Goal: Transaction & Acquisition: Purchase product/service

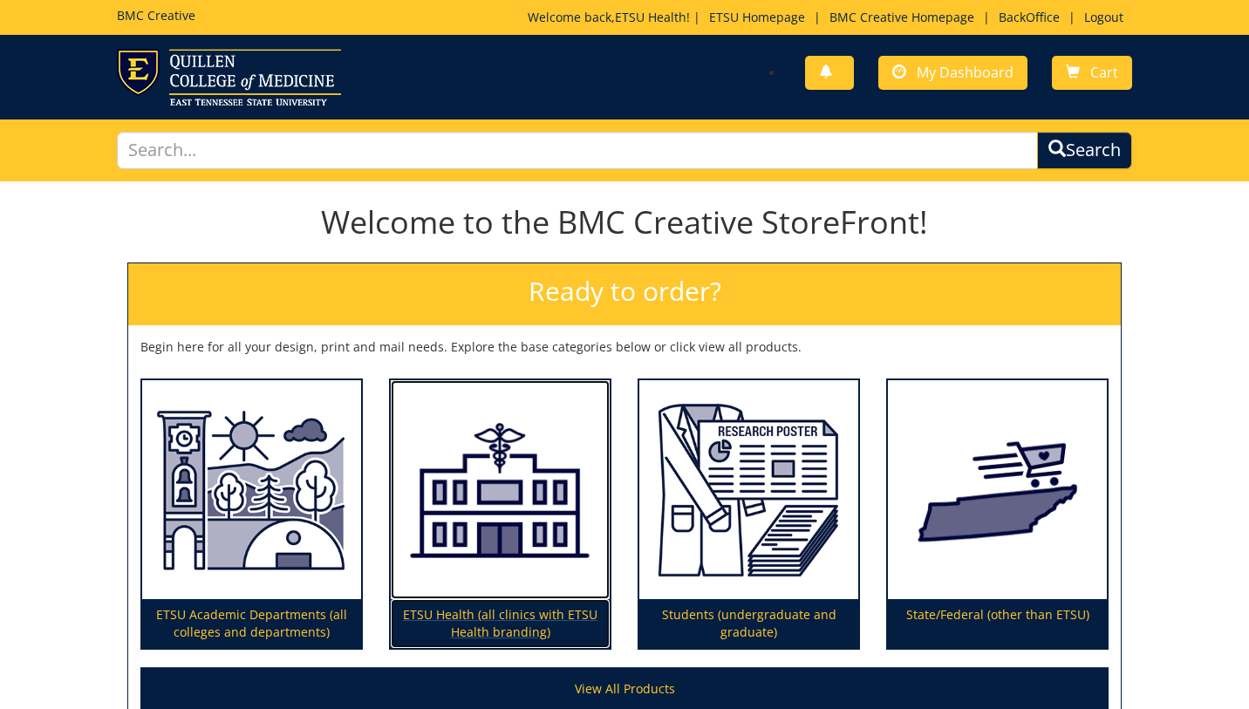
click at [501, 510] on img at bounding box center [500, 490] width 219 height 220
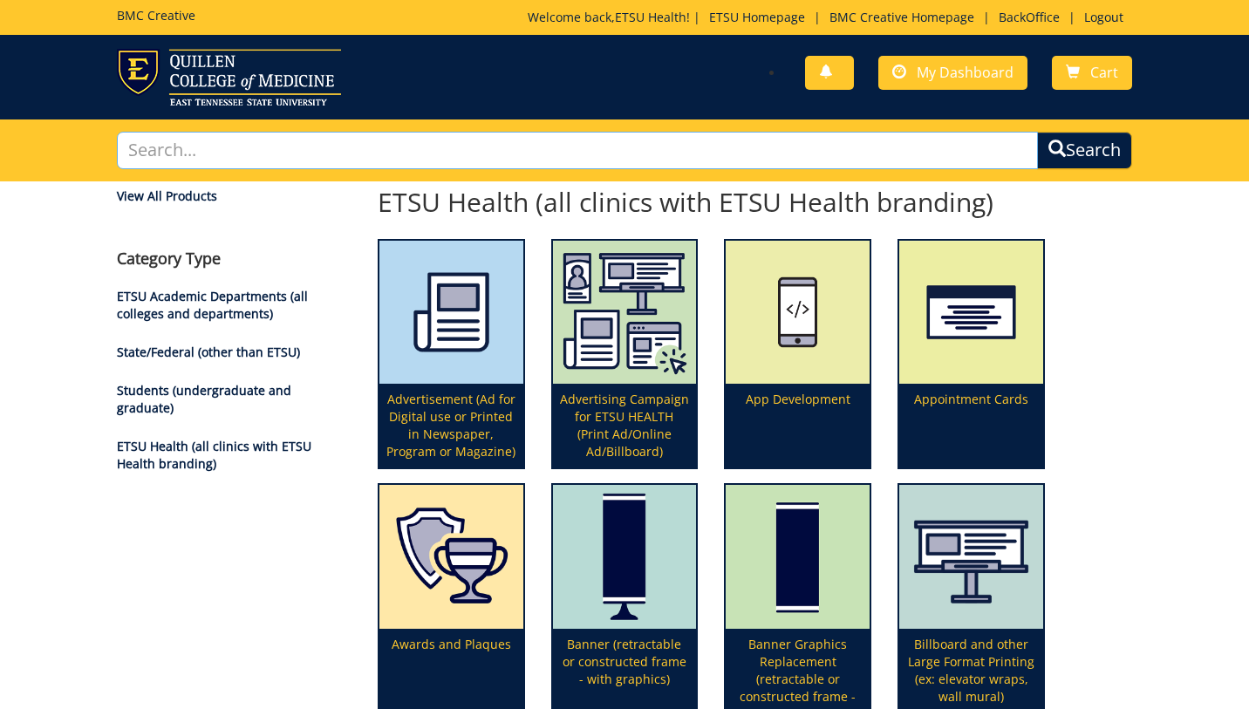
click at [478, 149] on input "text" at bounding box center [577, 151] width 920 height 38
type input "newspaper"
click at [1037, 132] on button "Search" at bounding box center [1084, 151] width 95 height 38
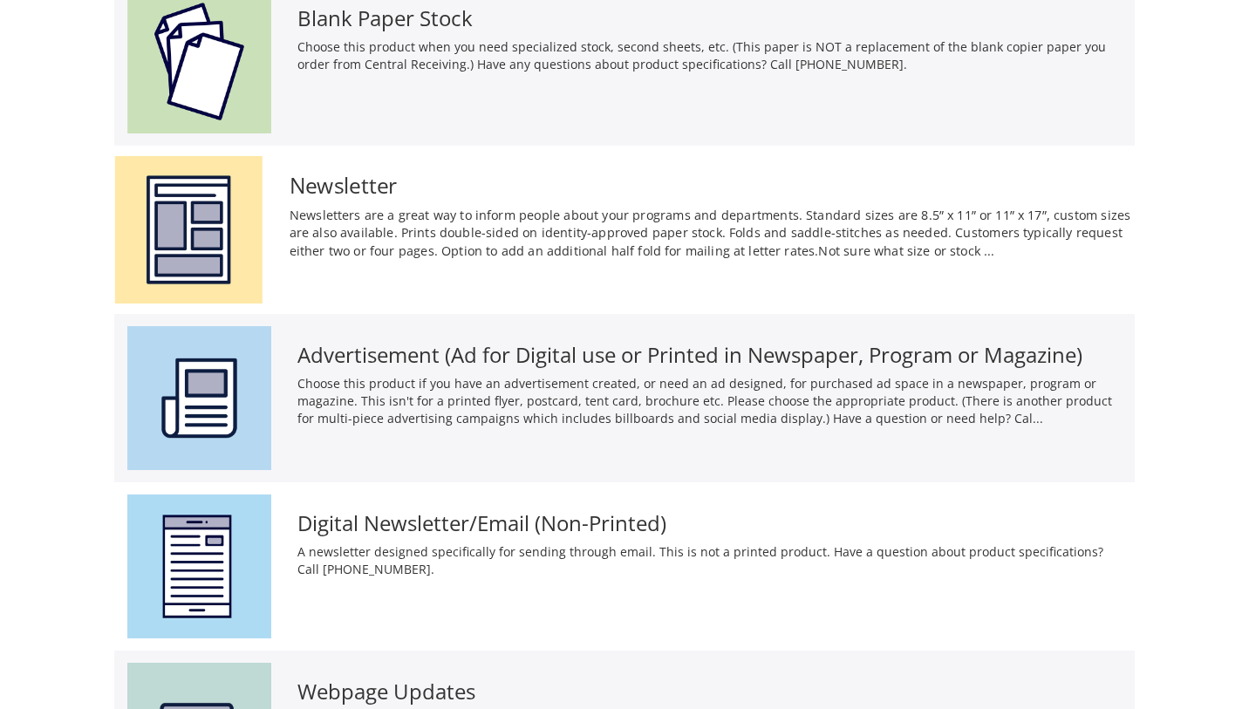
scroll to position [235, 0]
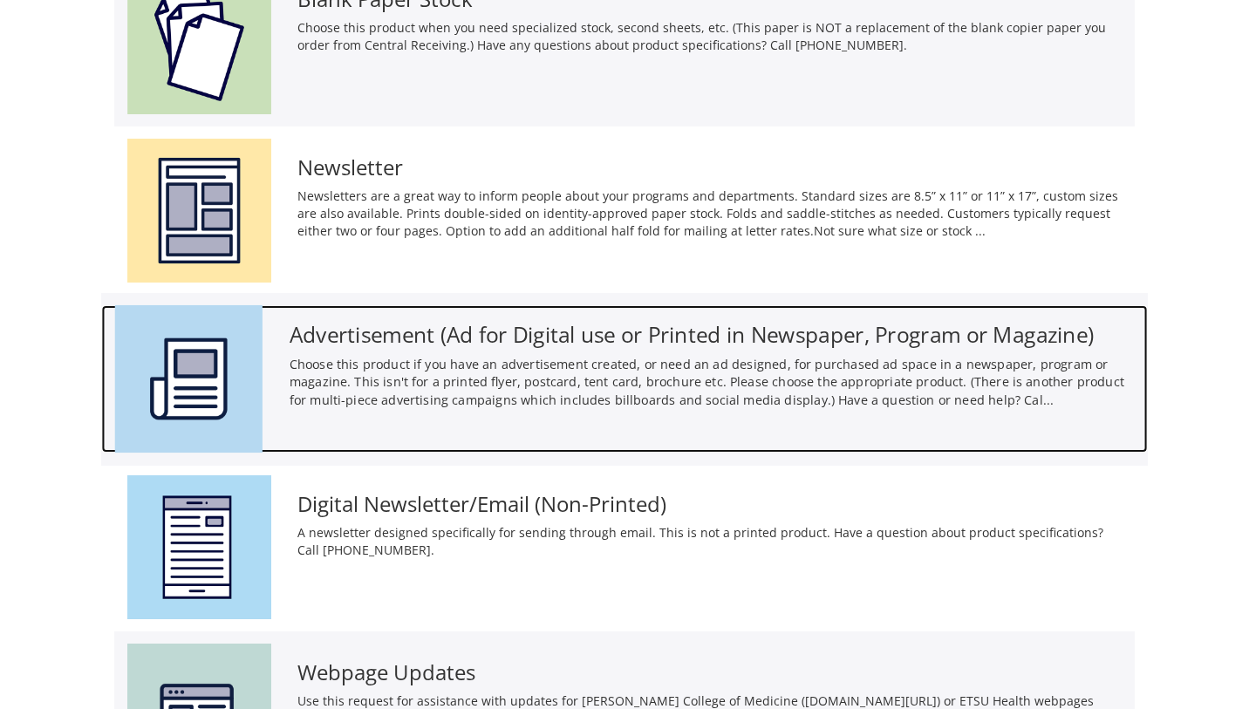
click at [488, 399] on p "Choose this product if you have an advertisement created, or need an ad designe…" at bounding box center [712, 382] width 845 height 54
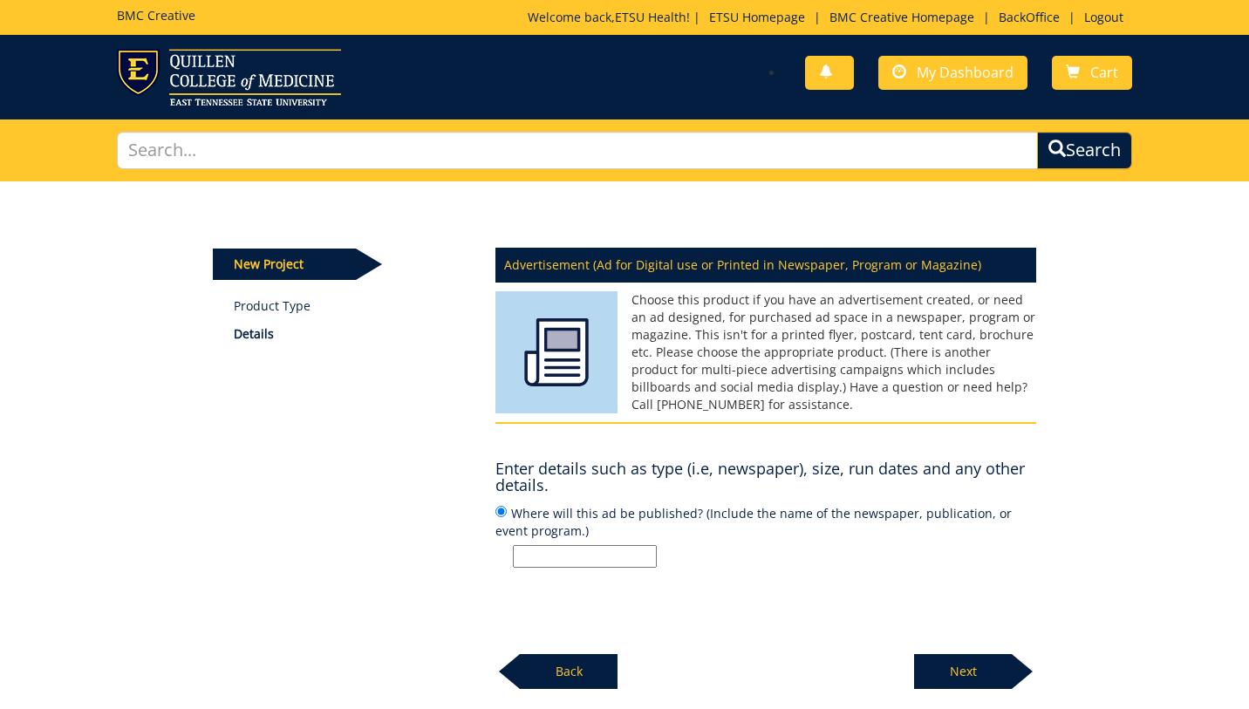
click at [579, 551] on input "Where will this ad be published? (Include the name of the newspaper, publicatio…" at bounding box center [585, 556] width 144 height 23
type input "JCP Best of the Best section"
click at [986, 667] on p "Next" at bounding box center [963, 671] width 98 height 35
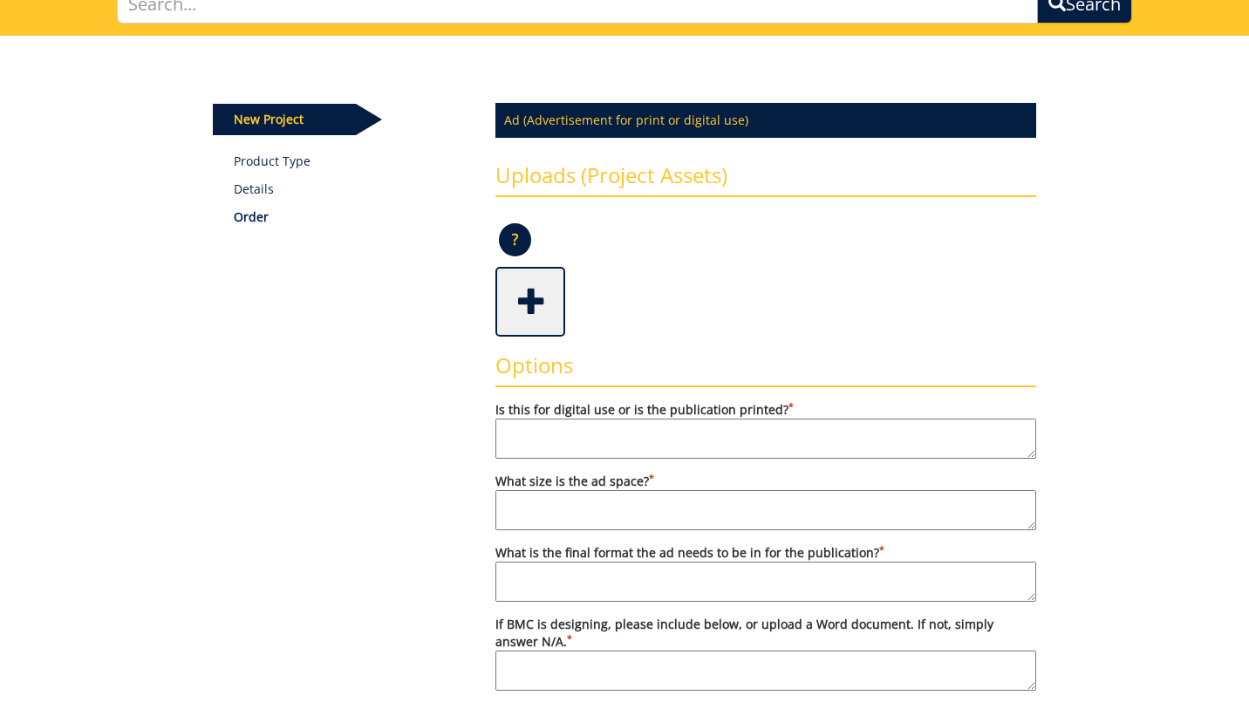
scroll to position [150, 0]
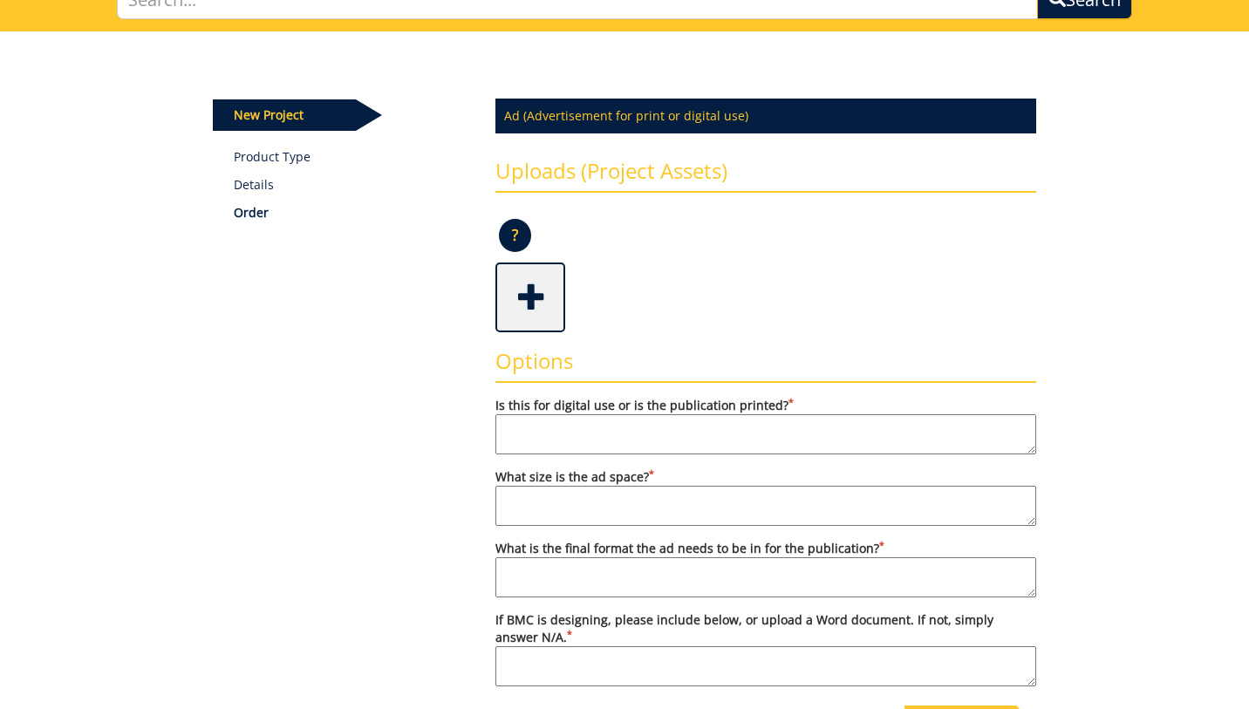
click at [535, 299] on span at bounding box center [532, 295] width 70 height 61
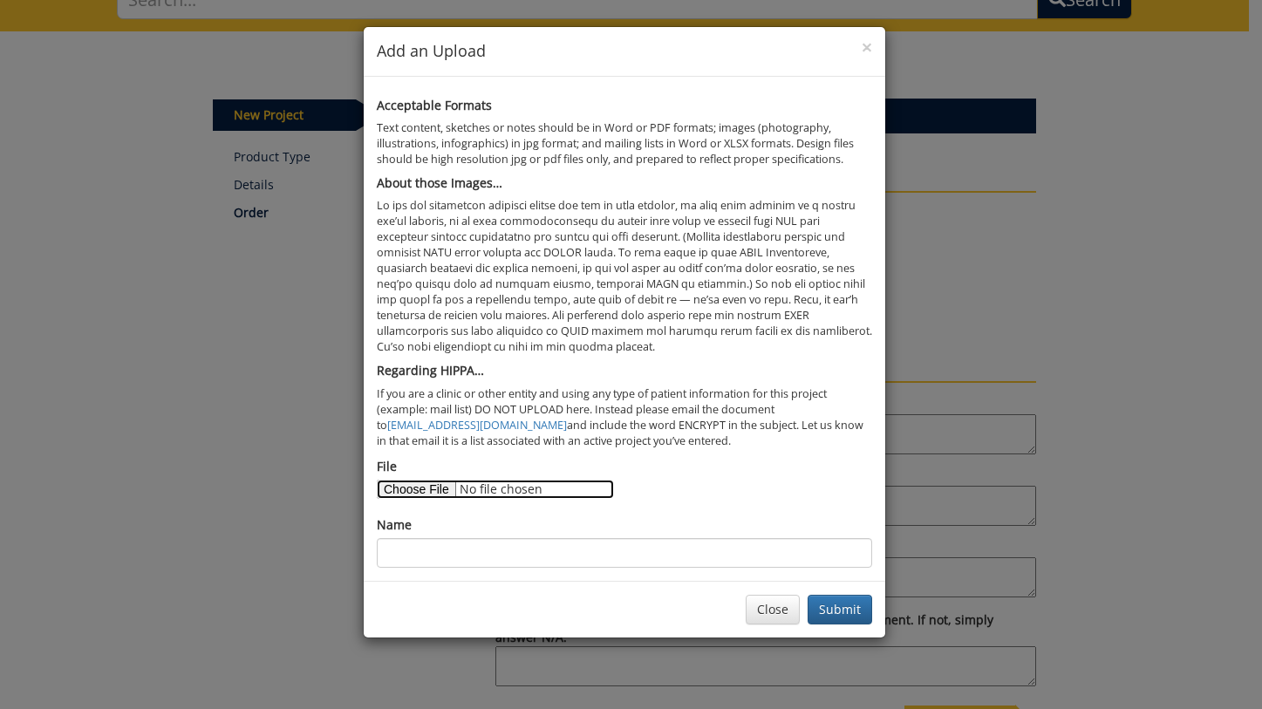
click at [421, 488] on input "File" at bounding box center [495, 489] width 237 height 19
type input "C:\fakepath\best of the best ad content.docx"
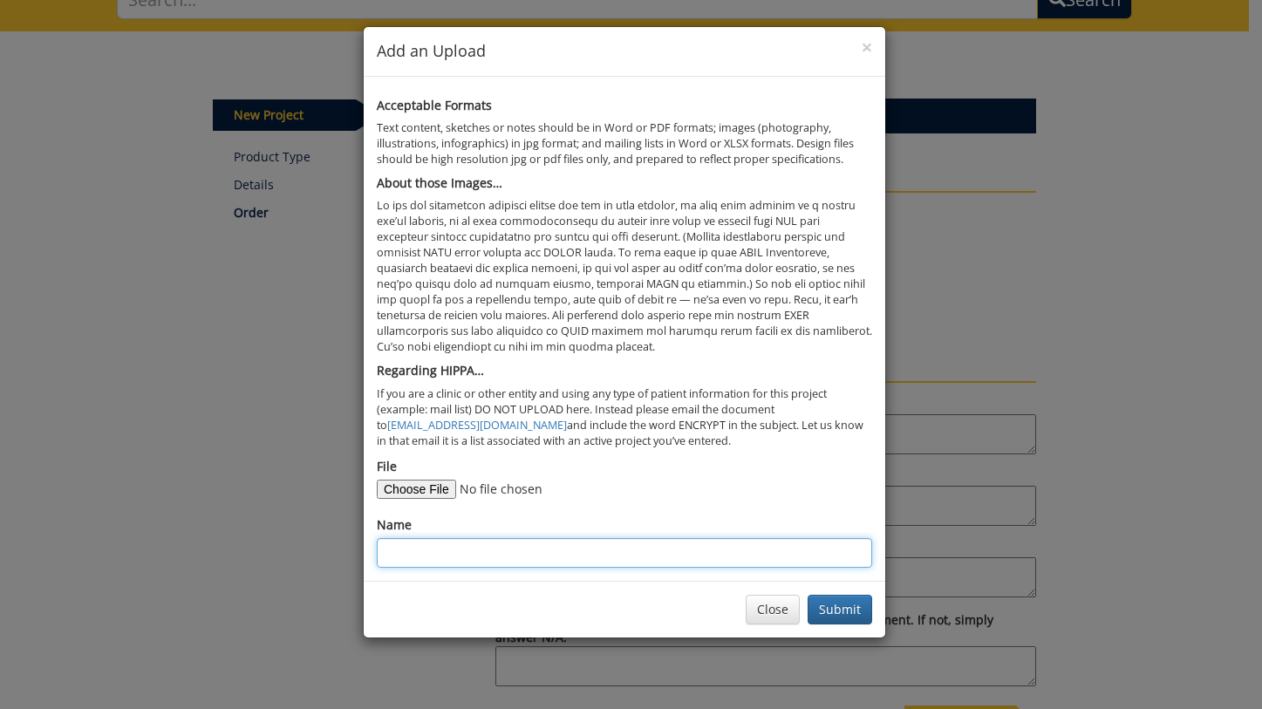
click at [549, 551] on input "Name" at bounding box center [624, 553] width 495 height 30
type input "ad content"
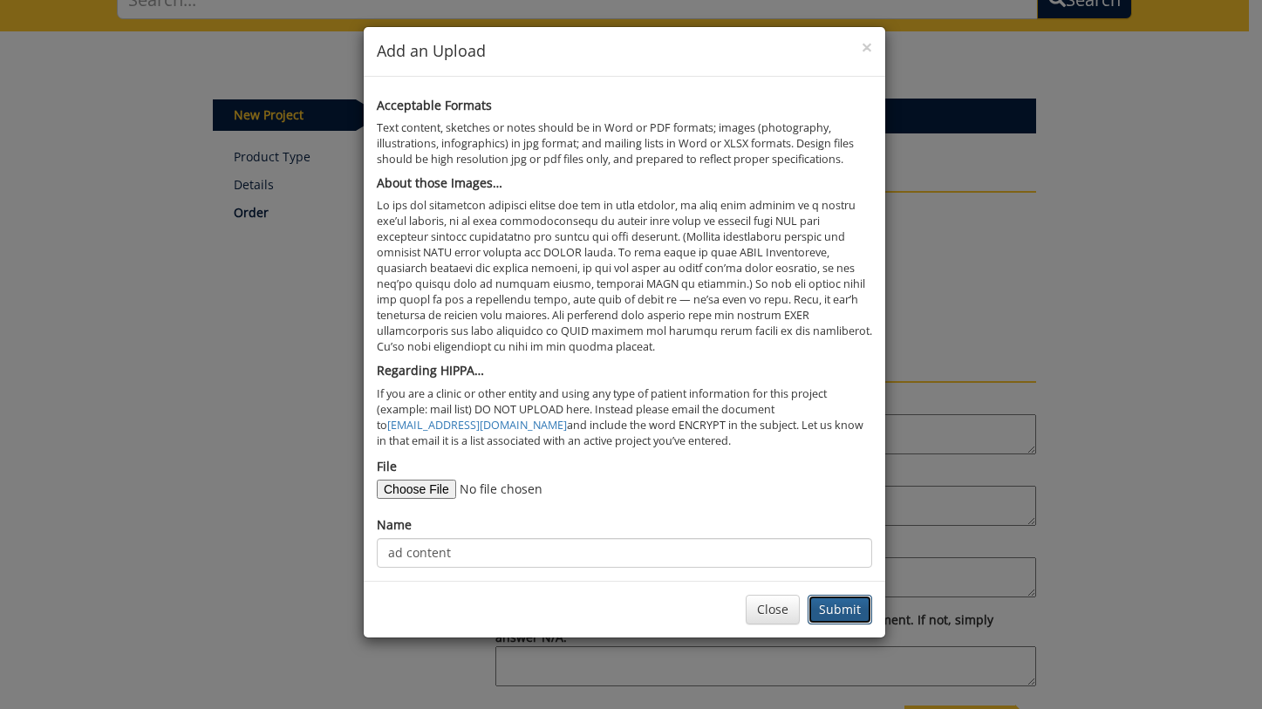
click at [849, 614] on button "Submit" at bounding box center [840, 610] width 65 height 30
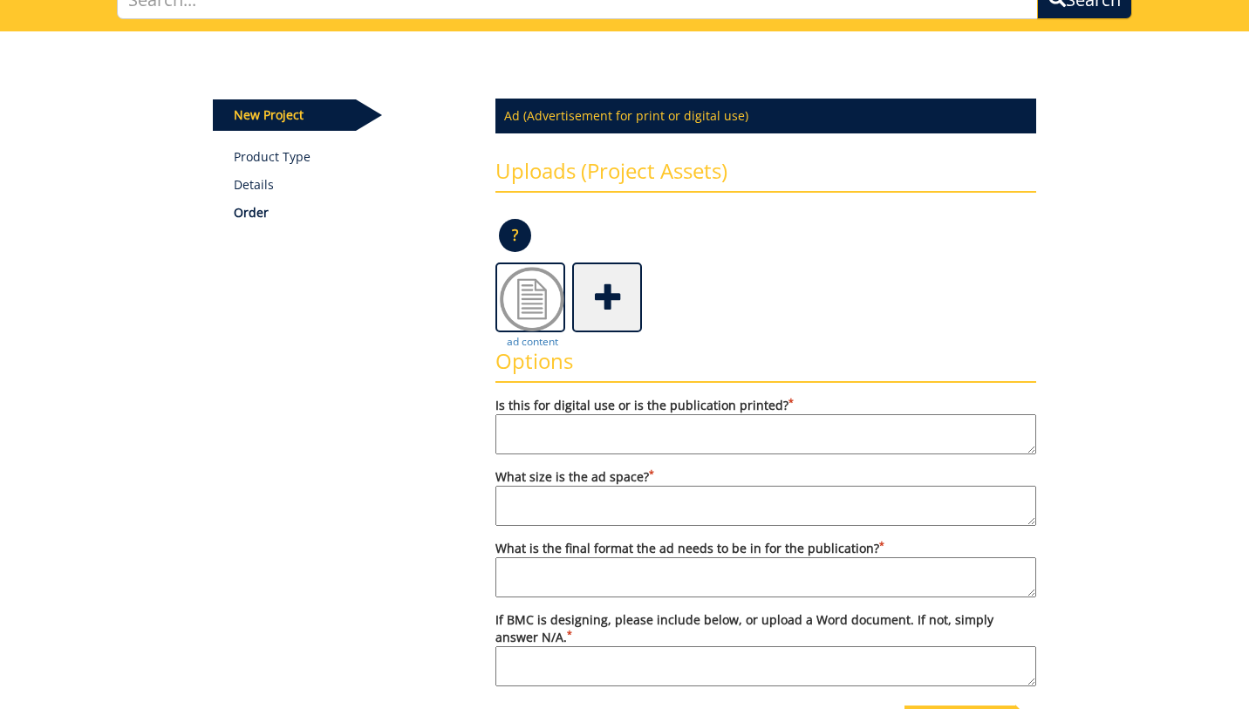
click at [645, 436] on textarea "Is this for digital use or is the publication printed? *" at bounding box center [765, 434] width 541 height 40
type textarea "printed"
type textarea "9.5x9.75"
click at [652, 589] on textarea "What is the final format the ad needs to be in for the publication? *" at bounding box center [765, 577] width 541 height 40
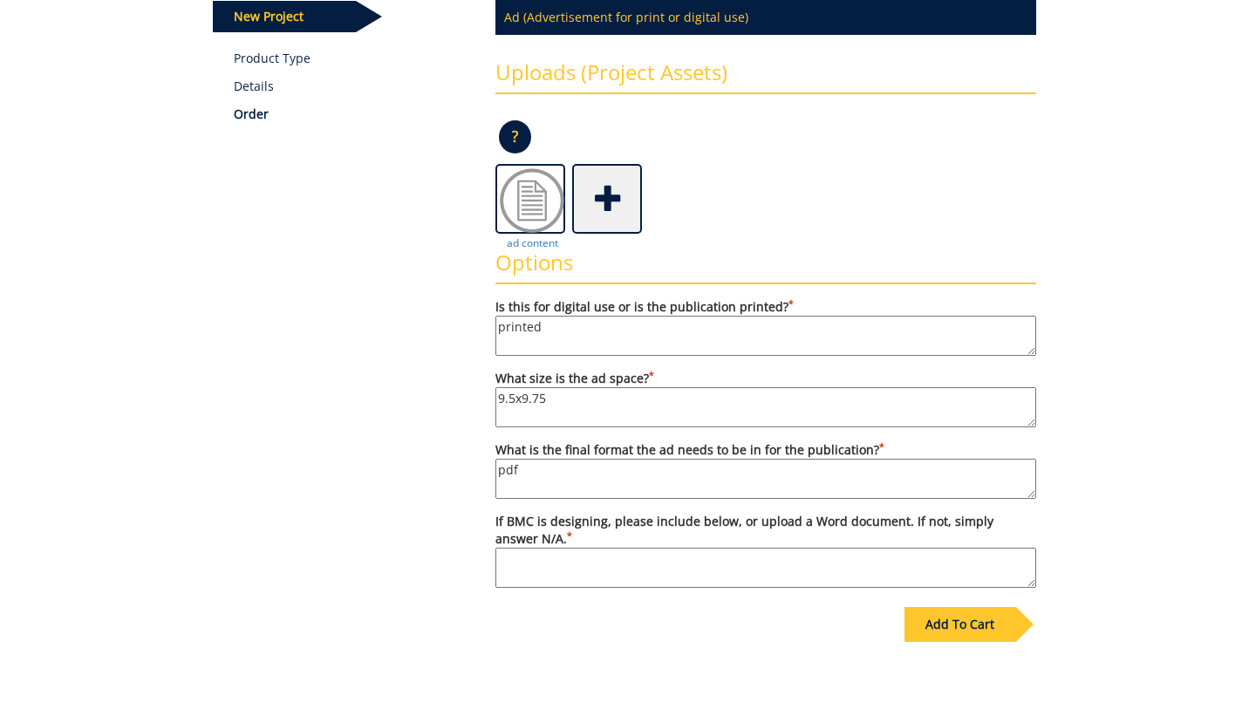
scroll to position [296, 0]
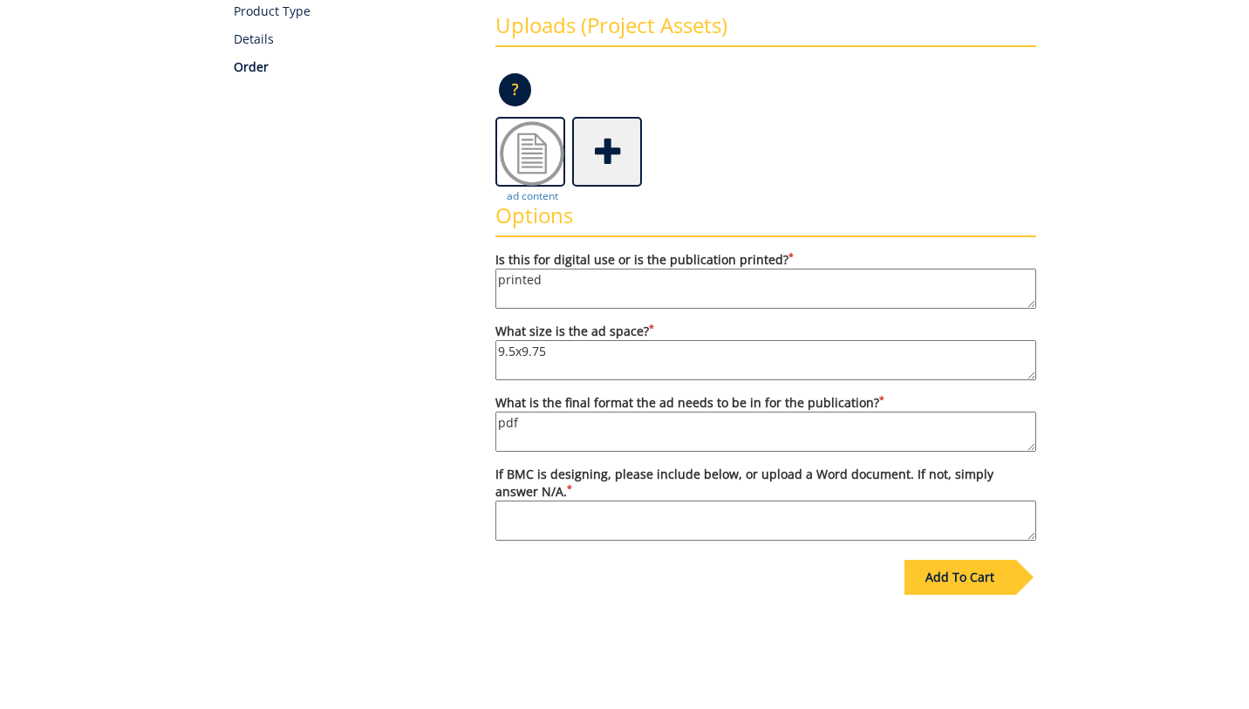
type textarea "pdf"
click at [622, 533] on textarea "If BMC is designing, please include below, or upload a Word document. If not, s…" at bounding box center [765, 521] width 541 height 40
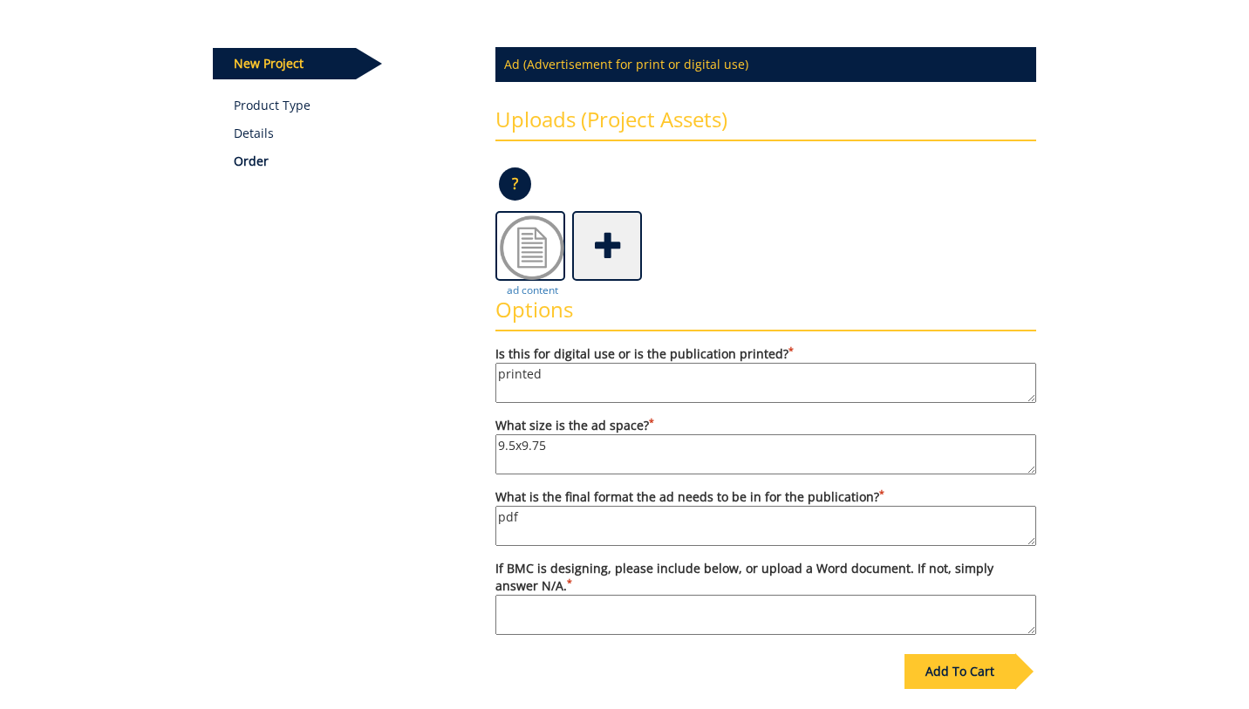
scroll to position [193, 0]
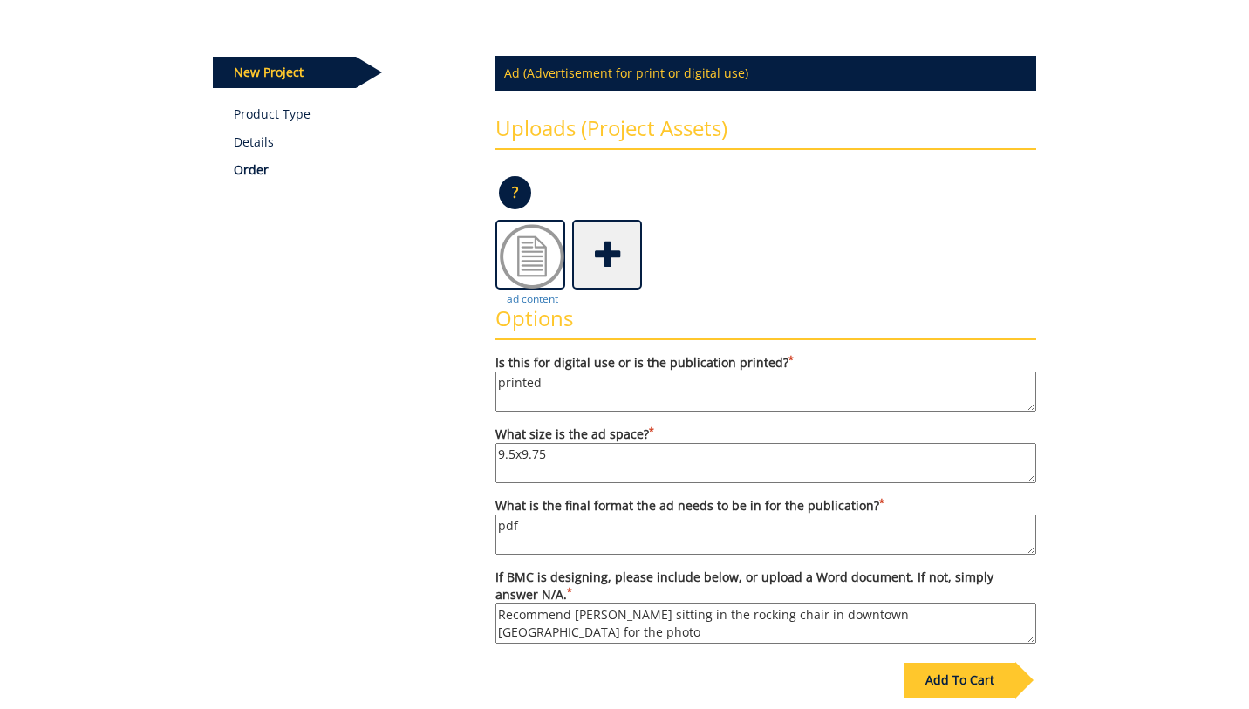
drag, startPoint x: 678, startPoint y: 615, endPoint x: 631, endPoint y: 615, distance: 46.2
click at [631, 615] on textarea "Recommend Dr. Reece sitting in the rocking chair in downtown Jonesborough for t…" at bounding box center [765, 624] width 541 height 40
click at [1002, 616] on textarea "Recommend Dr. Reece with the rocking chair in downtown Jonesborough for the pho…" at bounding box center [765, 624] width 541 height 40
drag, startPoint x: 970, startPoint y: 631, endPoint x: 995, endPoint y: 615, distance: 29.8
click at [997, 615] on textarea "Recommend Dr. Reece with the rocking chair in downtown Jonesborough for the pho…" at bounding box center [765, 624] width 541 height 40
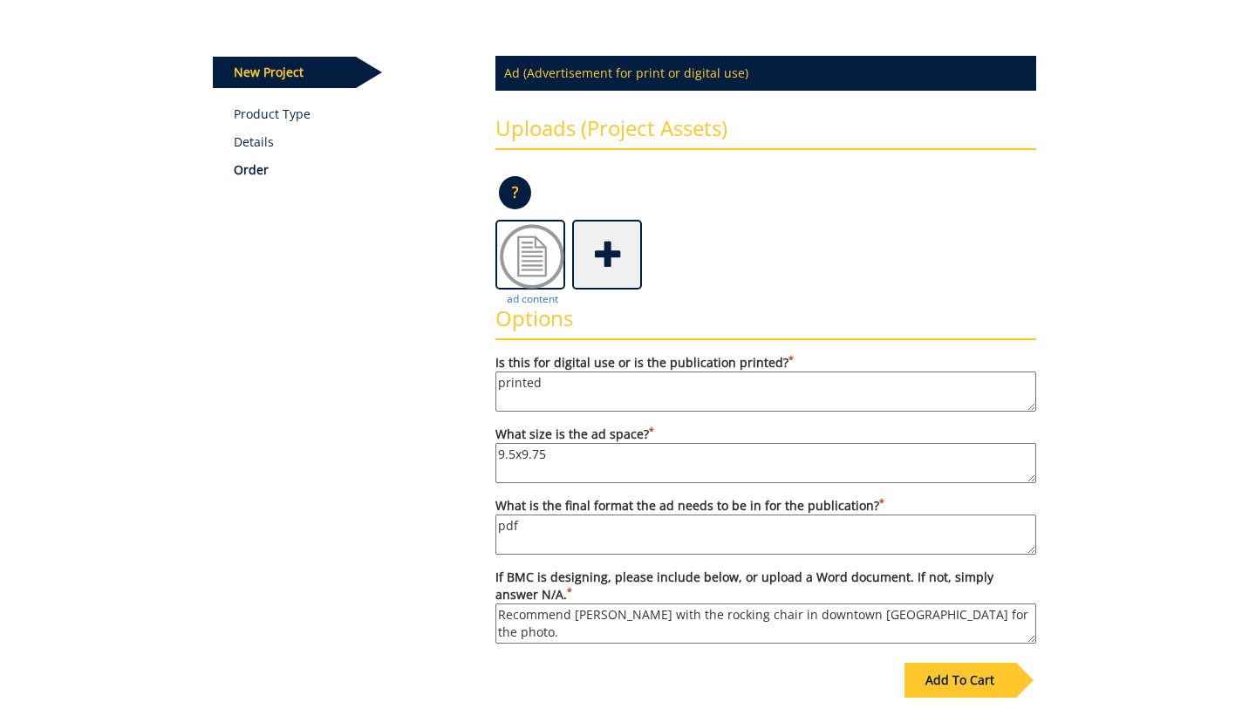
type textarea "Recommend Dr. Reece with the rocking chair in downtown Jonesborough for the pho…"
click at [966, 679] on div "Add To Cart" at bounding box center [959, 680] width 111 height 35
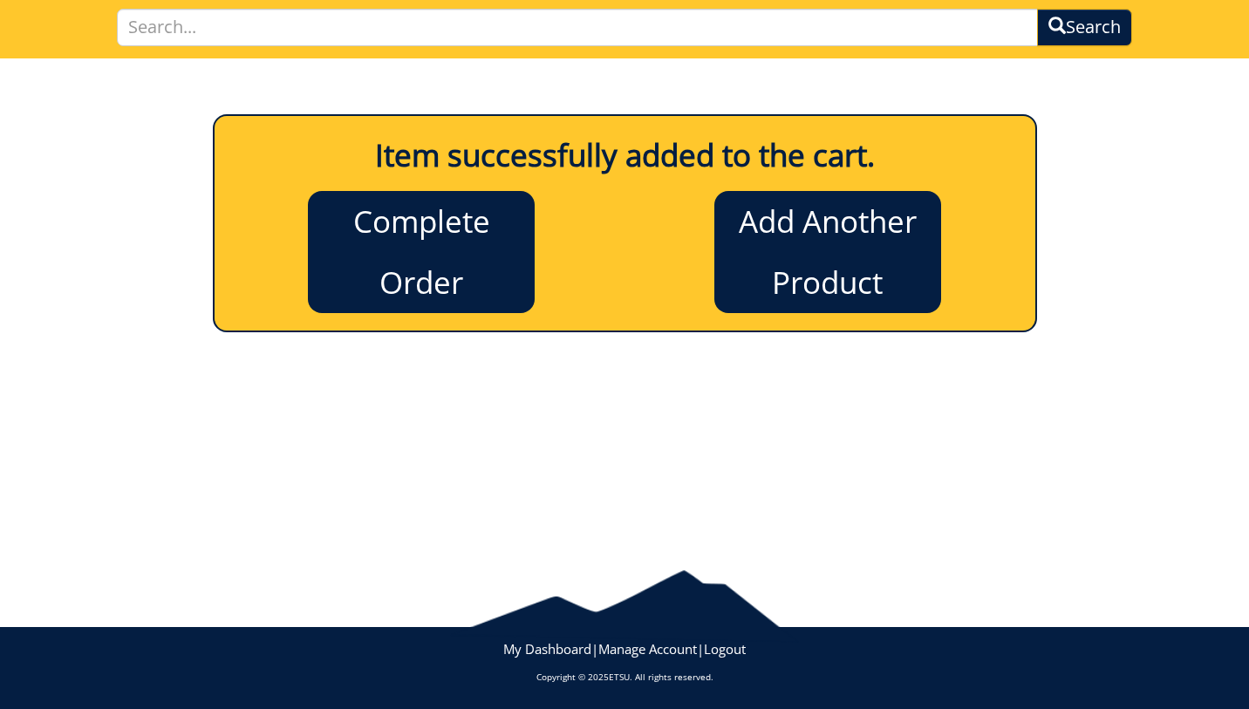
scroll to position [123, 0]
click at [457, 239] on link "Complete Order" at bounding box center [421, 252] width 227 height 122
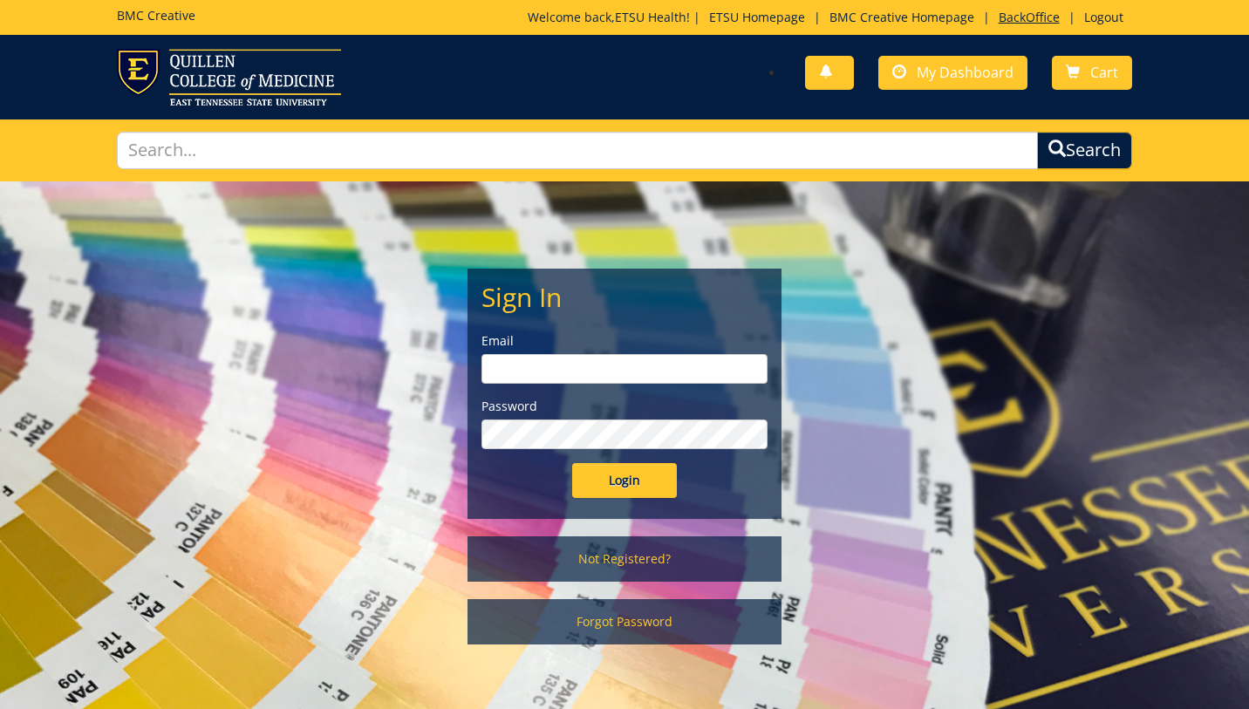
type input "etsuhealthprojects@etsu.edu"
click at [1027, 17] on link "BackOffice" at bounding box center [1029, 17] width 78 height 17
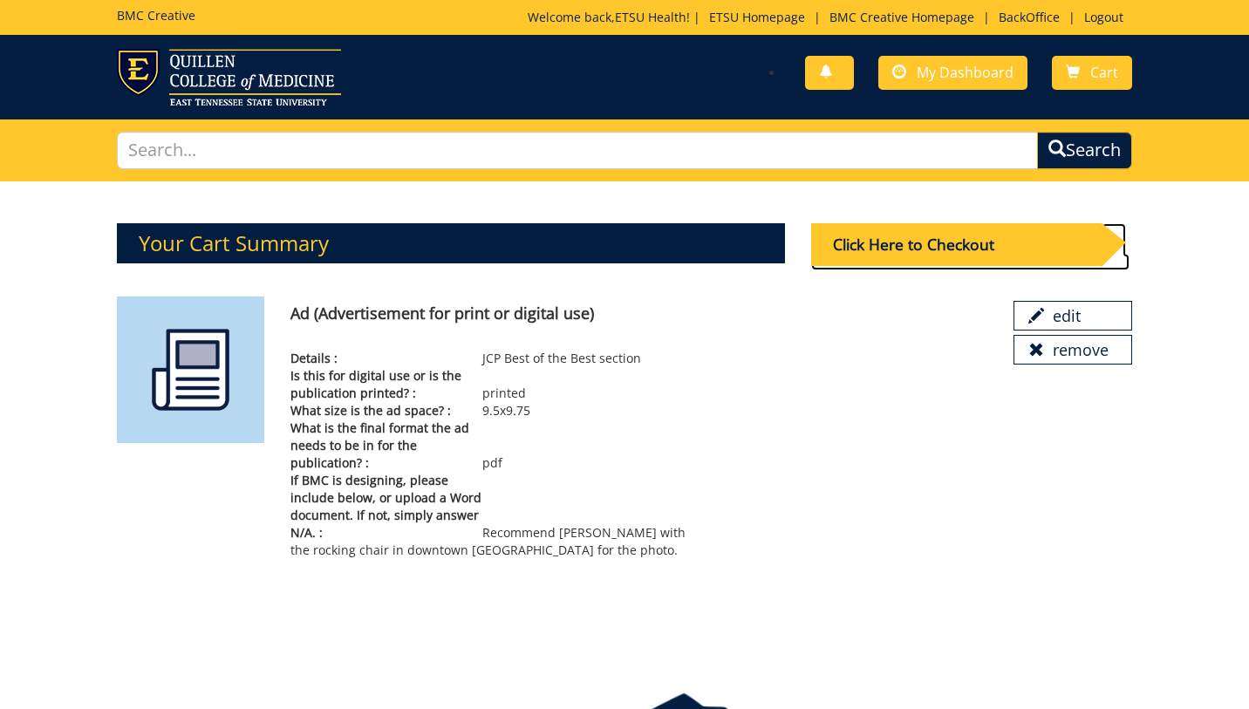
click at [906, 237] on div "Click Here to Checkout" at bounding box center [956, 244] width 290 height 43
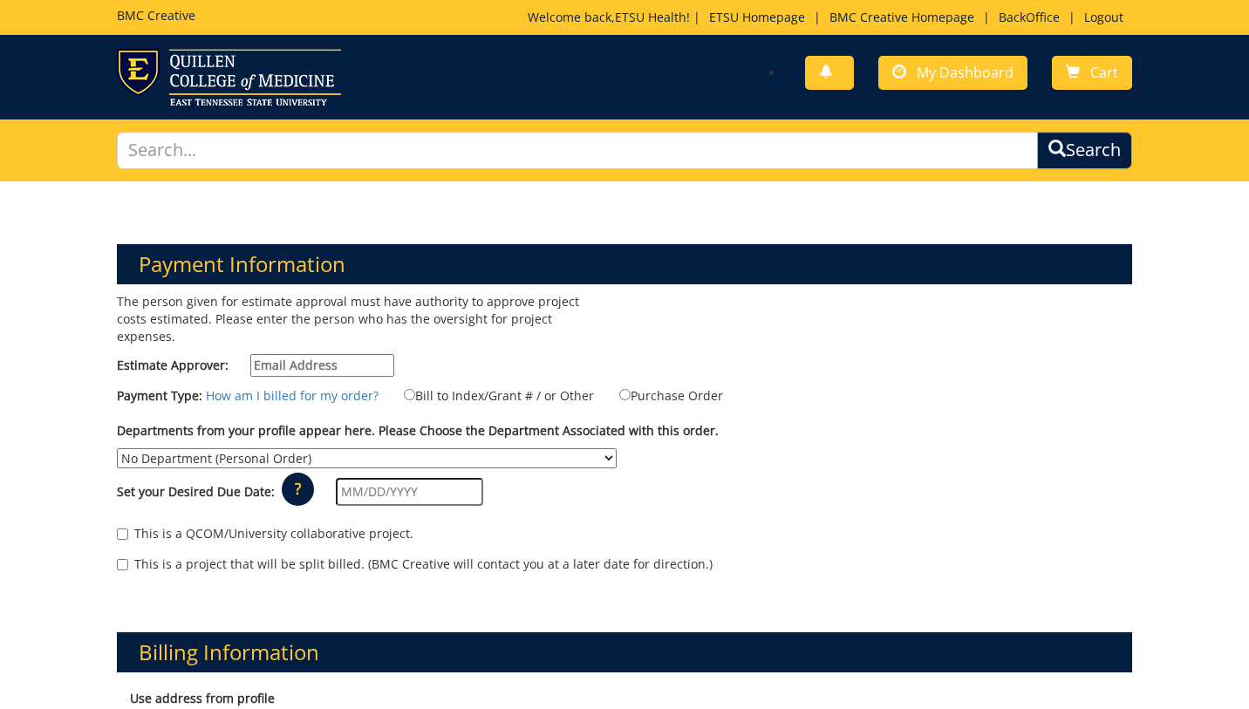
click at [286, 354] on input "Estimate Approver:" at bounding box center [322, 365] width 144 height 23
type input "earlykl@etsu.edu"
click at [406, 389] on input "Bill to Index/Grant # / or Other" at bounding box center [409, 394] width 11 height 11
radio input "true"
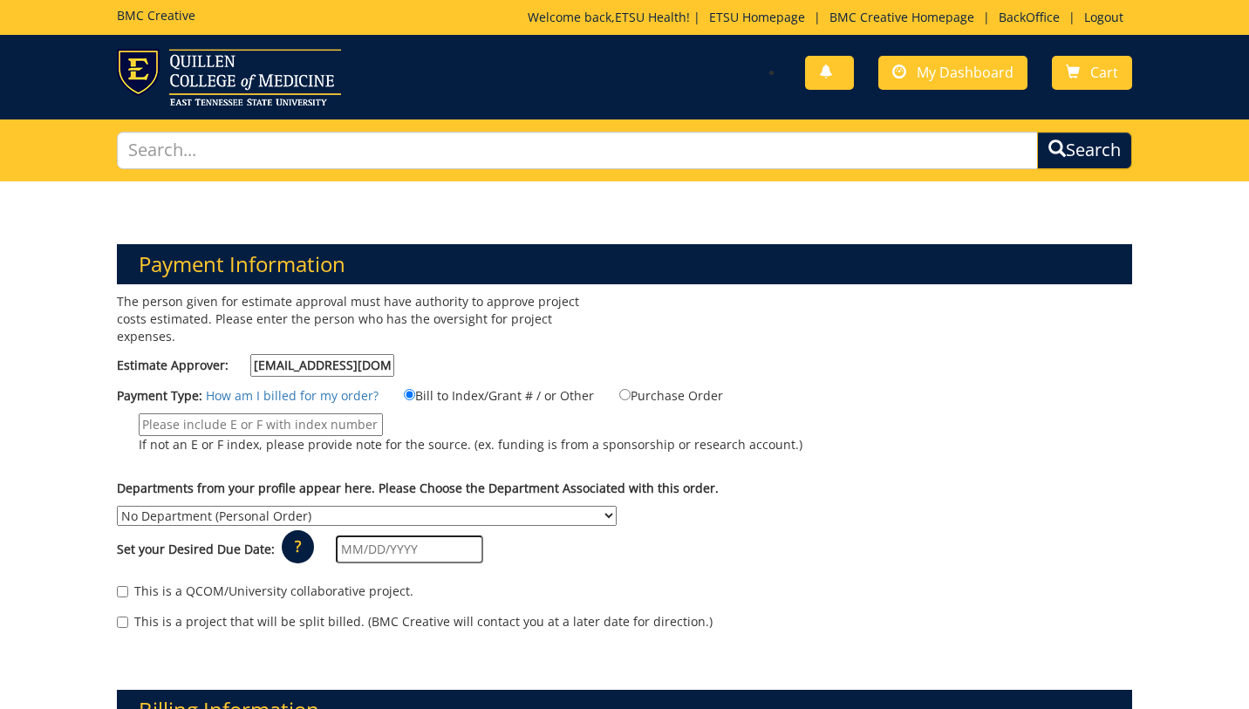
click at [343, 413] on input "If not an E or F index, please provide note for the source. (ex. funding is fro…" at bounding box center [261, 424] width 244 height 23
type input "MEAC"
click at [418, 506] on select "No Department (Personal Order) Academic Affairs COM Anatomy and Cell Biology Bi…" at bounding box center [367, 516] width 500 height 20
select select "265"
click at [117, 506] on select "No Department (Personal Order) Academic Affairs COM Anatomy and Cell Biology Bi…" at bounding box center [367, 516] width 500 height 20
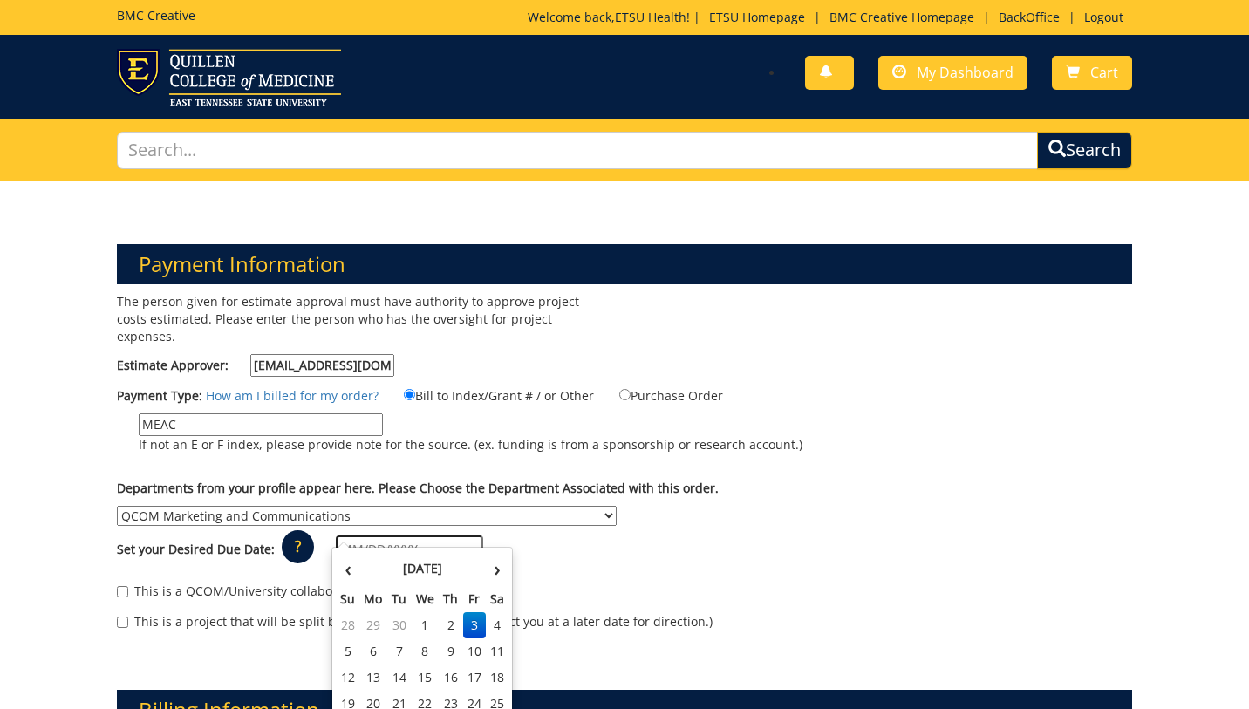
click at [377, 535] on input "text" at bounding box center [409, 549] width 147 height 28
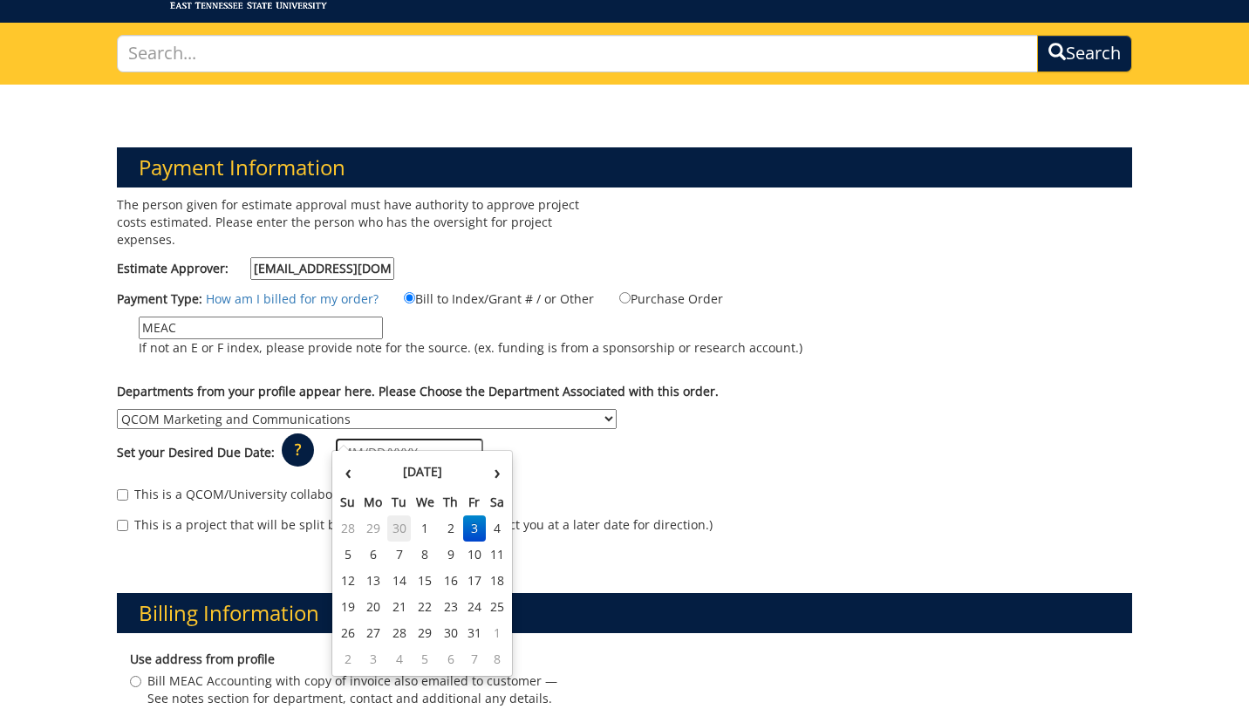
scroll to position [101, 0]
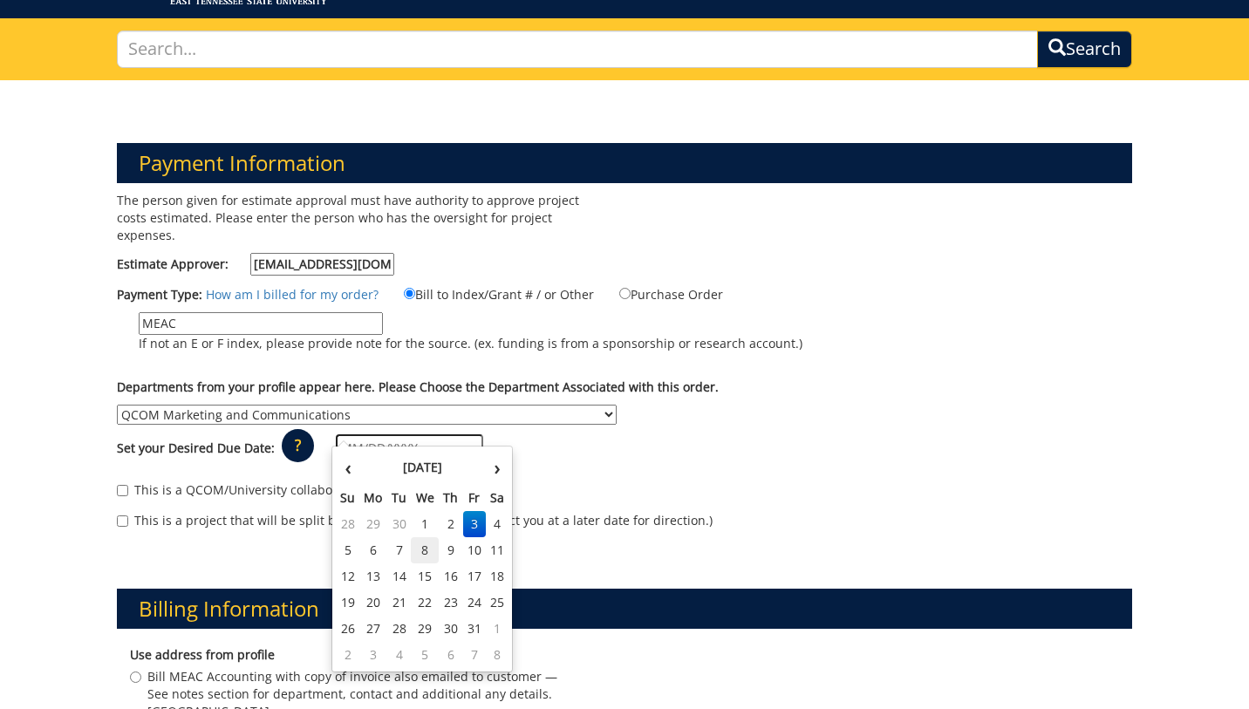
click at [419, 550] on td "8" at bounding box center [425, 550] width 28 height 26
type input "10/08/2025"
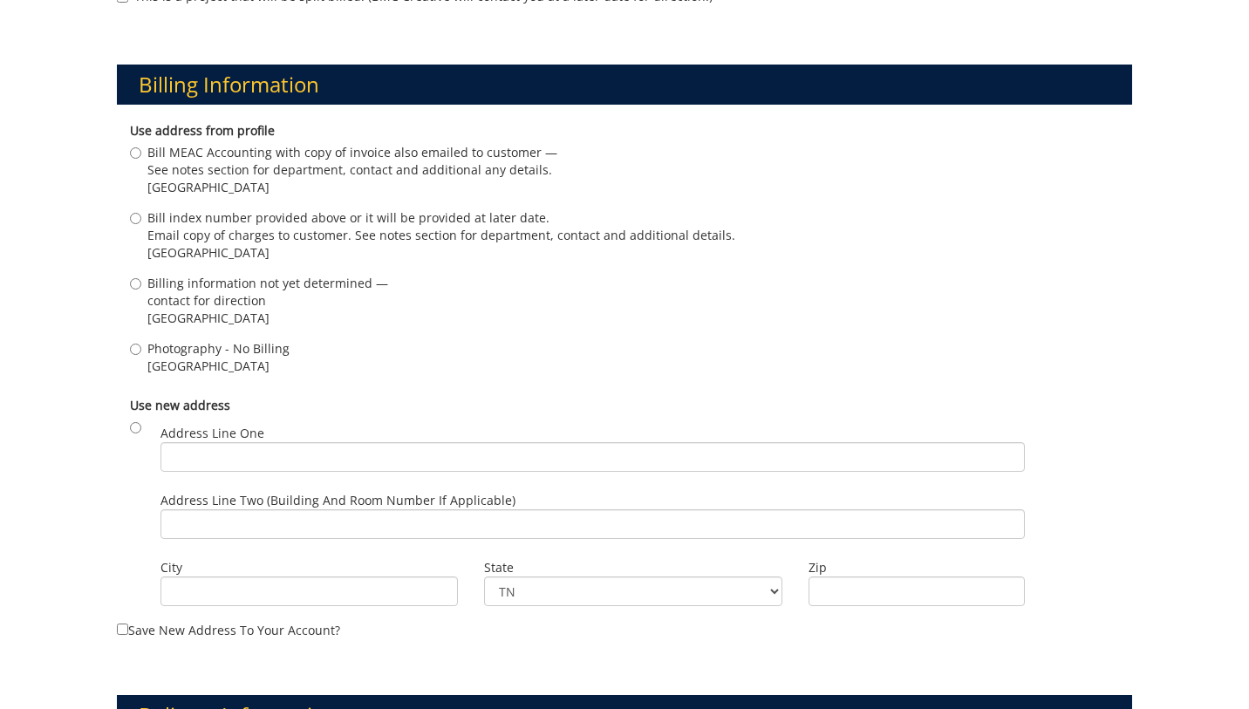
scroll to position [636, 0]
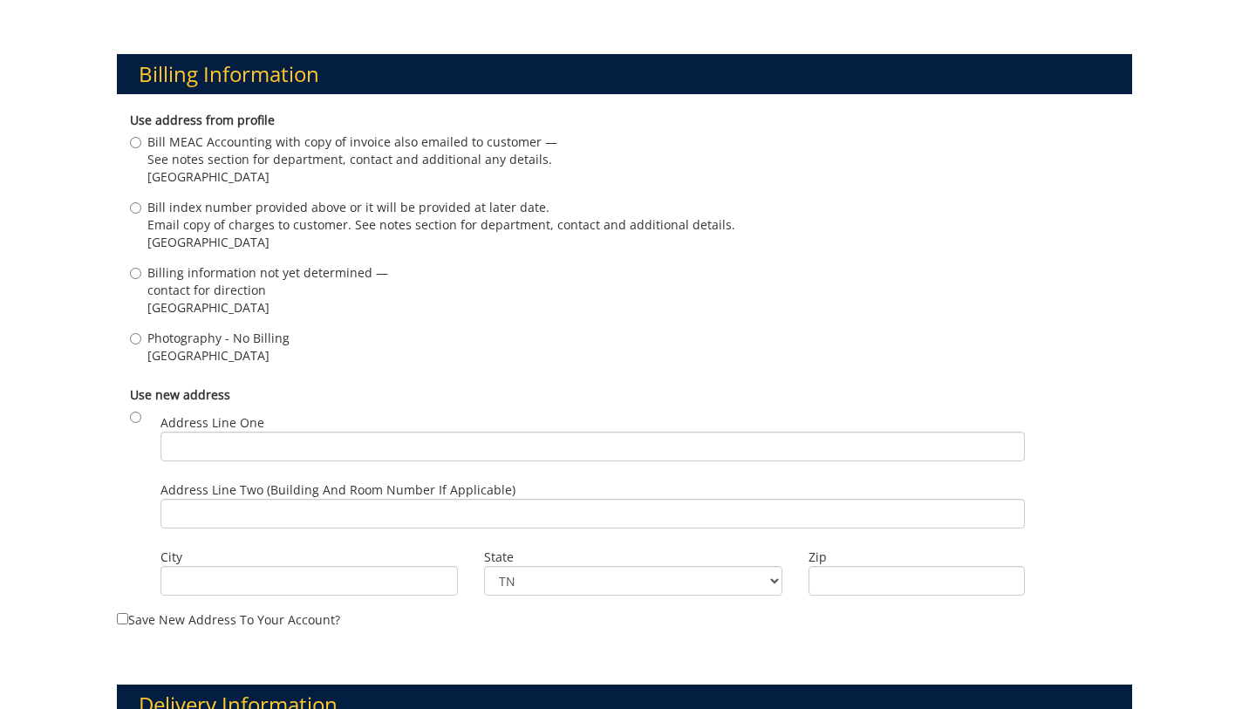
click at [214, 168] on span "Johnson City , TN 37601" at bounding box center [352, 176] width 410 height 17
click at [141, 148] on input "Bill MEAC Accounting with copy of invoice also emailed to customer — See notes …" at bounding box center [135, 142] width 11 height 11
radio input "true"
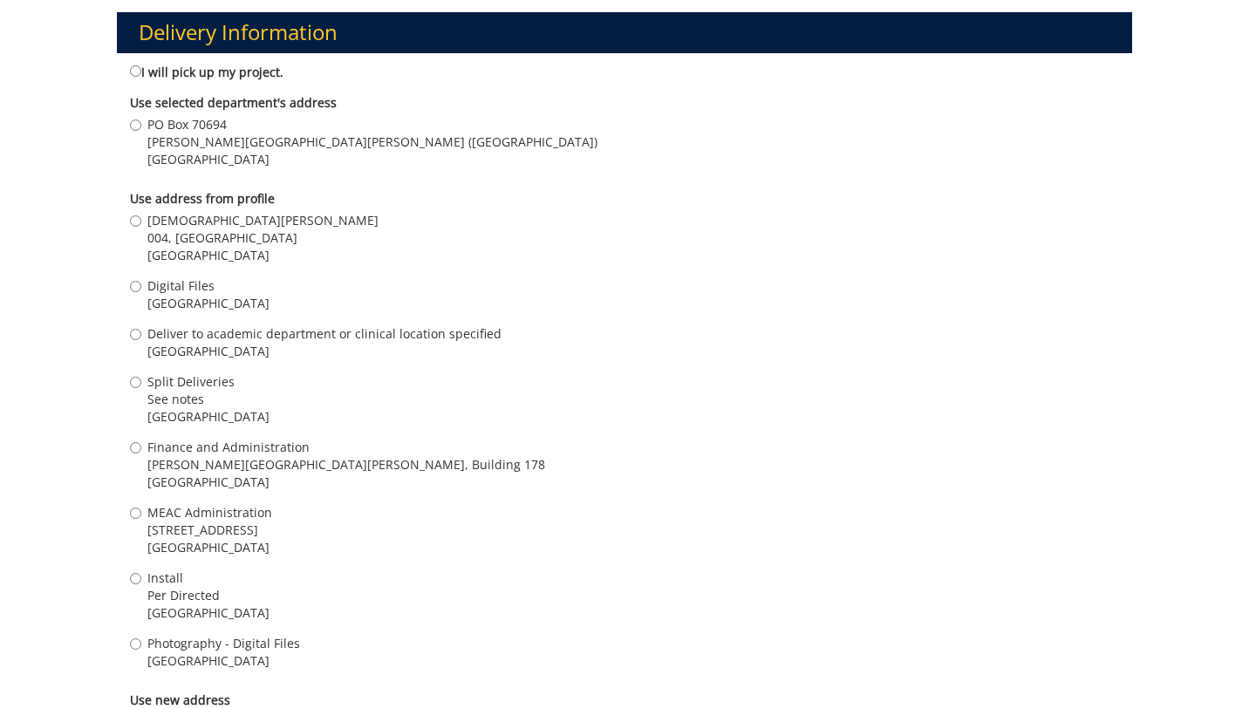
scroll to position [1313, 0]
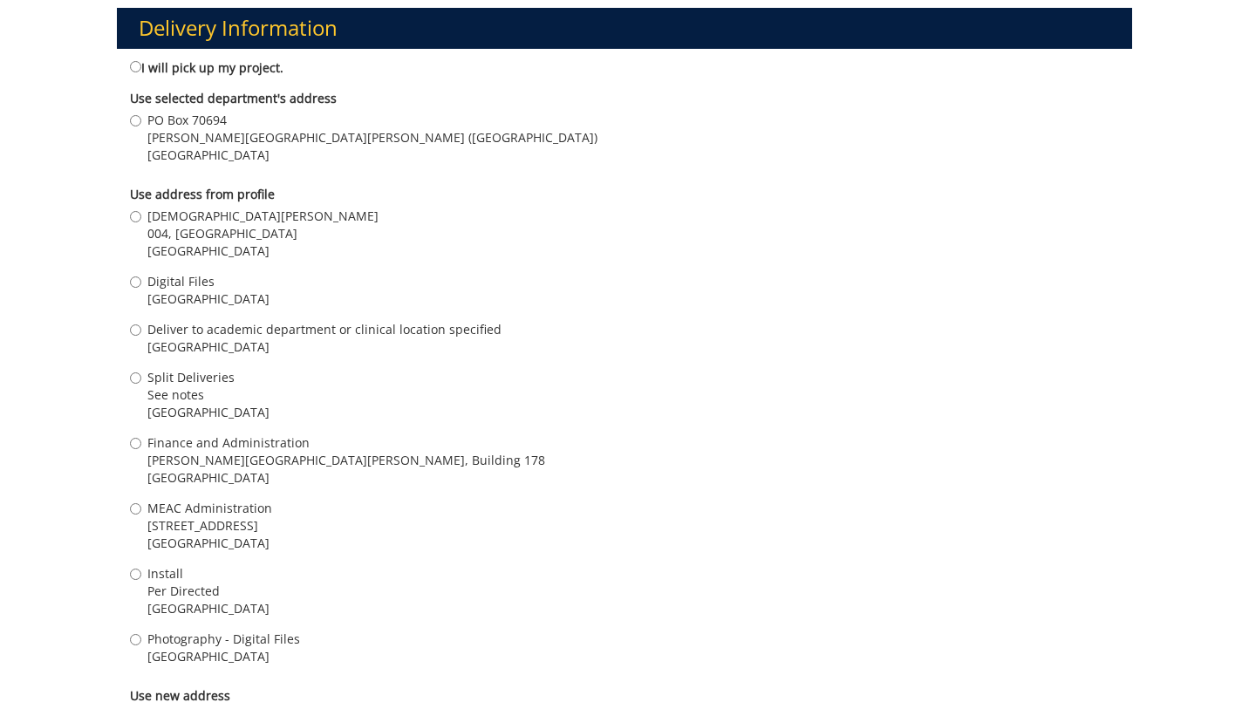
click at [220, 225] on span "004, Ground Floor, Building 2, VA Campus" at bounding box center [262, 233] width 231 height 17
click at [141, 211] on input "Kristen Early 004, Ground Floor, Building 2, VA Campus Johnson City , TN 37601" at bounding box center [135, 216] width 11 height 11
radio input "true"
click at [171, 404] on span "Johnson City , TN 37614" at bounding box center [208, 412] width 122 height 17
click at [141, 384] on input "Split Deliveries See notes Johnson City , TN 37614" at bounding box center [135, 377] width 11 height 11
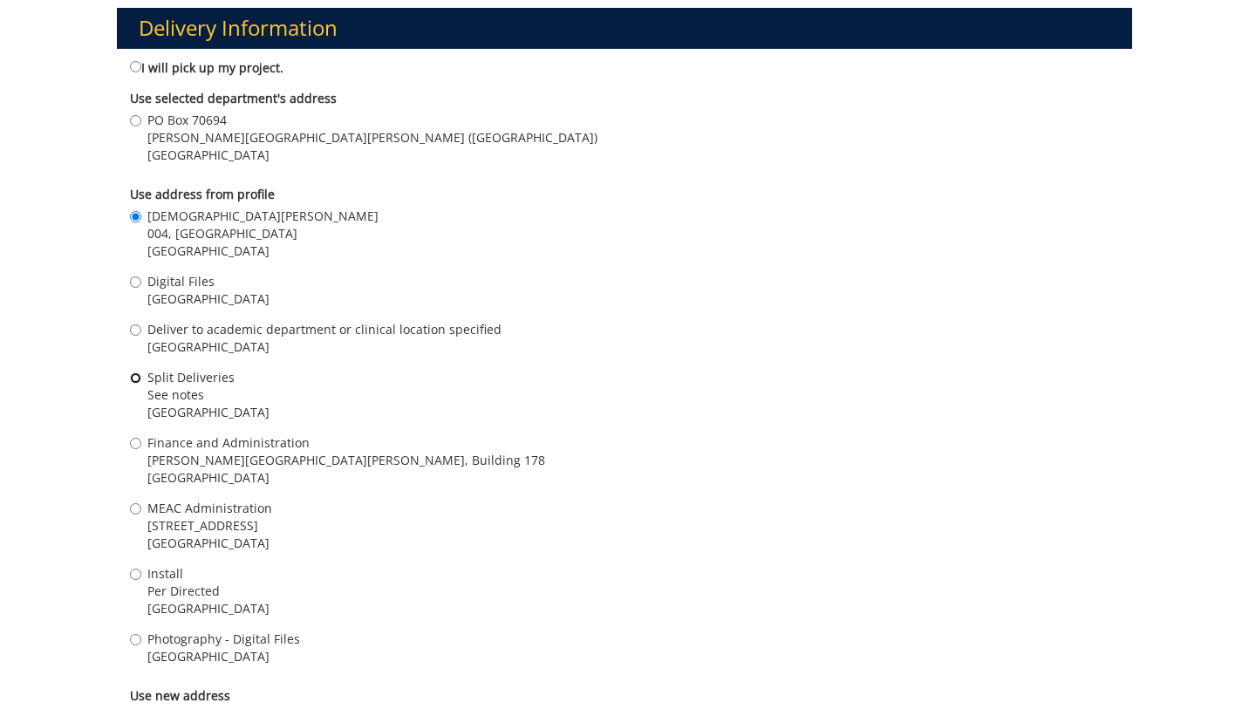
radio input "true"
click at [178, 290] on span "Johnson City , TN 37601" at bounding box center [208, 298] width 122 height 17
click at [141, 288] on input "Digital Files [GEOGRAPHIC_DATA]" at bounding box center [135, 281] width 11 height 11
radio input "true"
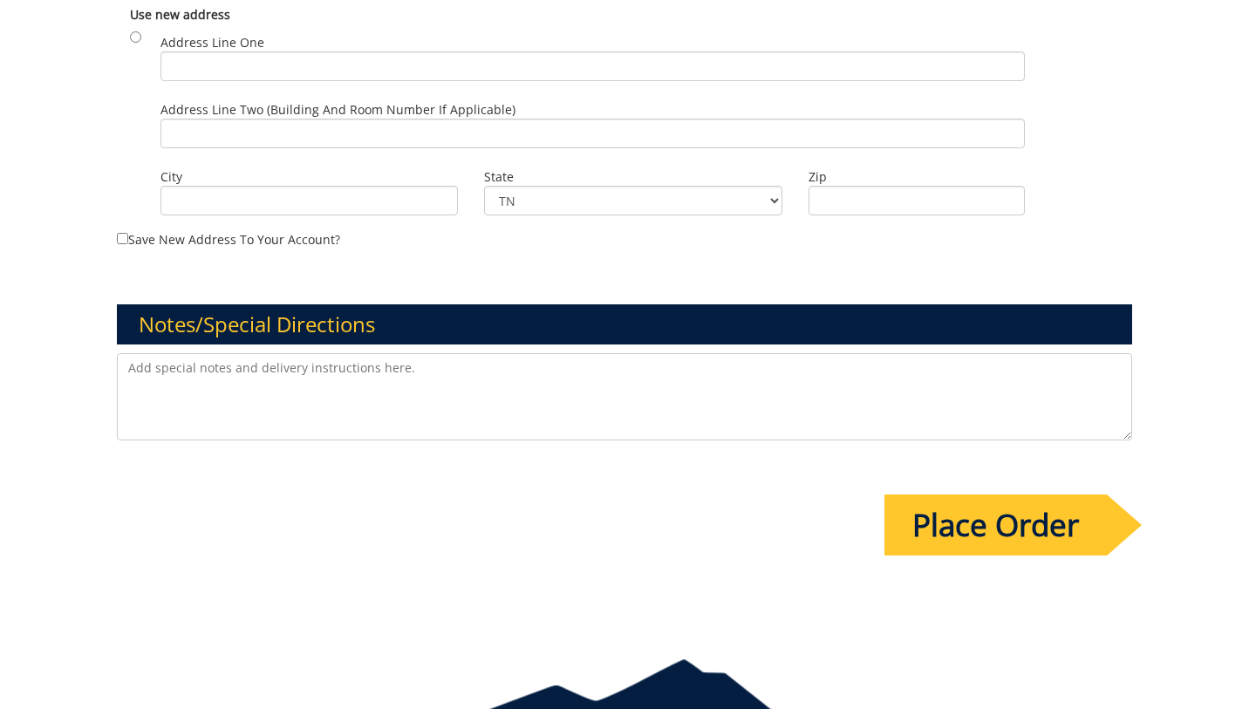
scroll to position [2014, 0]
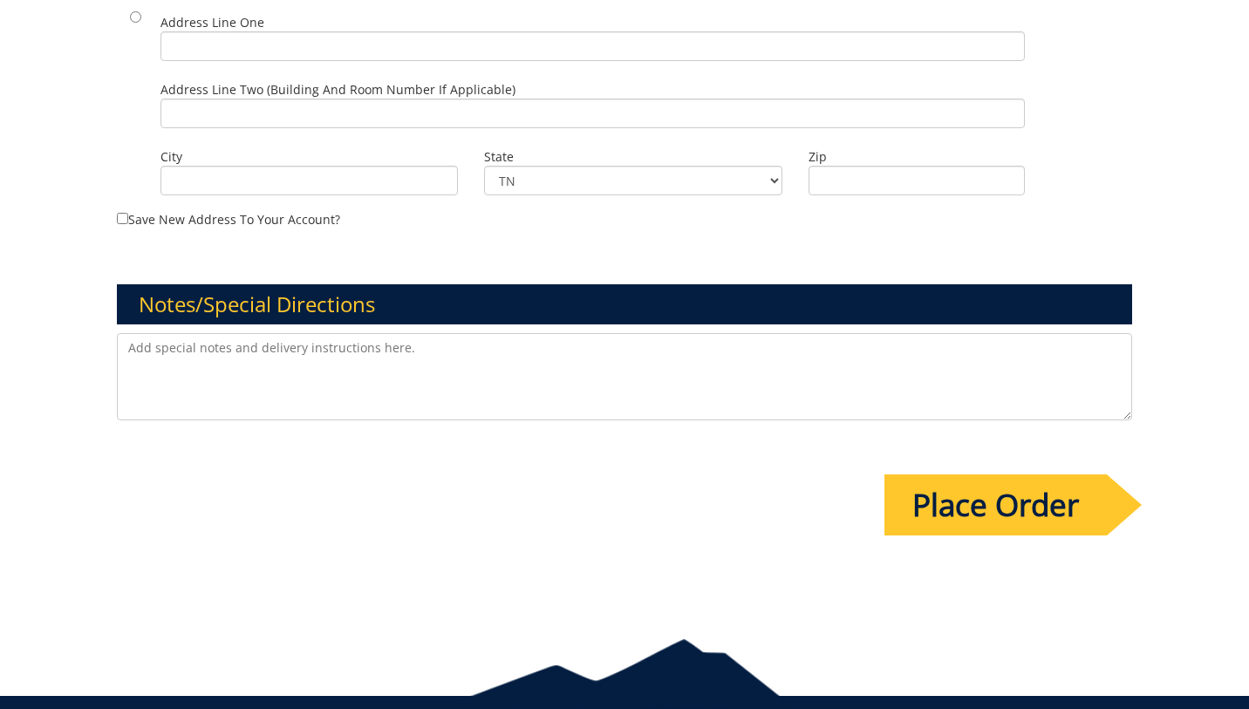
click at [1019, 486] on input "Place Order" at bounding box center [995, 504] width 222 height 61
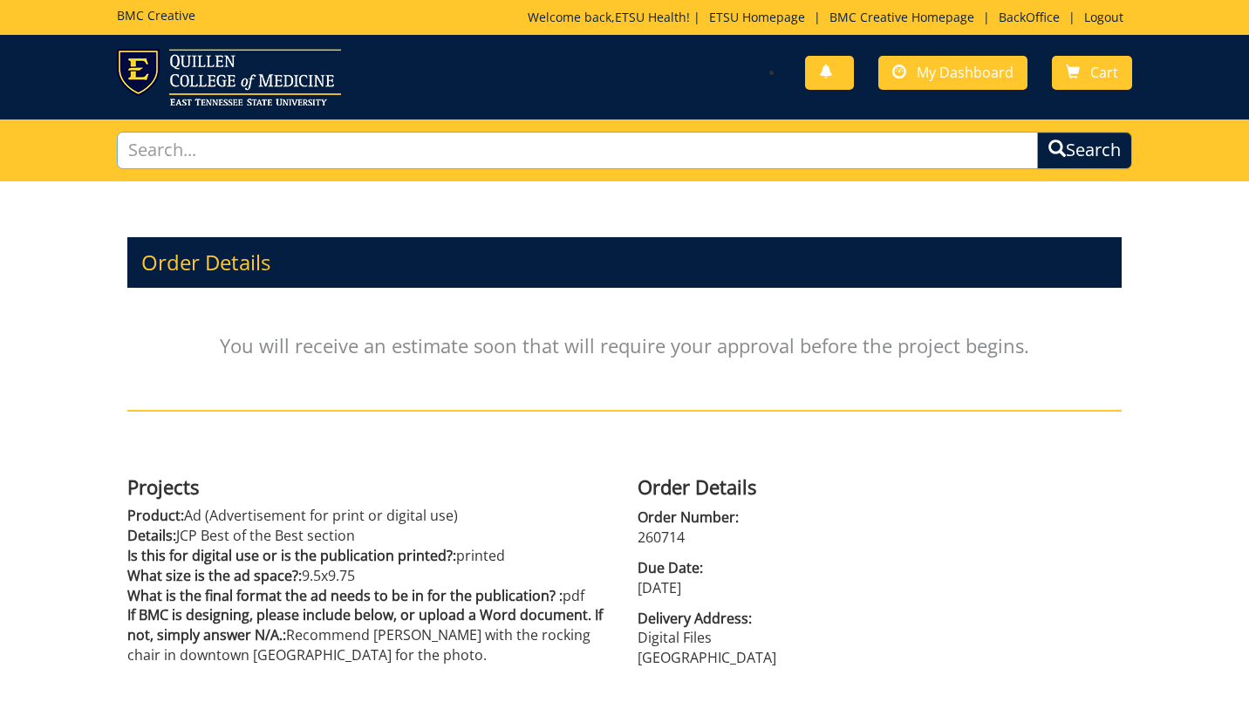
click at [239, 157] on input "text" at bounding box center [577, 151] width 920 height 38
type input "print ad"
click at [1037, 132] on button "Search" at bounding box center [1084, 151] width 95 height 38
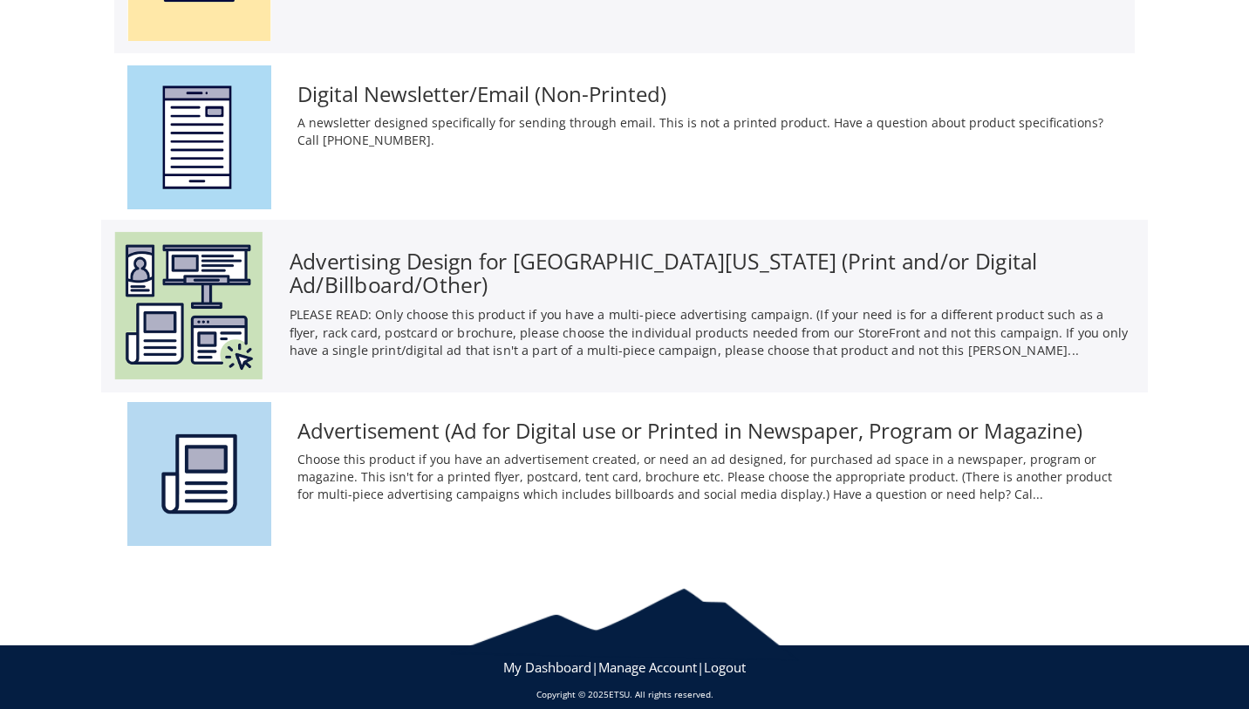
scroll to position [2330, 0]
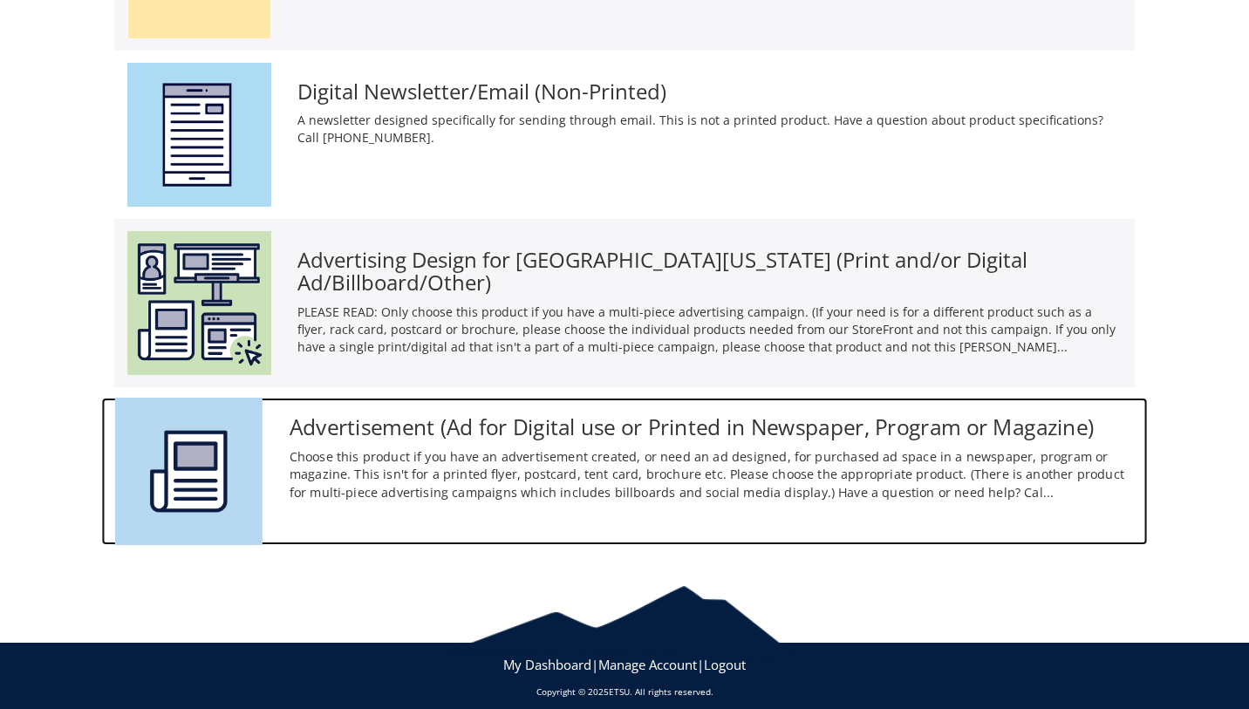
click at [402, 439] on h3 "Advertisement (Ad for Digital use or Printed in Newspaper, Program or Magazine)" at bounding box center [712, 427] width 845 height 24
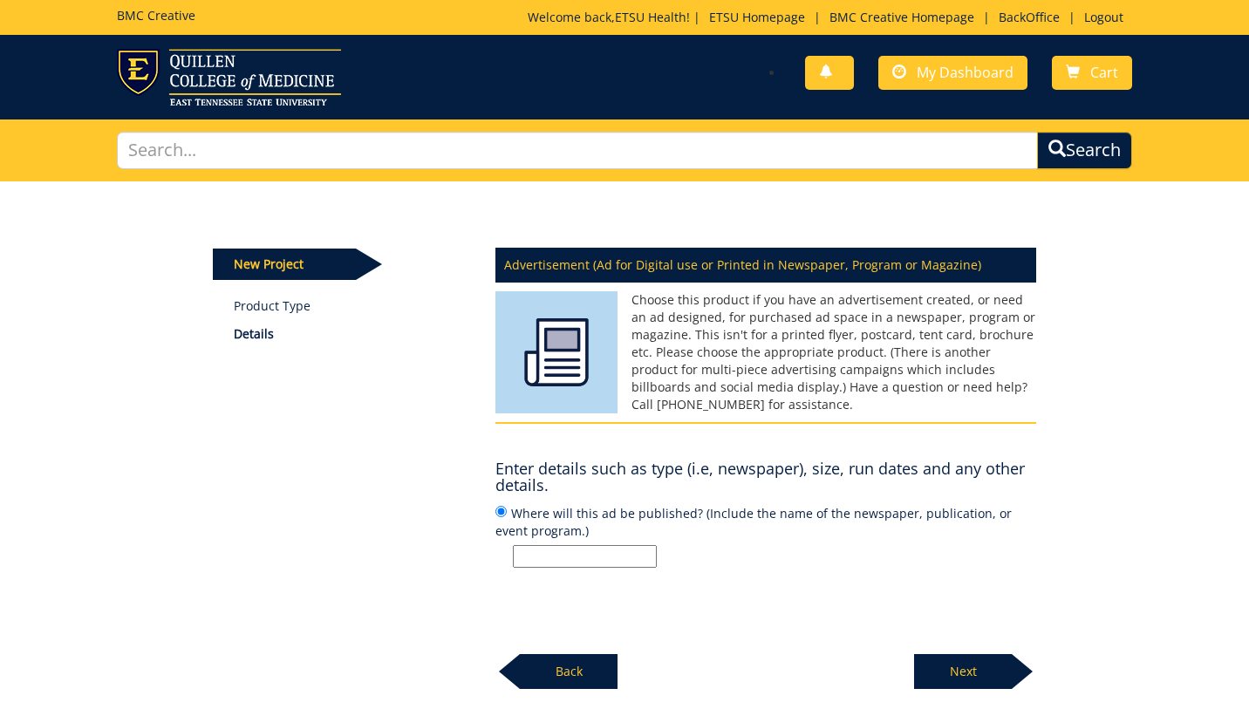
click at [592, 559] on input "Where will this ad be published? (Include the name of the newspaper, publicatio…" at bounding box center [585, 556] width 144 height 23
type input "[PERSON_NAME] center playbill"
click at [976, 676] on p "Next" at bounding box center [963, 671] width 98 height 35
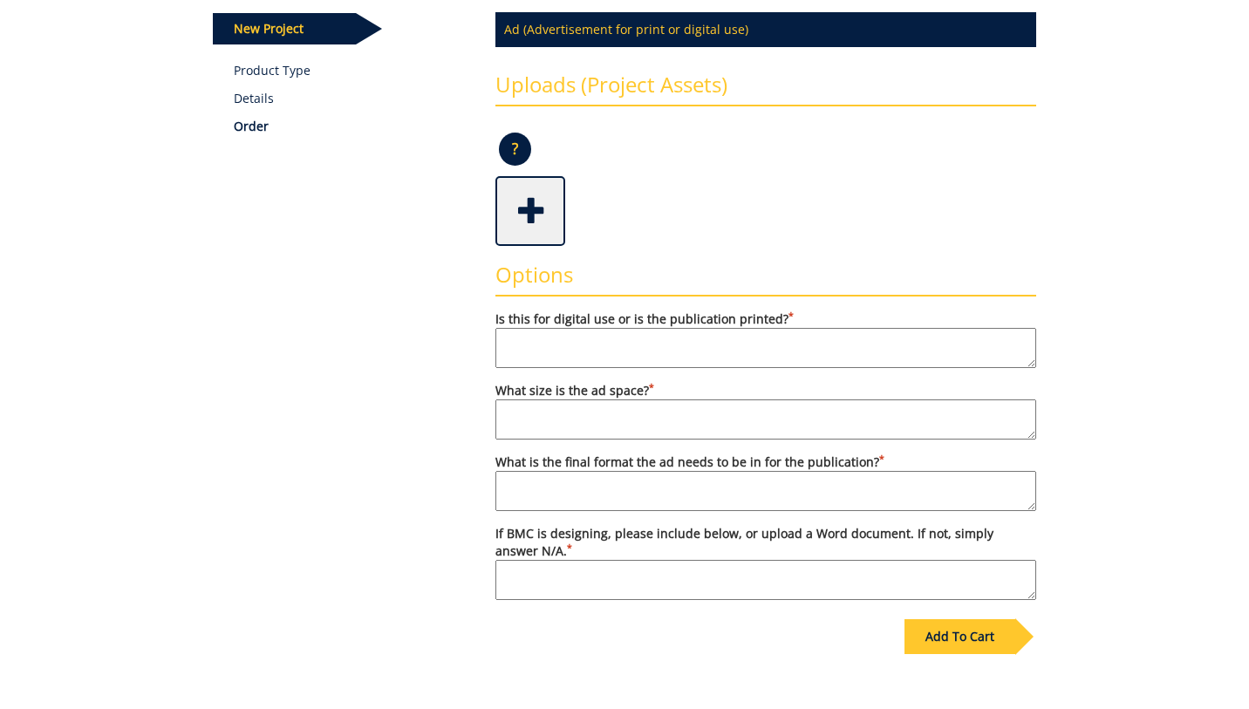
scroll to position [256, 0]
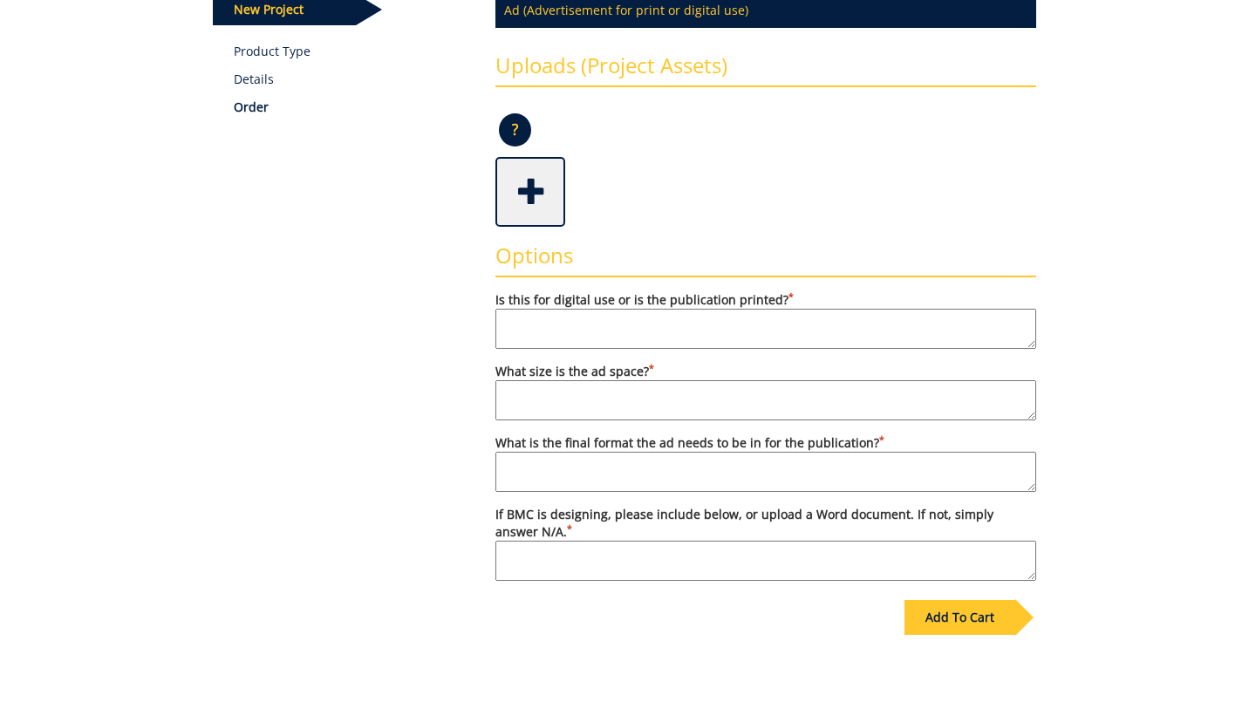
click at [611, 320] on textarea "Is this for digital use or is the publication printed? *" at bounding box center [765, 329] width 541 height 40
type textarea "printed"
click at [721, 392] on textarea "What size is the ad space? *" at bounding box center [765, 400] width 541 height 40
type textarea "5.625 x 8.75 (h)"
click at [574, 467] on textarea "What is the final format the ad needs to be in for the publication? *" at bounding box center [765, 472] width 541 height 40
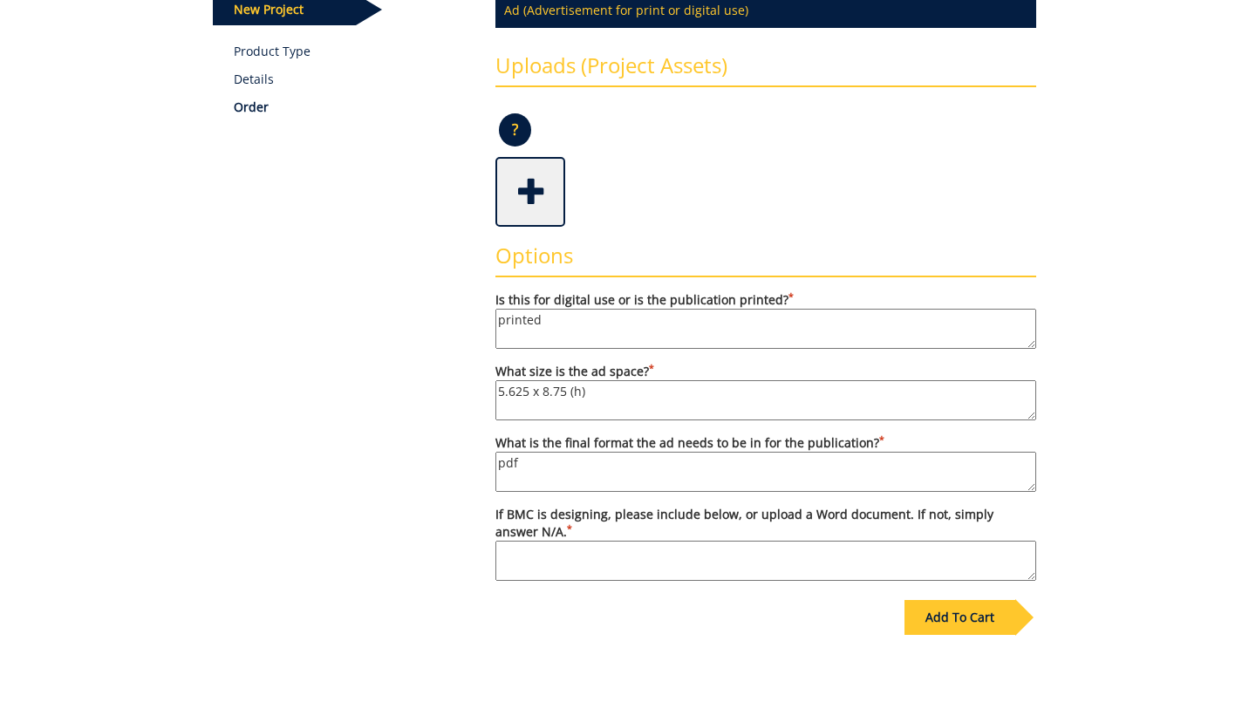
type textarea "pdf"
click at [583, 564] on textarea "If BMC is designing, please include below, or upload a Word document. If not, s…" at bounding box center [765, 561] width 541 height 40
type textarea "recommend [PERSON_NAME] in downtown [GEOGRAPHIC_DATA] for the photo"
click at [545, 203] on span at bounding box center [532, 190] width 70 height 61
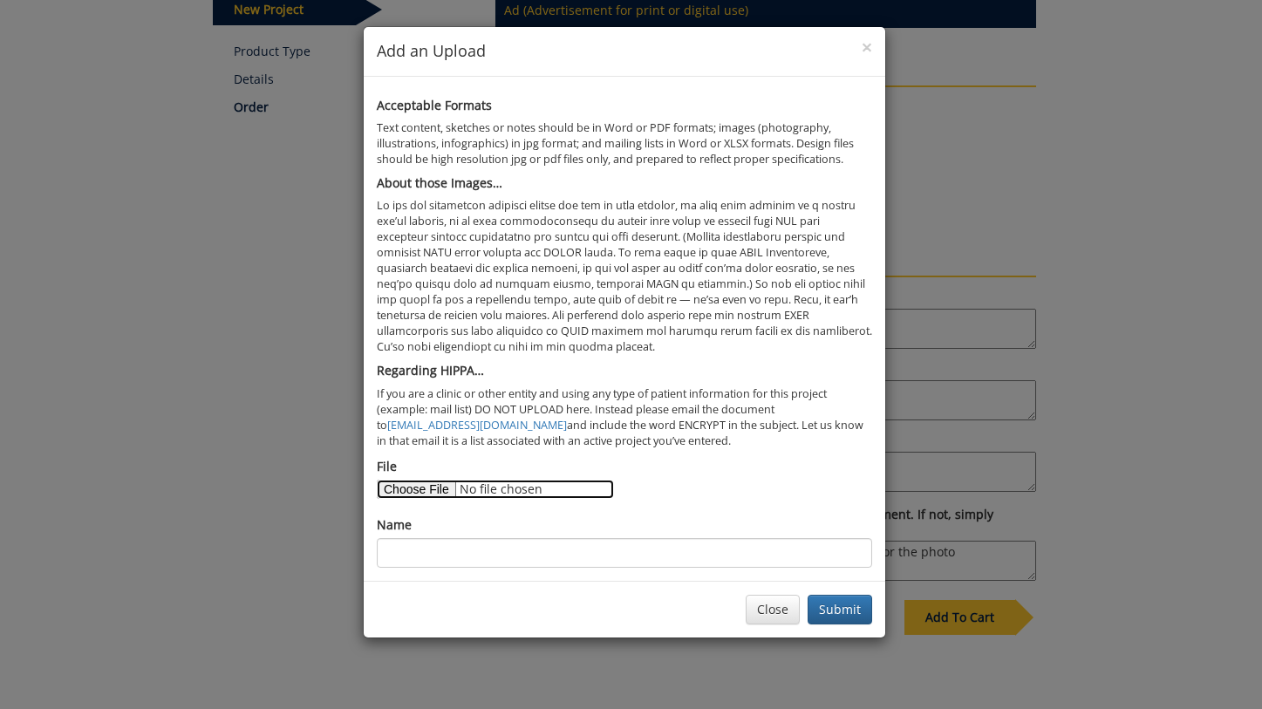
click at [437, 494] on input "File" at bounding box center [495, 489] width 237 height 19
type input "C:\fakepath\martin center ad content.docx"
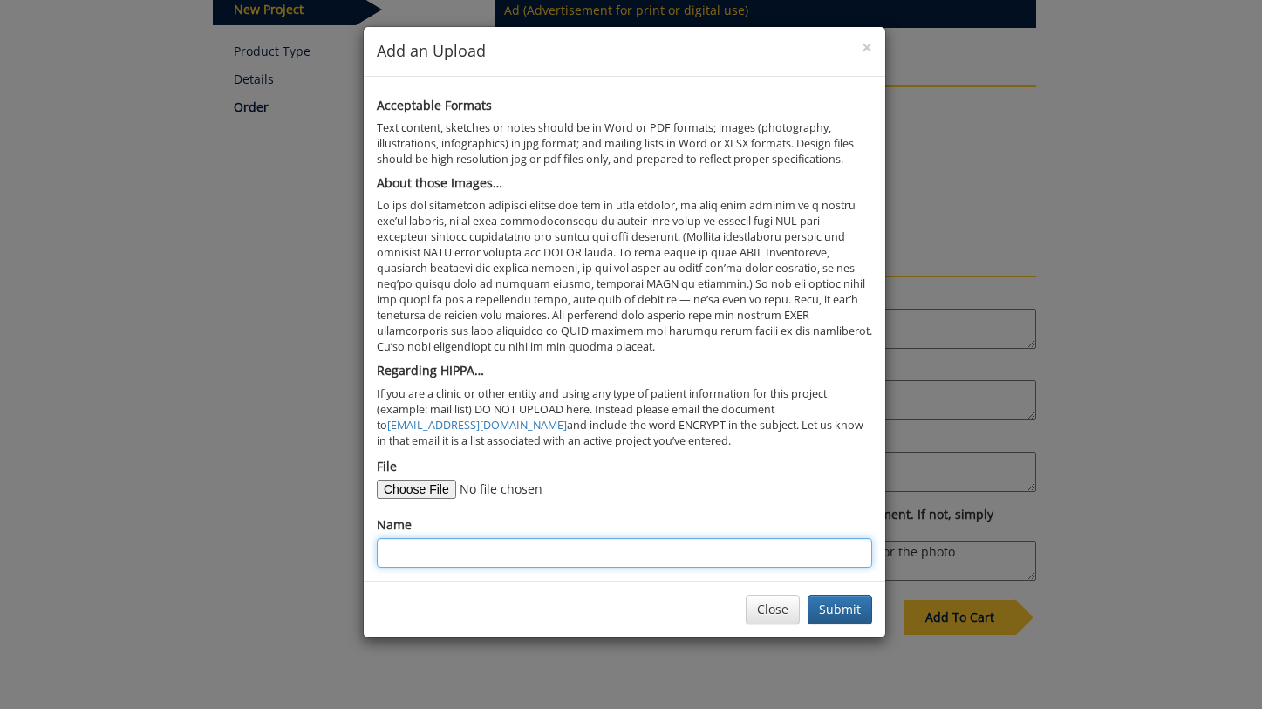
click at [623, 556] on input "Name" at bounding box center [624, 553] width 495 height 30
type input "ad copy"
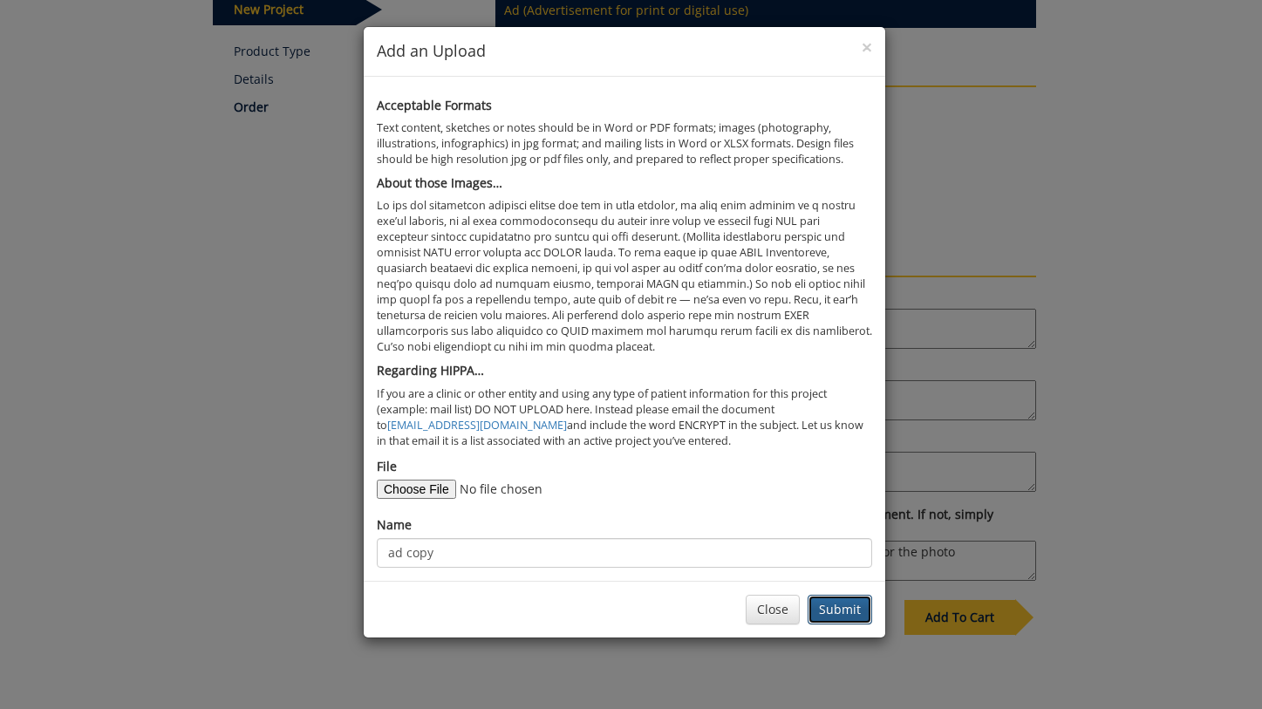
click at [843, 618] on button "Submit" at bounding box center [840, 610] width 65 height 30
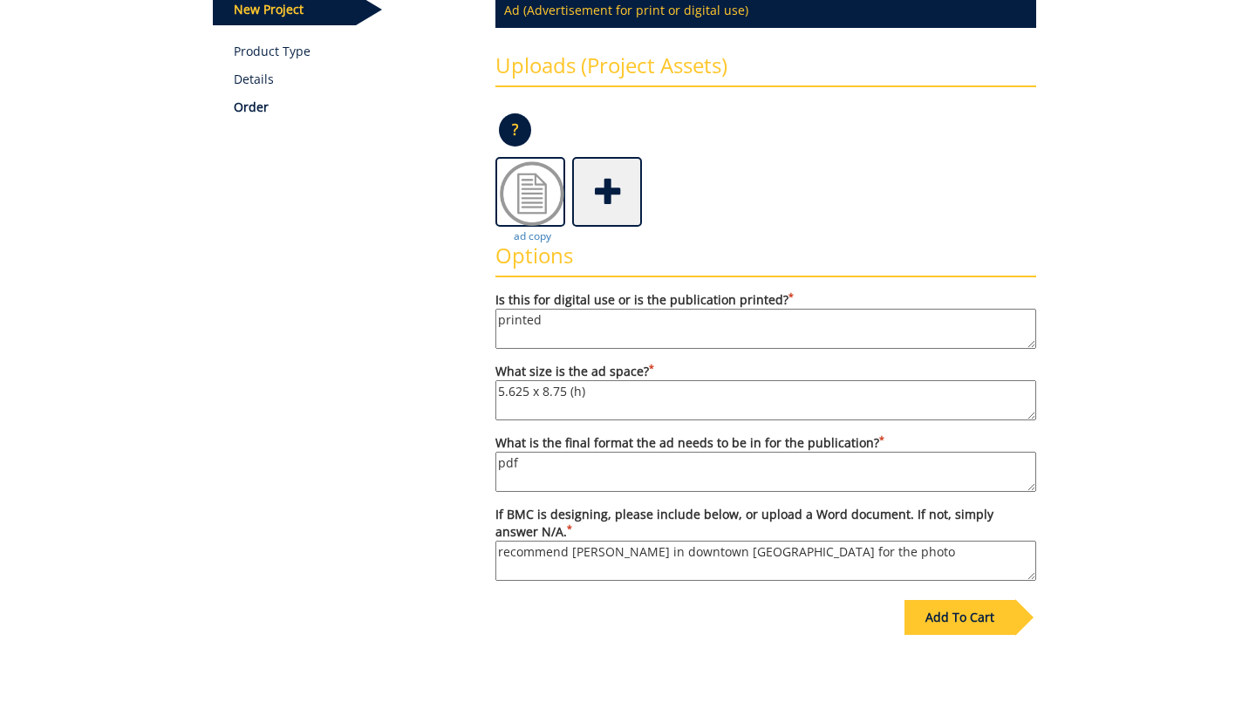
click at [955, 614] on div "Add To Cart" at bounding box center [959, 617] width 111 height 35
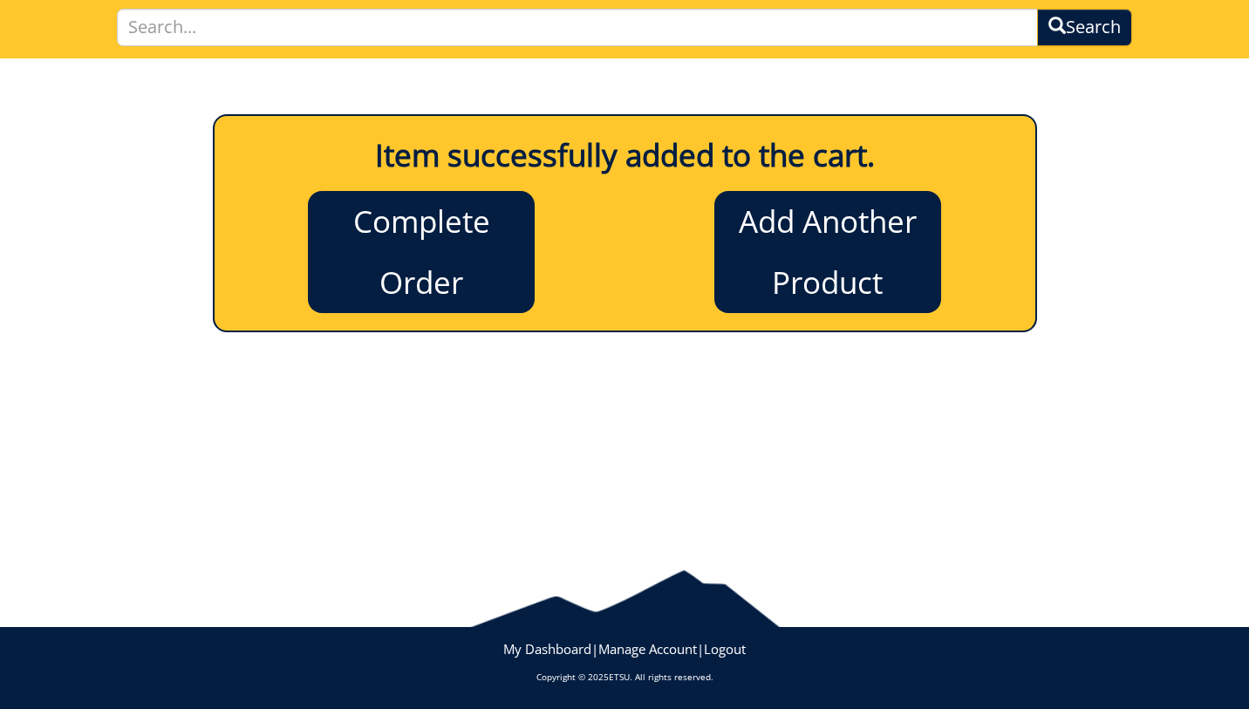
scroll to position [123, 0]
click at [493, 275] on link "Complete Order" at bounding box center [421, 252] width 227 height 122
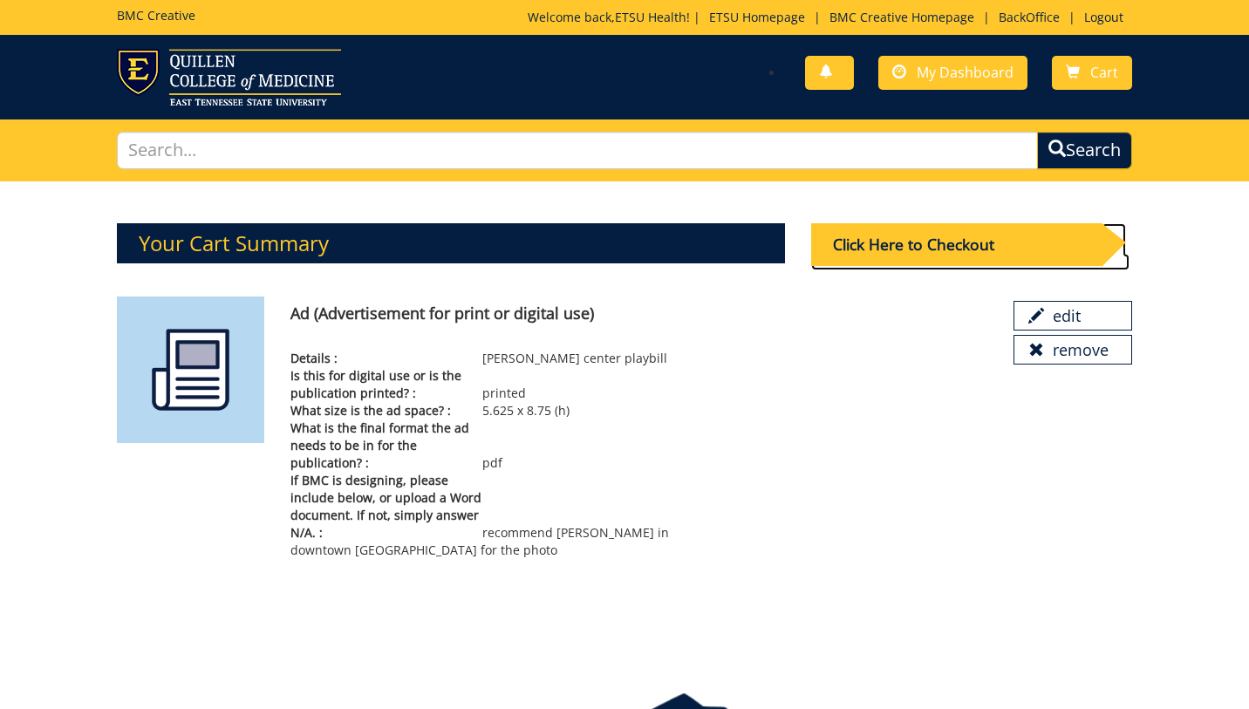
click at [859, 259] on div "Click Here to Checkout" at bounding box center [956, 244] width 290 height 43
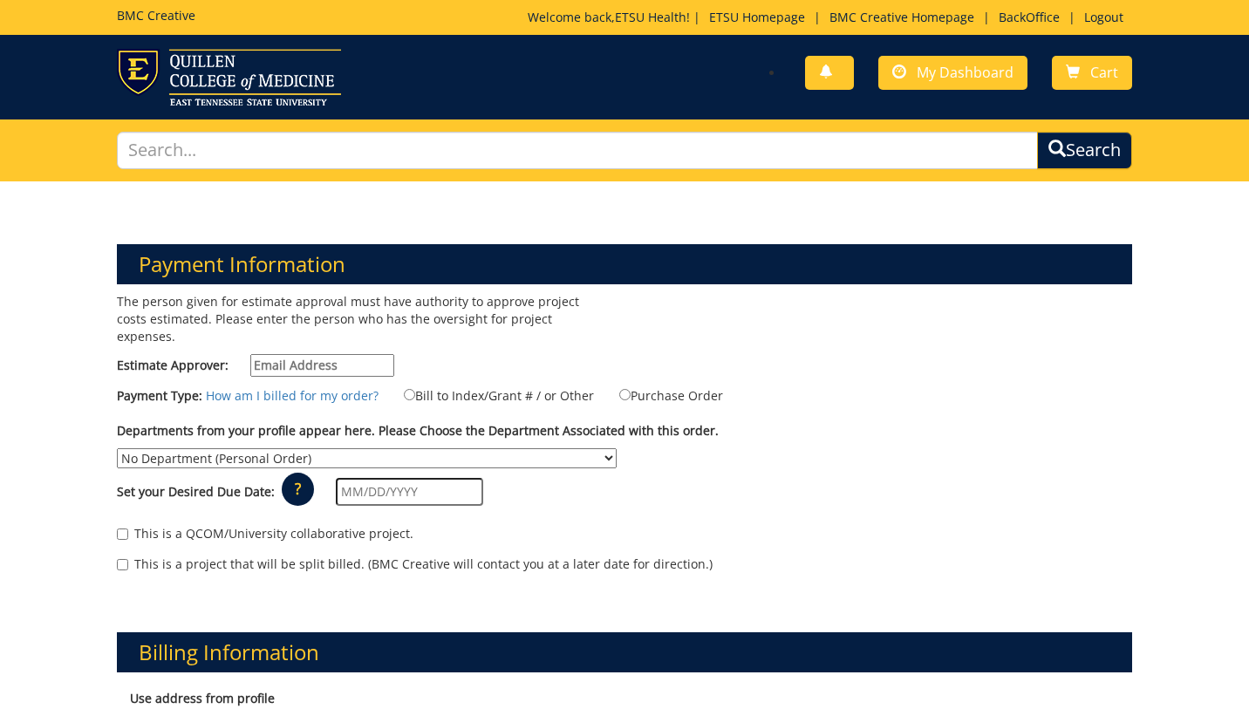
click at [347, 354] on input "Estimate Approver:" at bounding box center [322, 365] width 144 height 23
type input "[EMAIL_ADDRESS][DOMAIN_NAME]"
click at [421, 385] on label "Bill to Index/Grant # / or Other" at bounding box center [488, 394] width 212 height 19
click at [415, 389] on input "Bill to Index/Grant # / or Other" at bounding box center [409, 394] width 11 height 11
radio input "true"
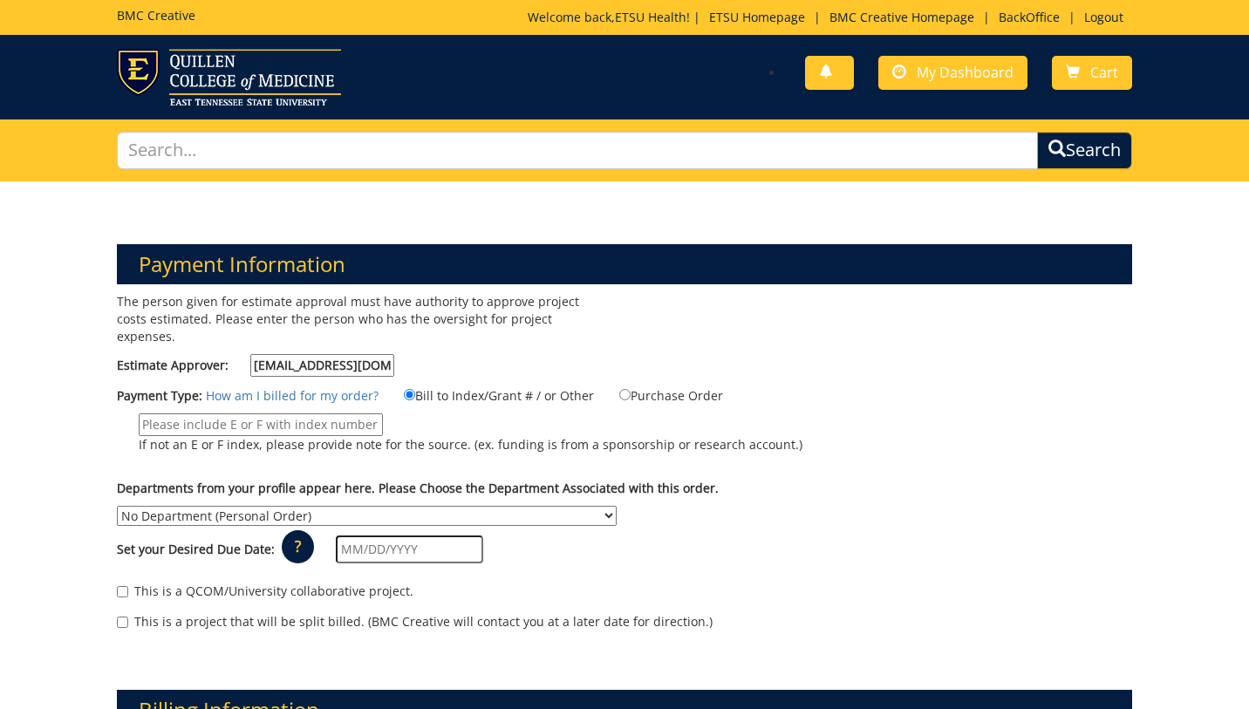
click at [297, 413] on input "If not an E or F index, please provide note for the source. (ex. funding is fro…" at bounding box center [261, 424] width 244 height 23
type input "MEAC"
click at [358, 506] on select "No Department (Personal Order) Academic Affairs COM Anatomy and Cell Biology Bi…" at bounding box center [367, 516] width 500 height 20
select select "265"
click at [117, 506] on select "No Department (Personal Order) Academic Affairs COM Anatomy and Cell Biology Bi…" at bounding box center [367, 516] width 500 height 20
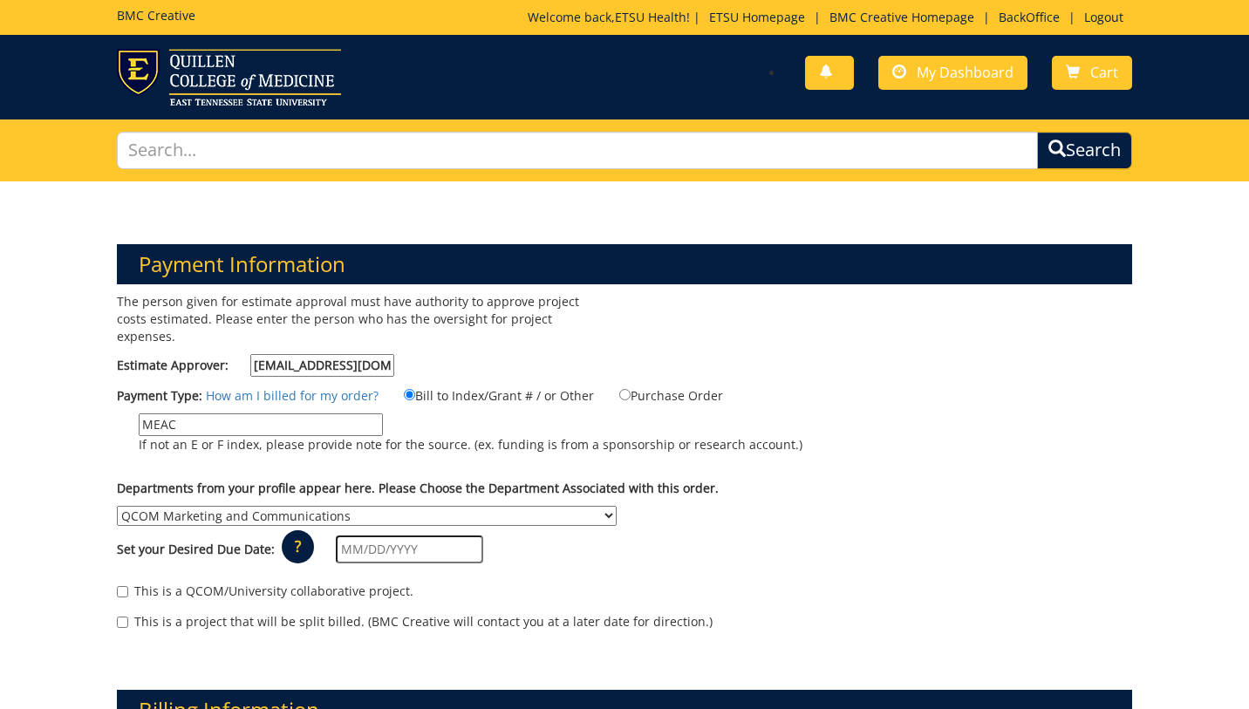
click at [372, 535] on input "text" at bounding box center [409, 549] width 147 height 28
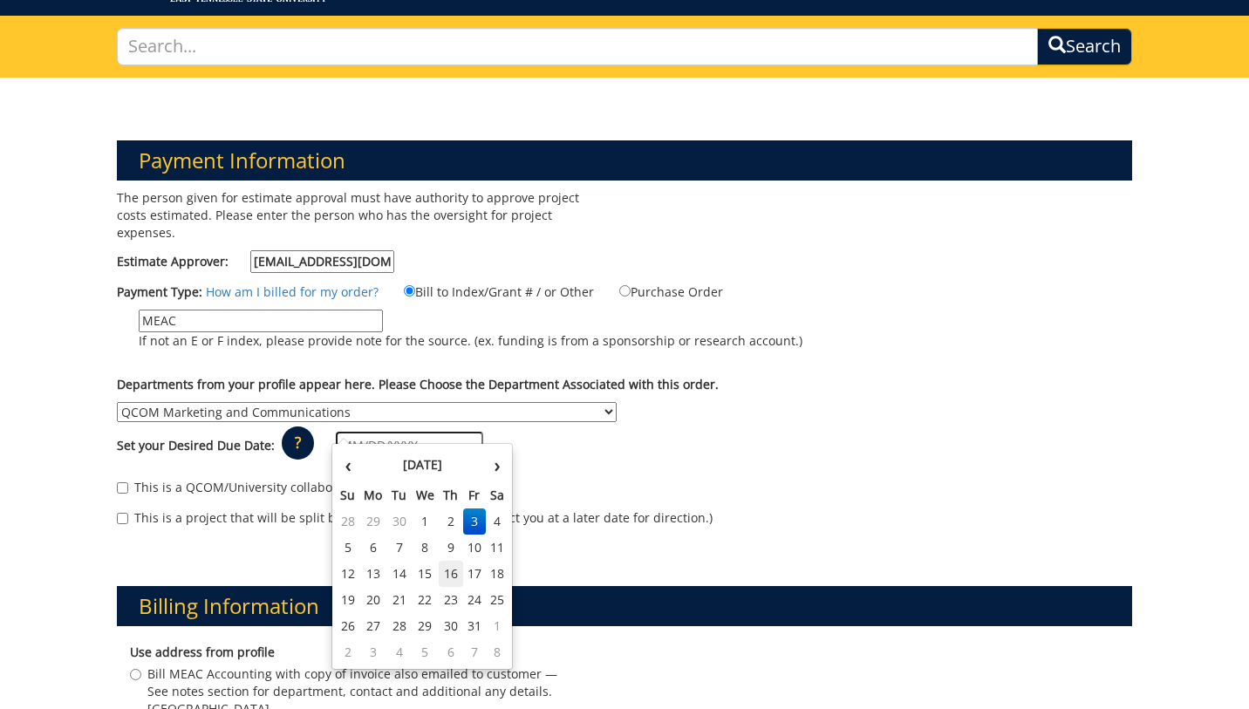
scroll to position [121, 0]
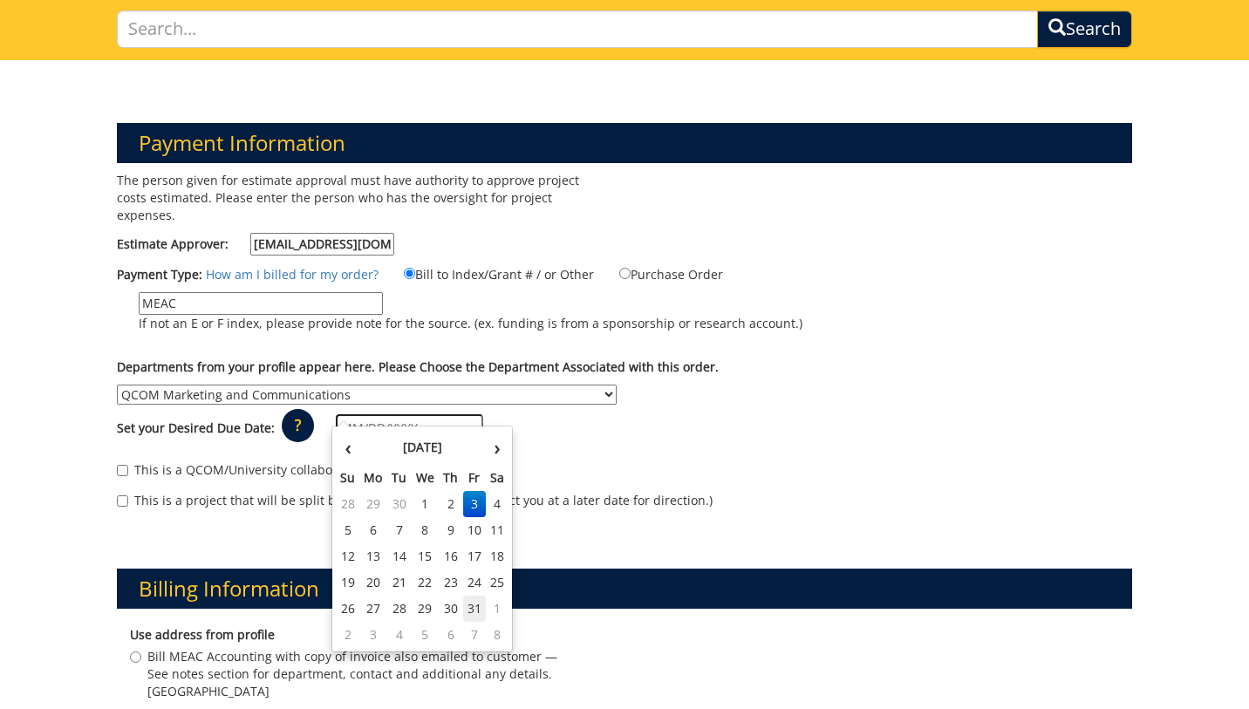
click at [473, 610] on td "31" at bounding box center [475, 609] width 24 height 26
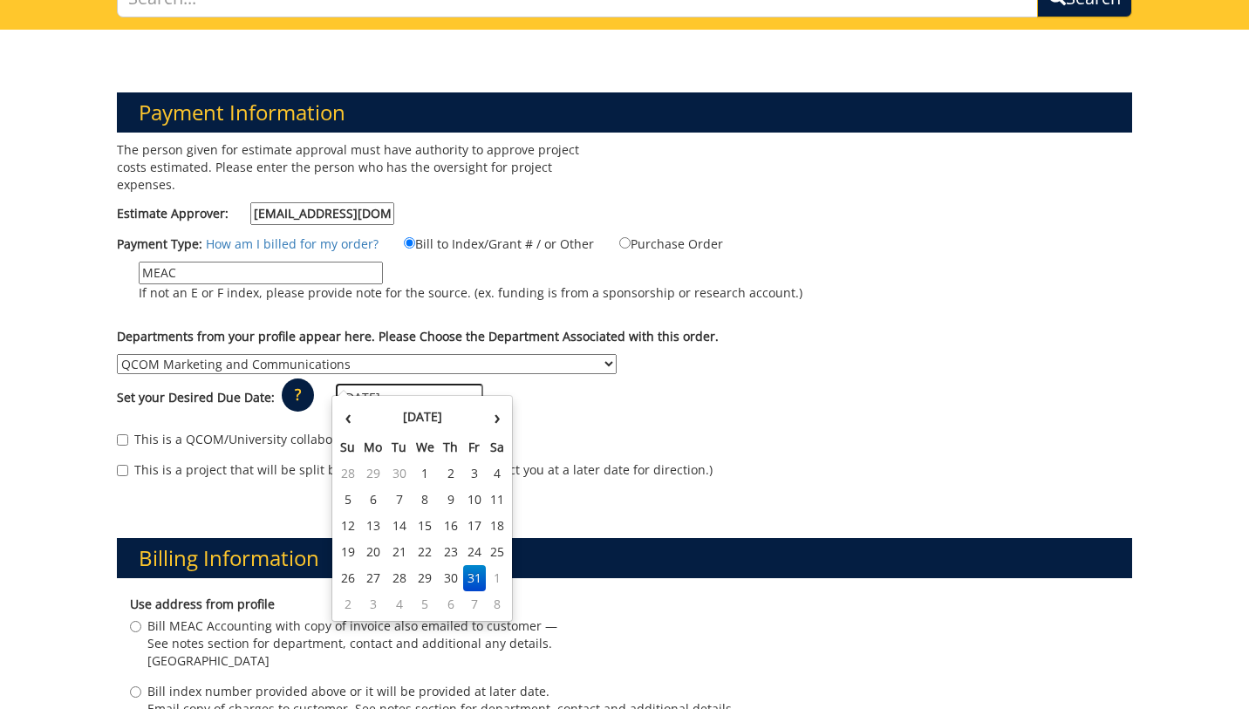
click at [400, 384] on input "10/31/2025" at bounding box center [409, 398] width 147 height 28
click at [467, 597] on td "7" at bounding box center [475, 604] width 24 height 26
type input "11/07/2025"
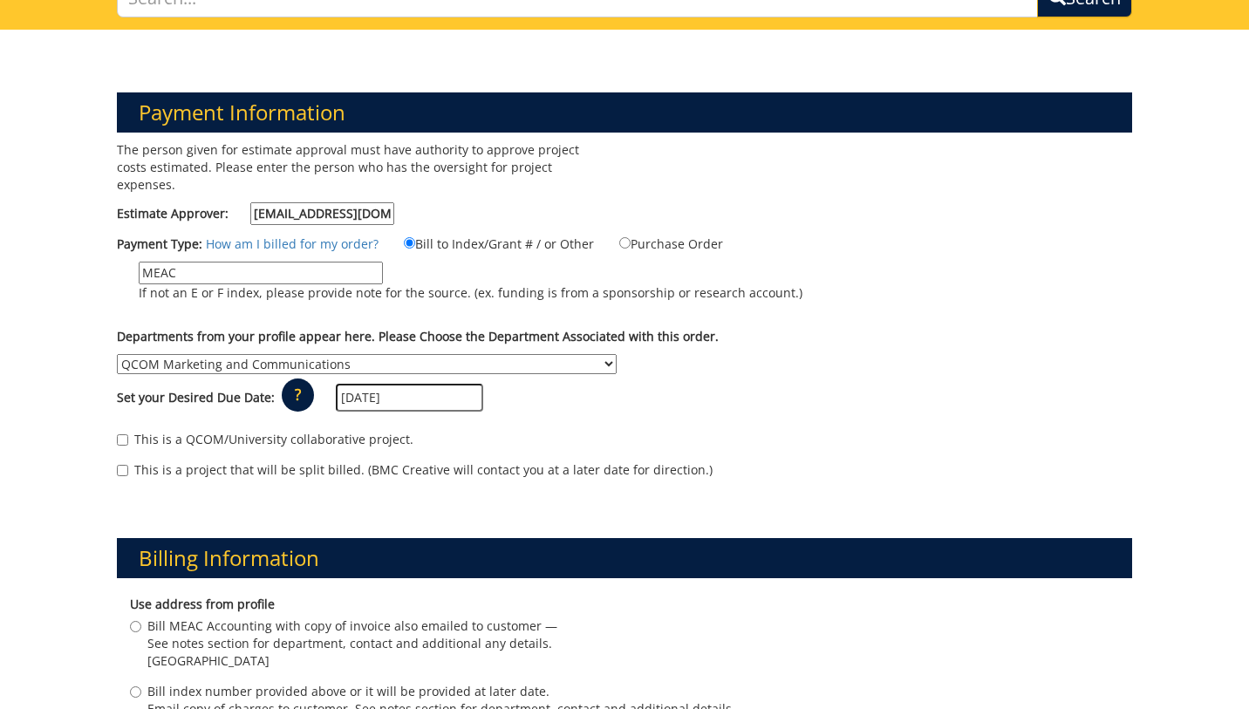
click at [338, 475] on div "This is a QCOM/University collaborative project. This is a project that will be…" at bounding box center [624, 459] width 1040 height 74
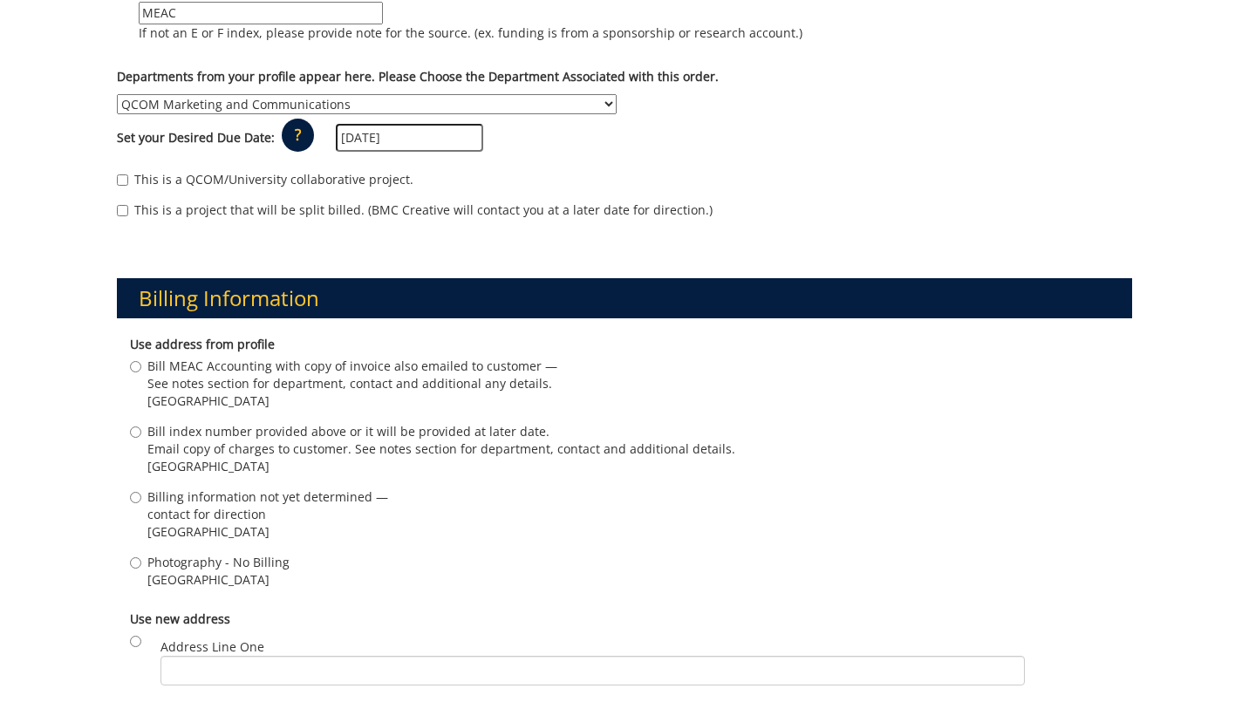
scroll to position [415, 0]
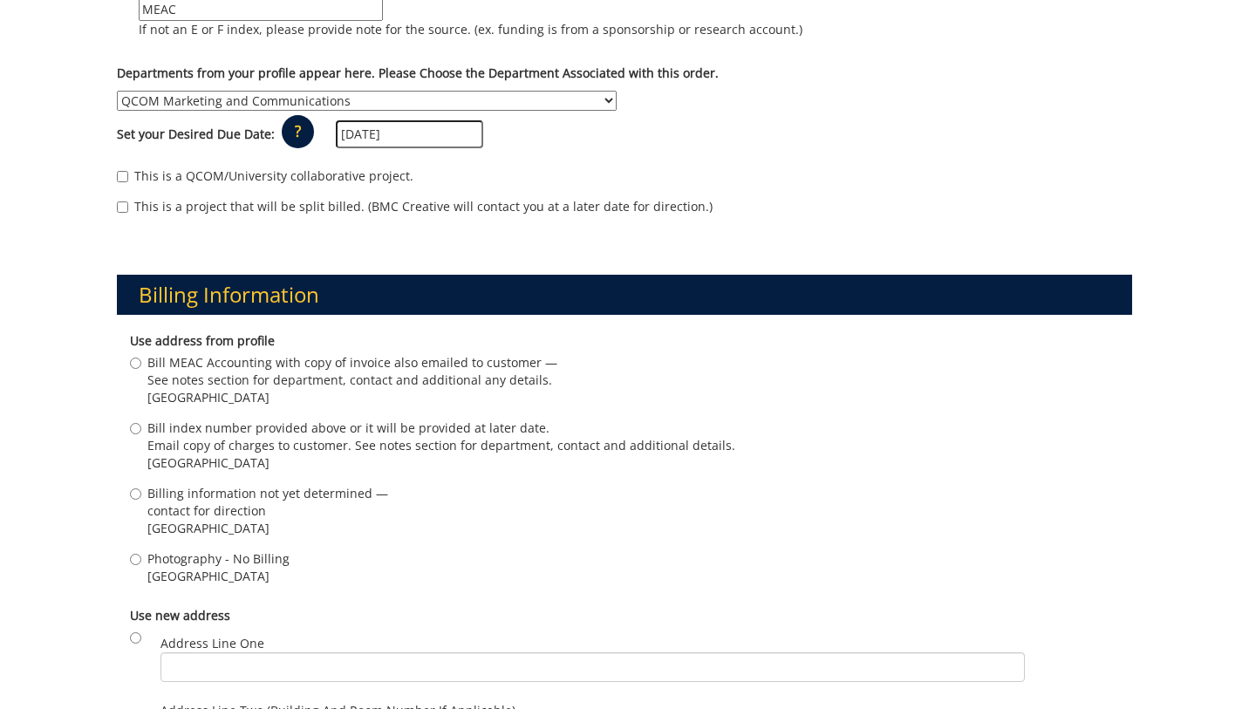
click at [210, 389] on span "Johnson City , TN 37601" at bounding box center [352, 397] width 410 height 17
click at [141, 369] on input "Bill MEAC Accounting with copy of invoice also emailed to customer — See notes …" at bounding box center [135, 363] width 11 height 11
radio input "true"
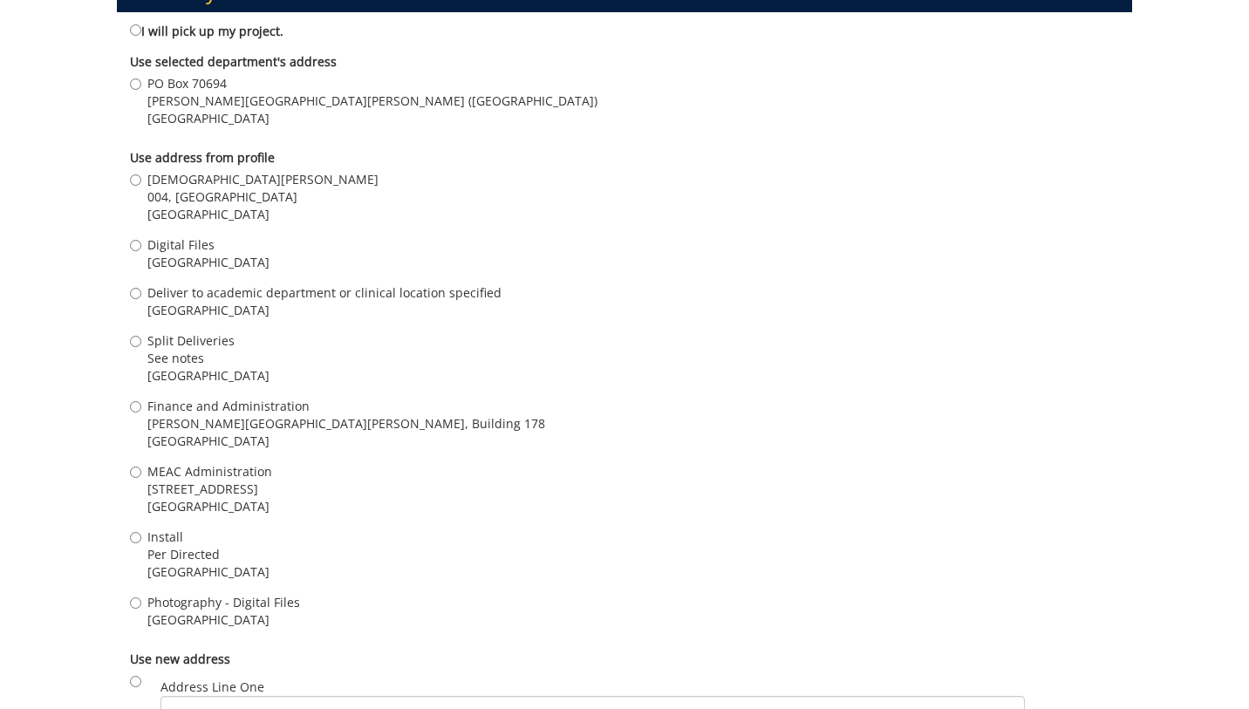
scroll to position [1354, 0]
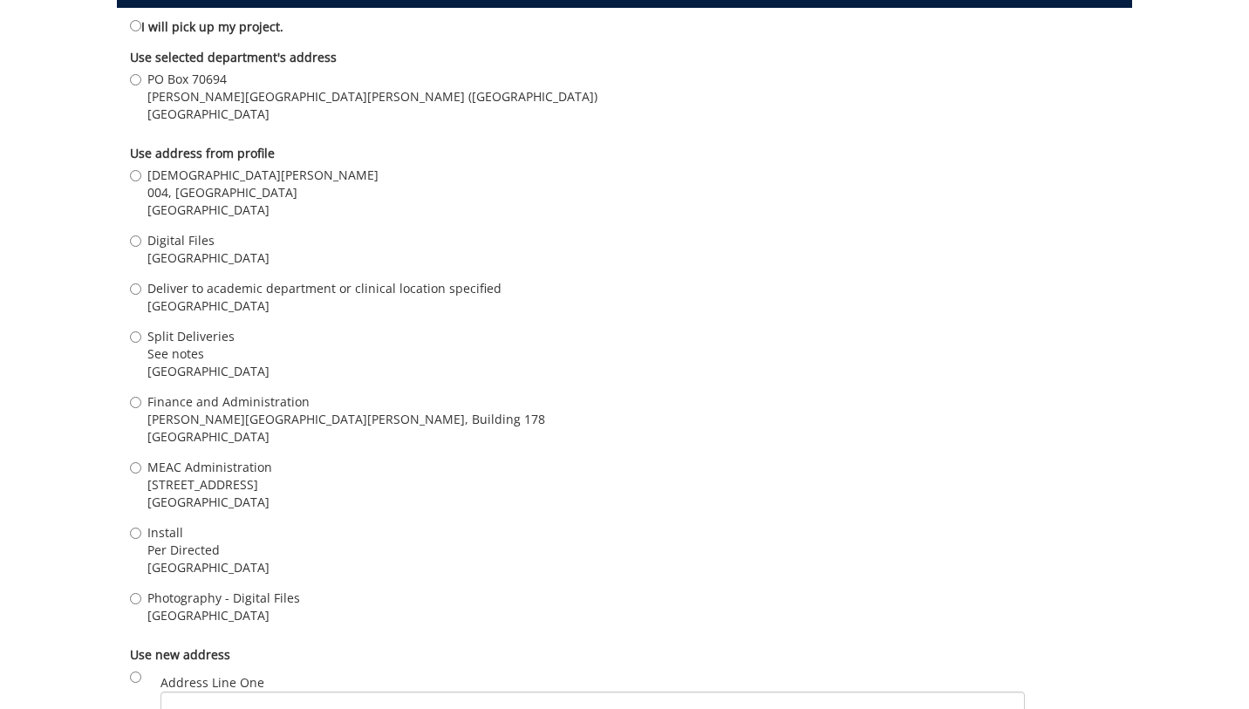
click at [173, 249] on span "Johnson City , TN 37601" at bounding box center [208, 257] width 122 height 17
click at [141, 240] on input "Digital Files Johnson City , TN 37601" at bounding box center [135, 240] width 11 height 11
radio input "true"
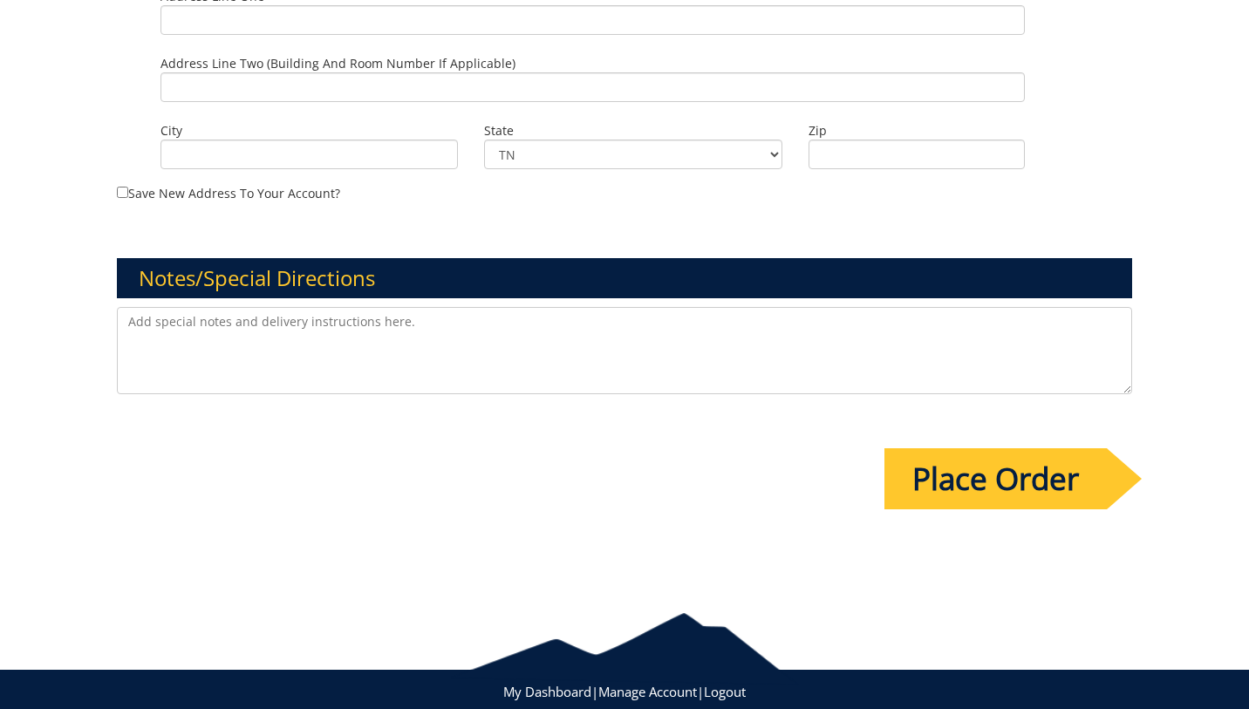
scroll to position [2065, 0]
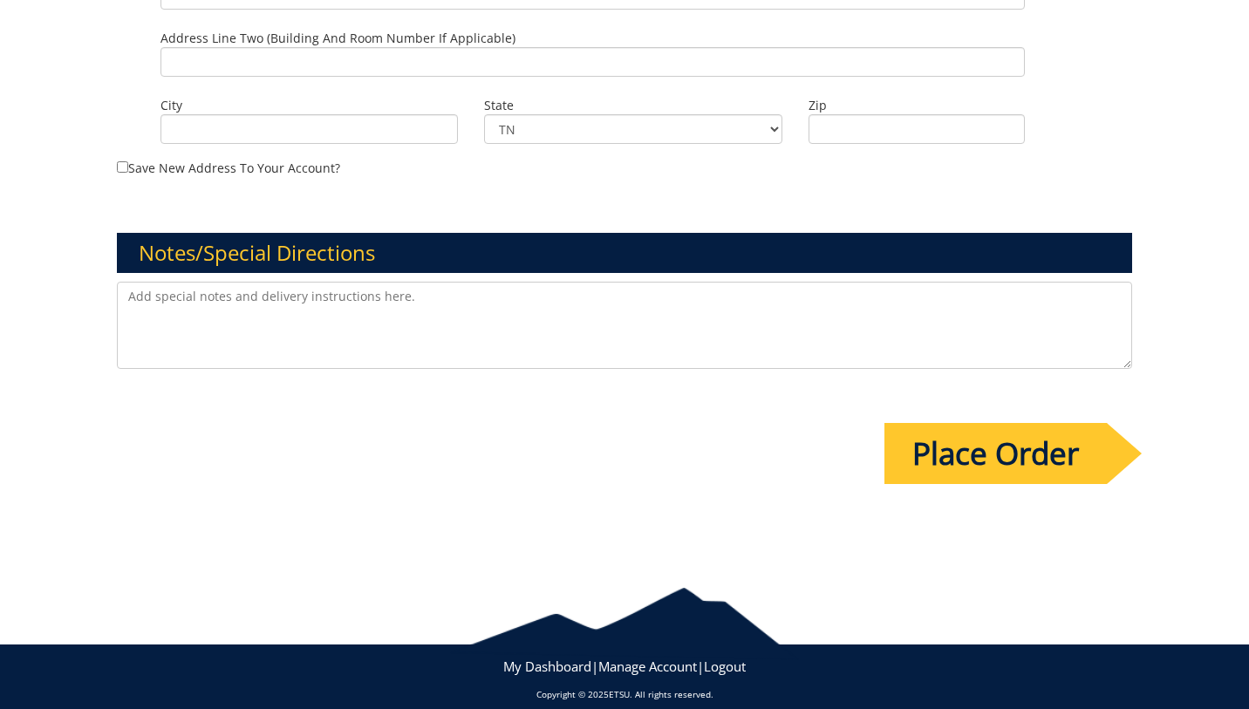
click at [938, 436] on input "Place Order" at bounding box center [995, 453] width 222 height 61
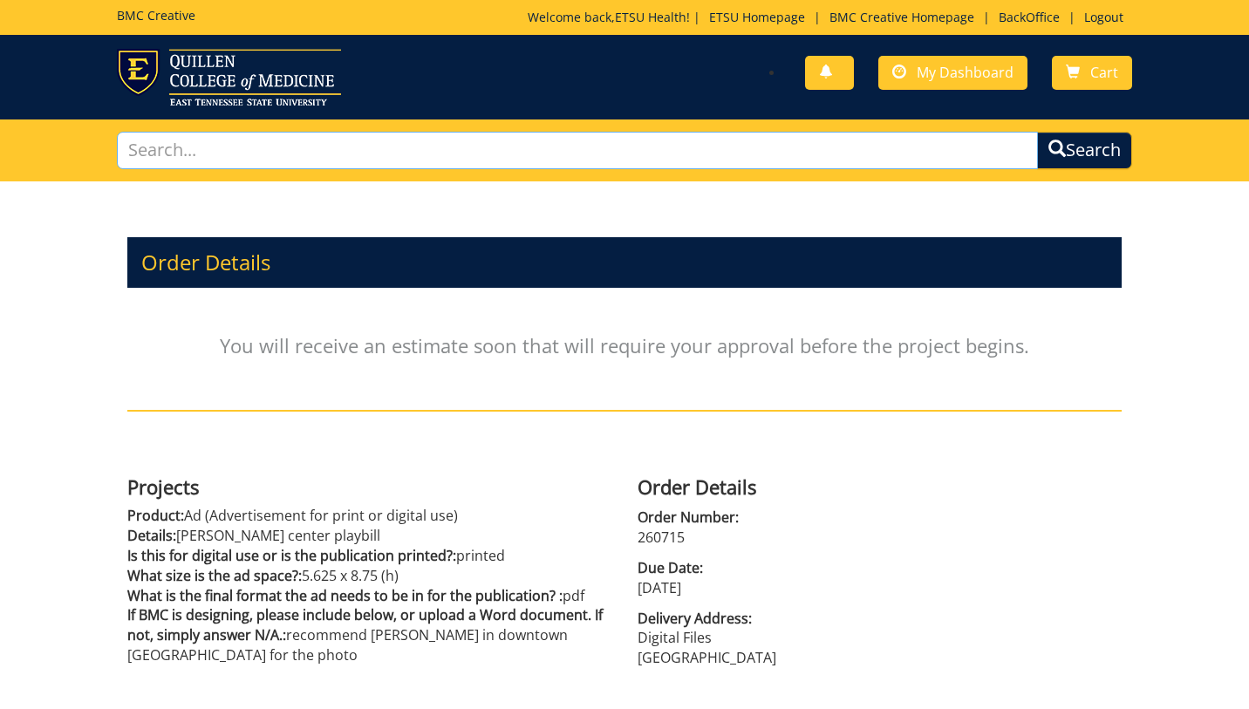
click at [328, 156] on input "text" at bounding box center [577, 151] width 920 height 38
type input "newspaper"
click at [1118, 158] on button "Search" at bounding box center [1083, 150] width 99 height 39
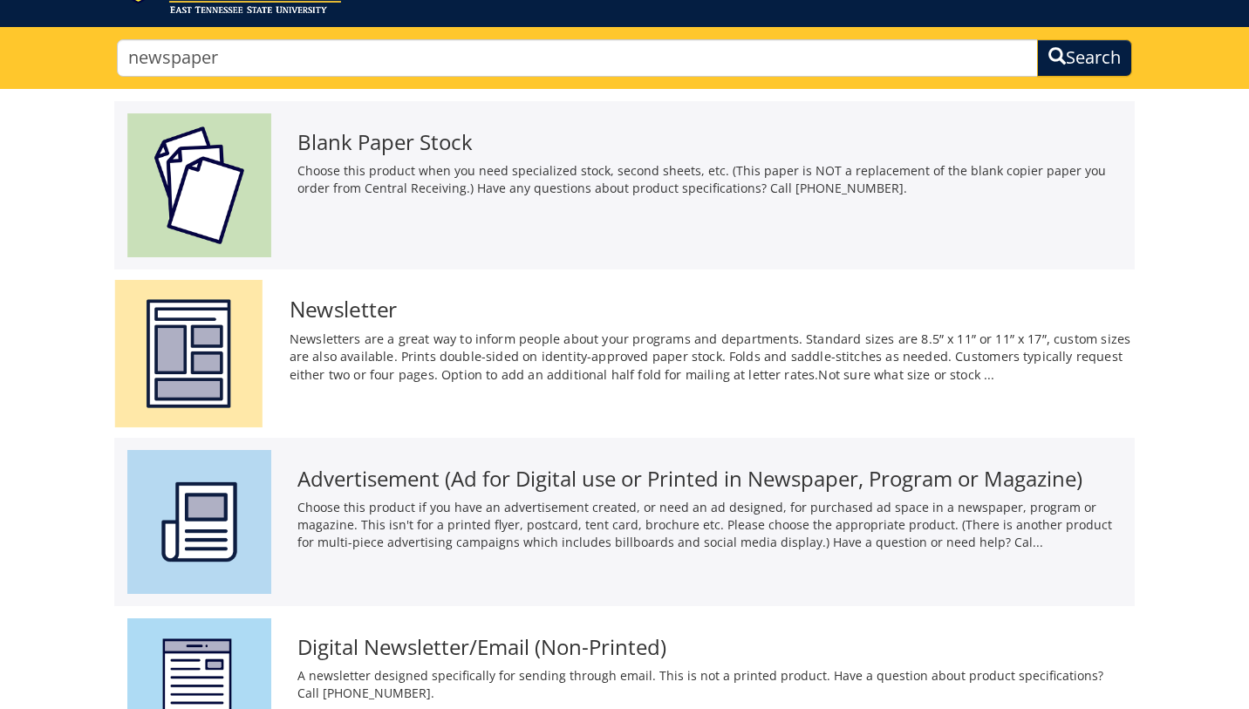
scroll to position [151, 0]
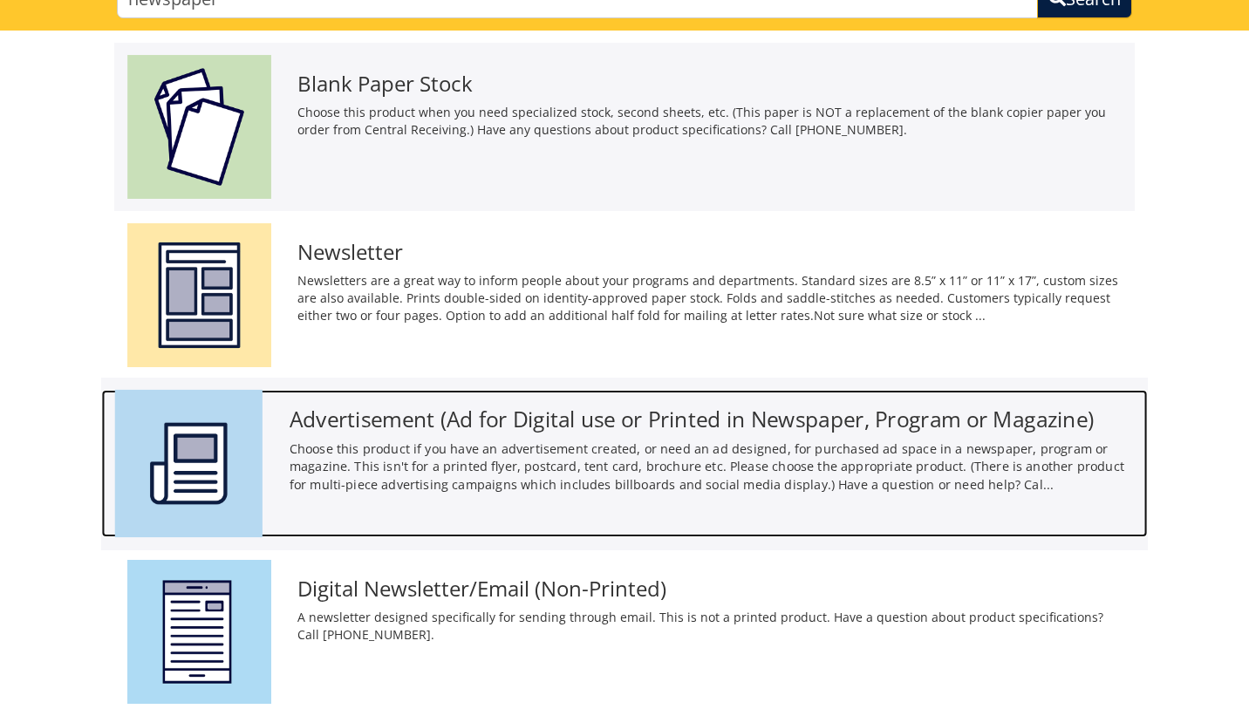
click at [443, 488] on p "Choose this product if you have an advertisement created, or need an ad designe…" at bounding box center [712, 467] width 845 height 54
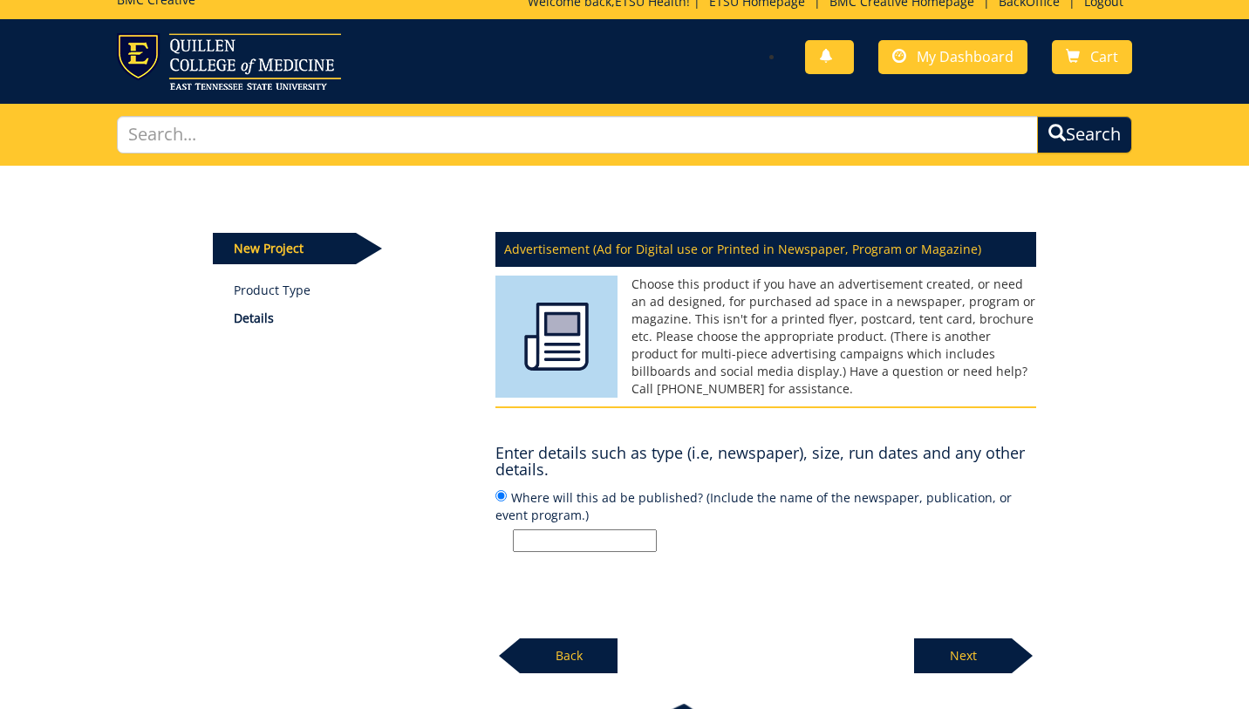
scroll to position [17, 0]
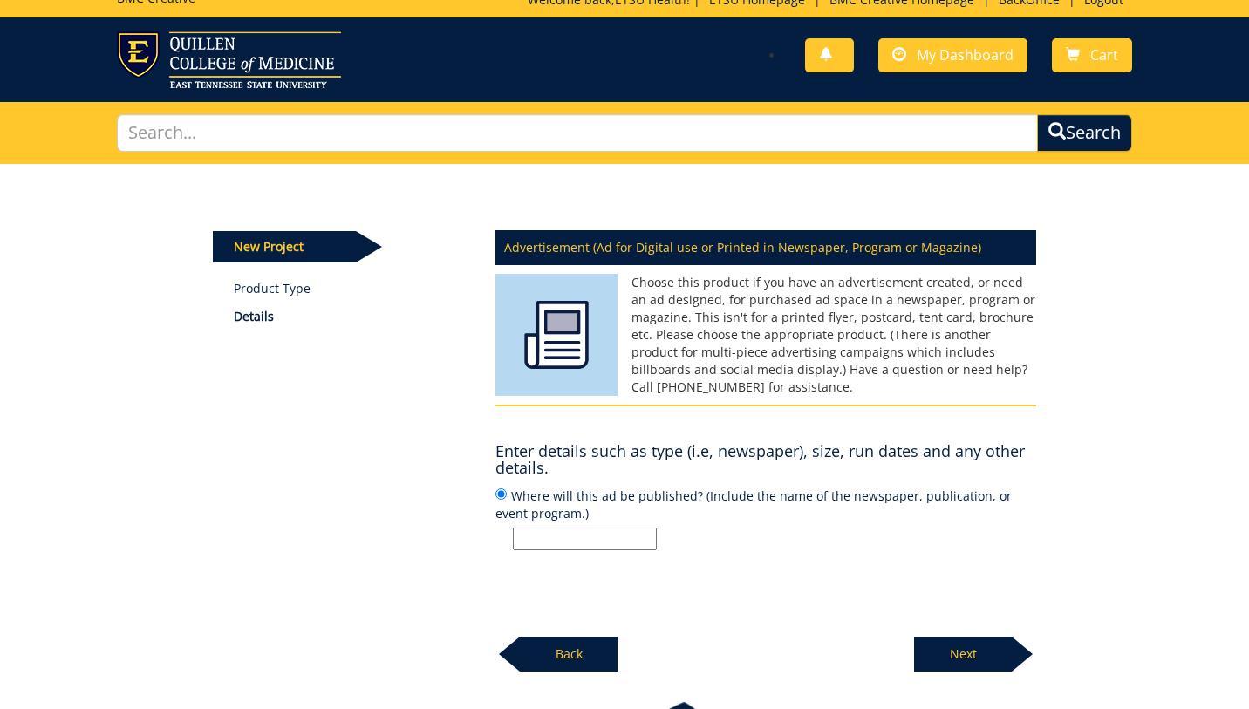
click at [594, 544] on input "Where will this ad be published? (Include the name of the newspaper, publicatio…" at bounding box center [585, 539] width 144 height 23
type input "jcp & ktn"
click at [973, 645] on p "Next" at bounding box center [963, 654] width 98 height 35
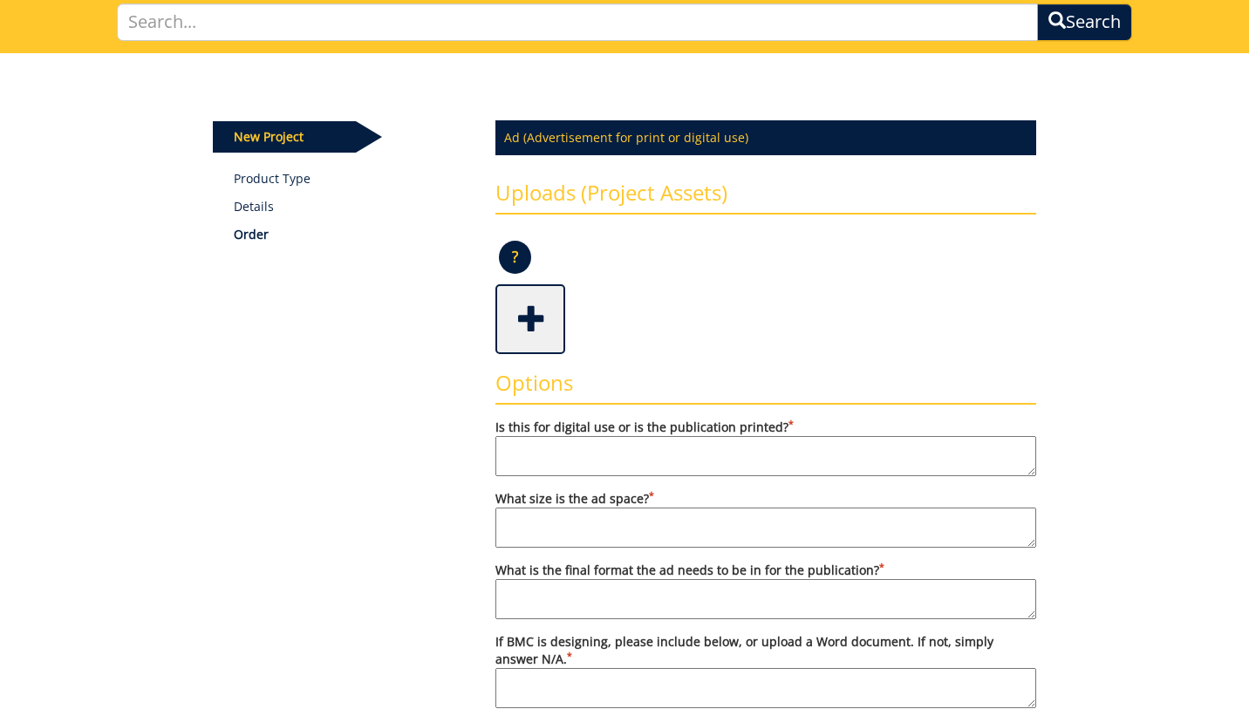
scroll to position [148, 0]
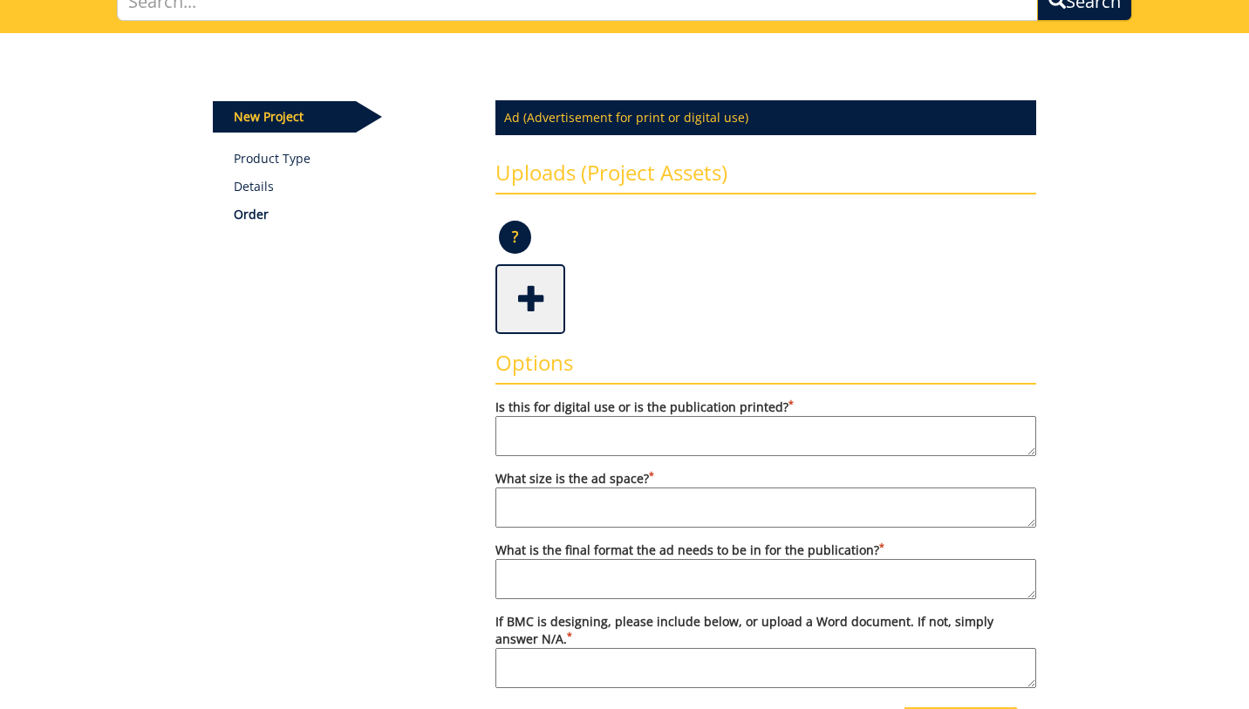
click at [660, 438] on textarea "Is this for digital use or is the publication printed? *" at bounding box center [765, 436] width 541 height 40
type textarea "print"
click at [645, 511] on textarea "What size is the ad space? *" at bounding box center [765, 508] width 541 height 40
type textarea "w"
type textarea "2 ads (one per market) each sized 6.44x4 (h)"
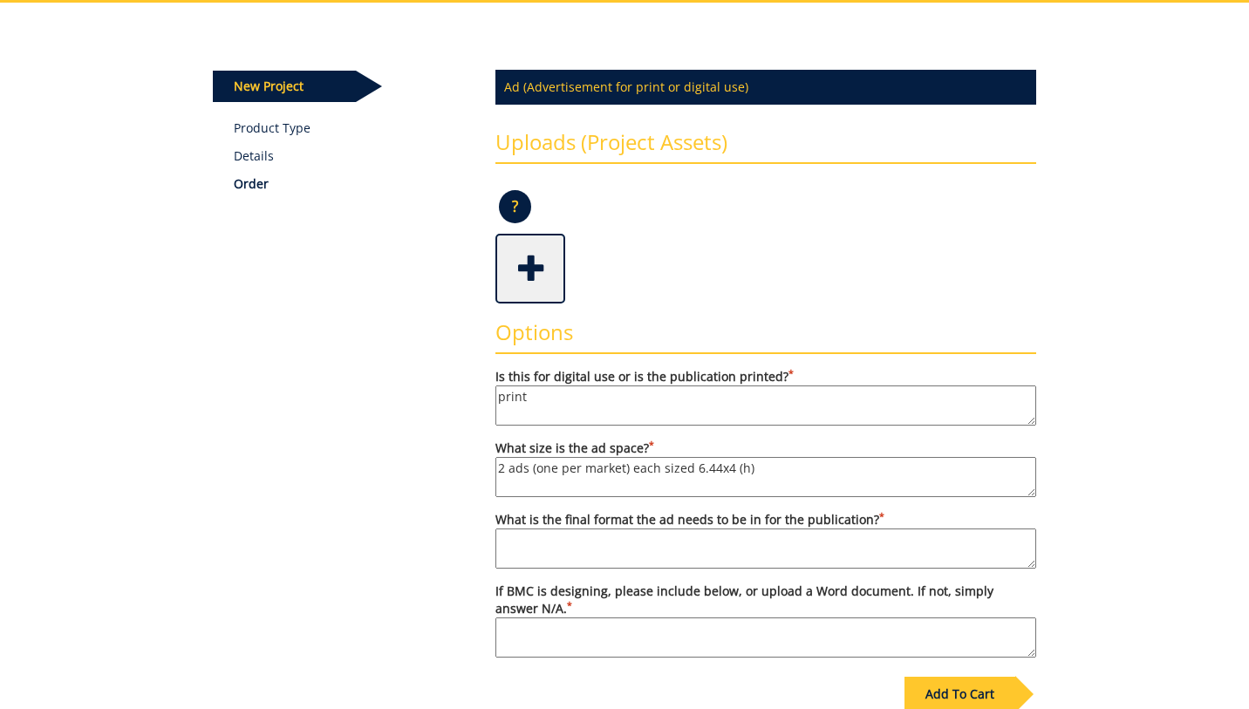
scroll to position [184, 0]
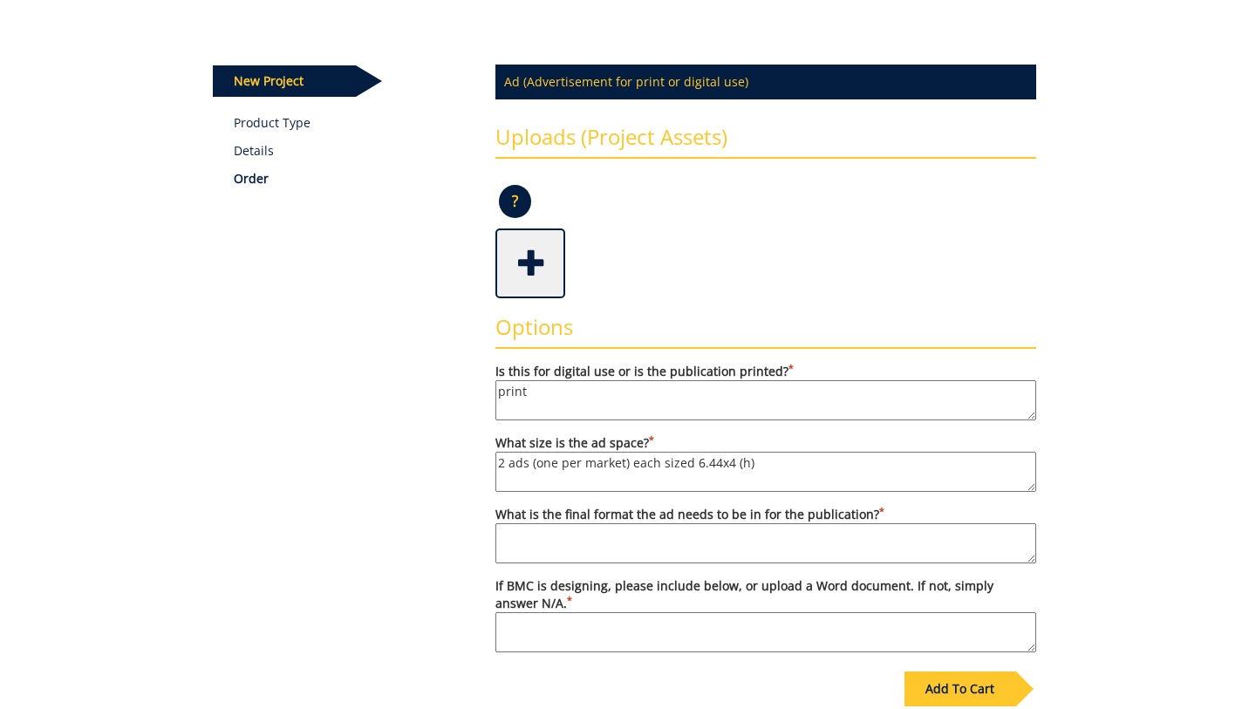
click at [604, 547] on textarea "What is the final format the ad needs to be in for the publication? *" at bounding box center [765, 543] width 541 height 40
type textarea "pdf"
click at [640, 630] on textarea "If BMC is designing, please include below, or upload a Word document. If not, s…" at bounding box center [765, 632] width 541 height 40
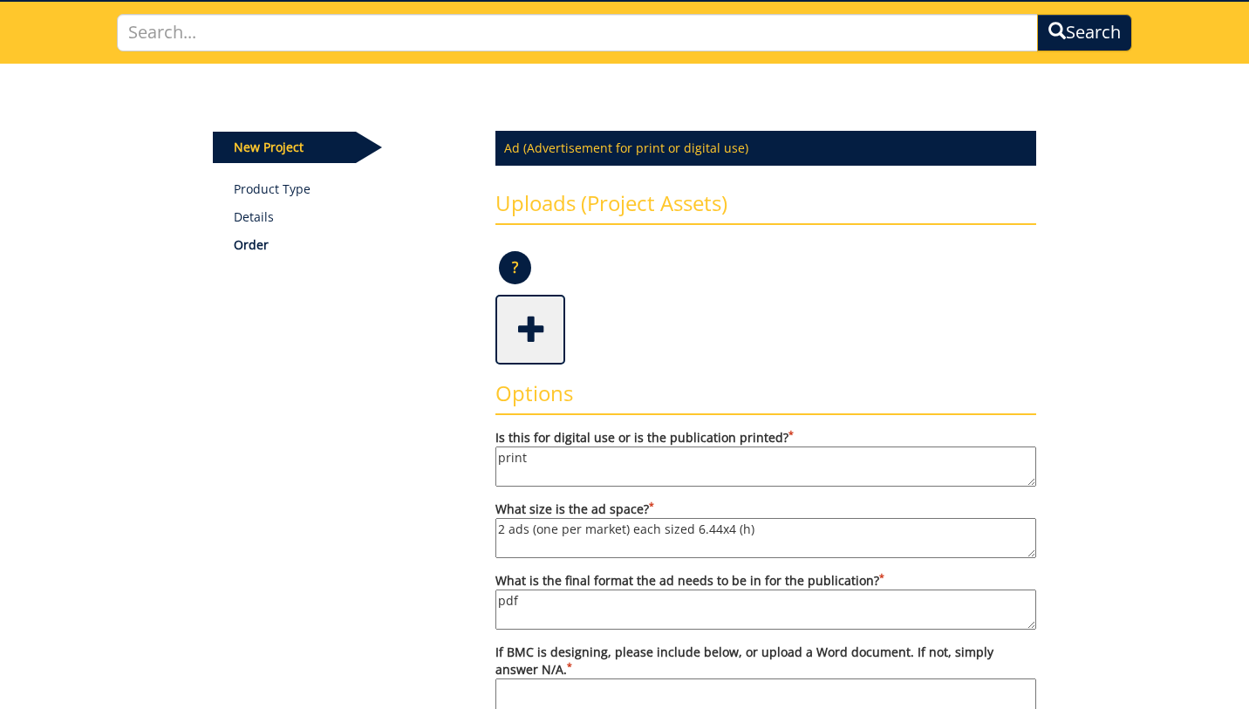
scroll to position [116, 0]
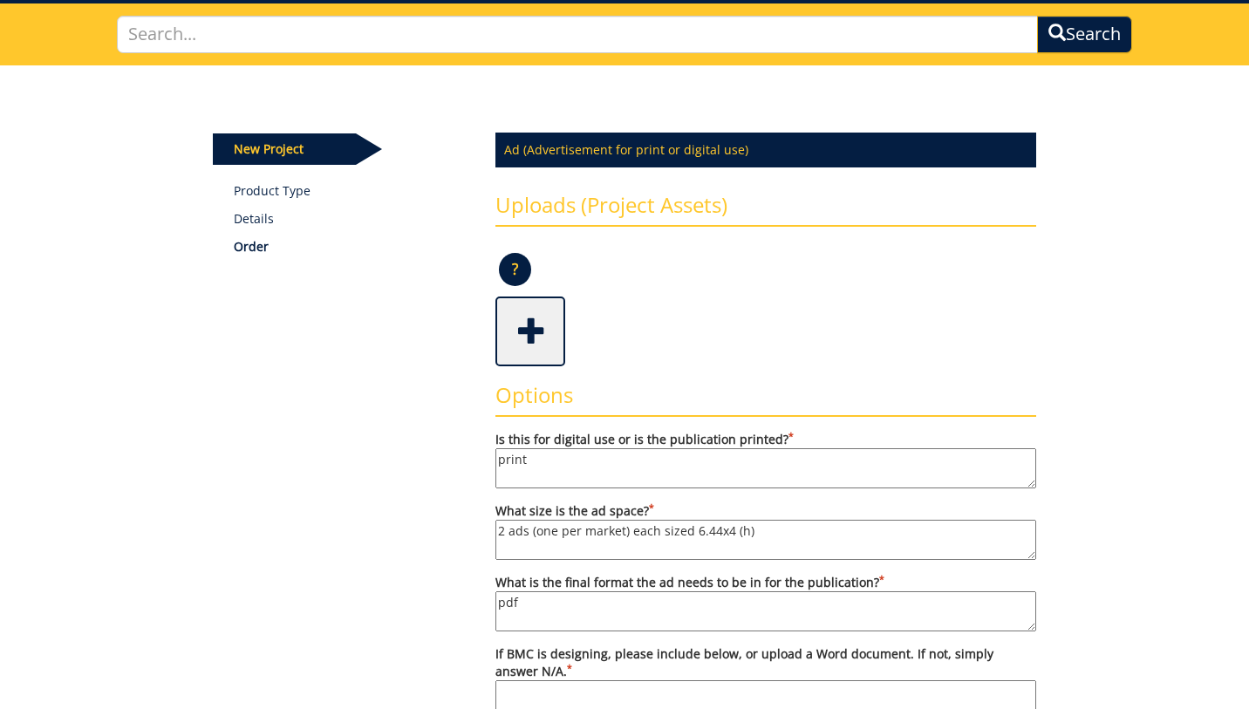
click at [515, 338] on span at bounding box center [532, 329] width 70 height 61
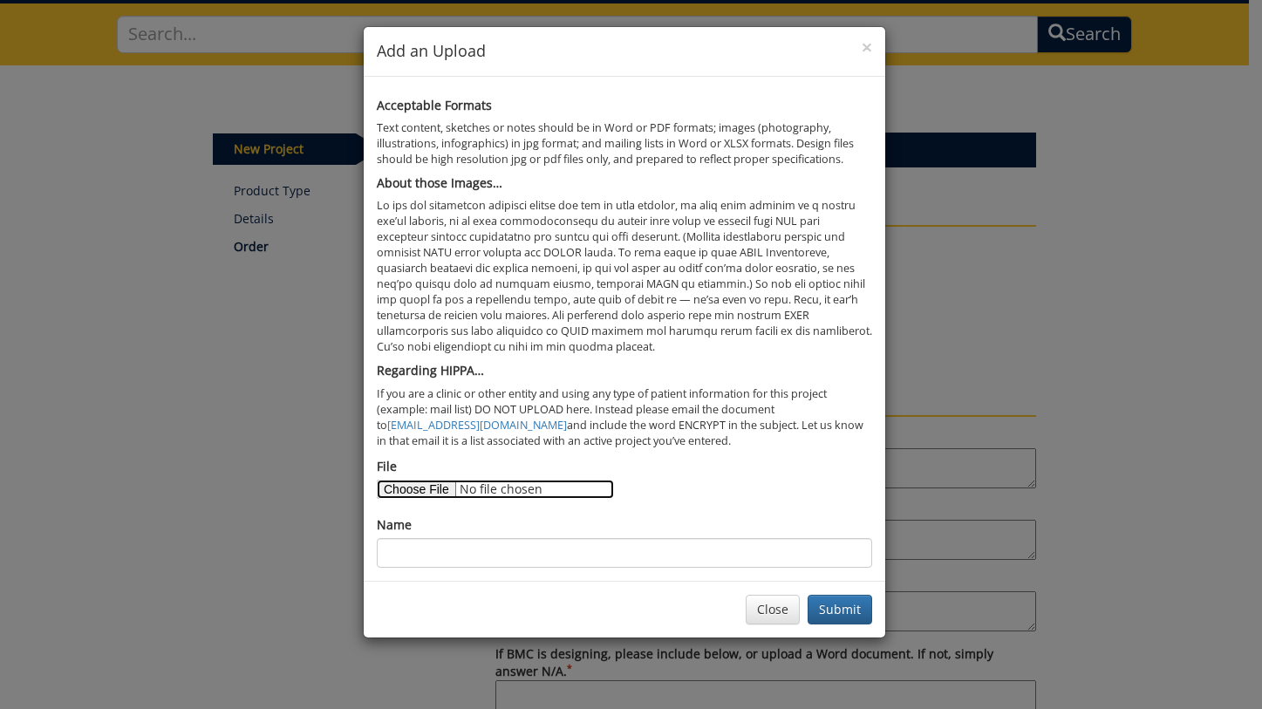
click at [417, 490] on input "File" at bounding box center [495, 489] width 237 height 19
type input "C:\fakepath\diabetes ad content.docx"
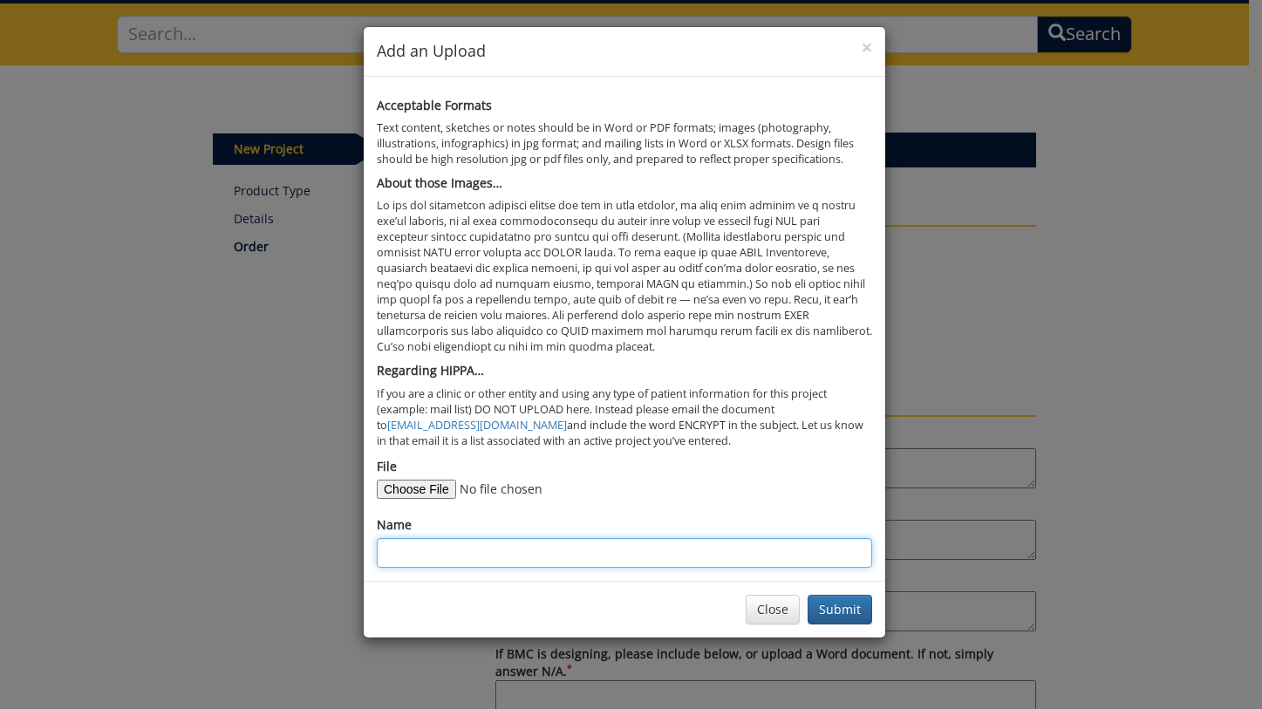
click at [526, 563] on input "Name" at bounding box center [624, 553] width 495 height 30
type input "ad copy"
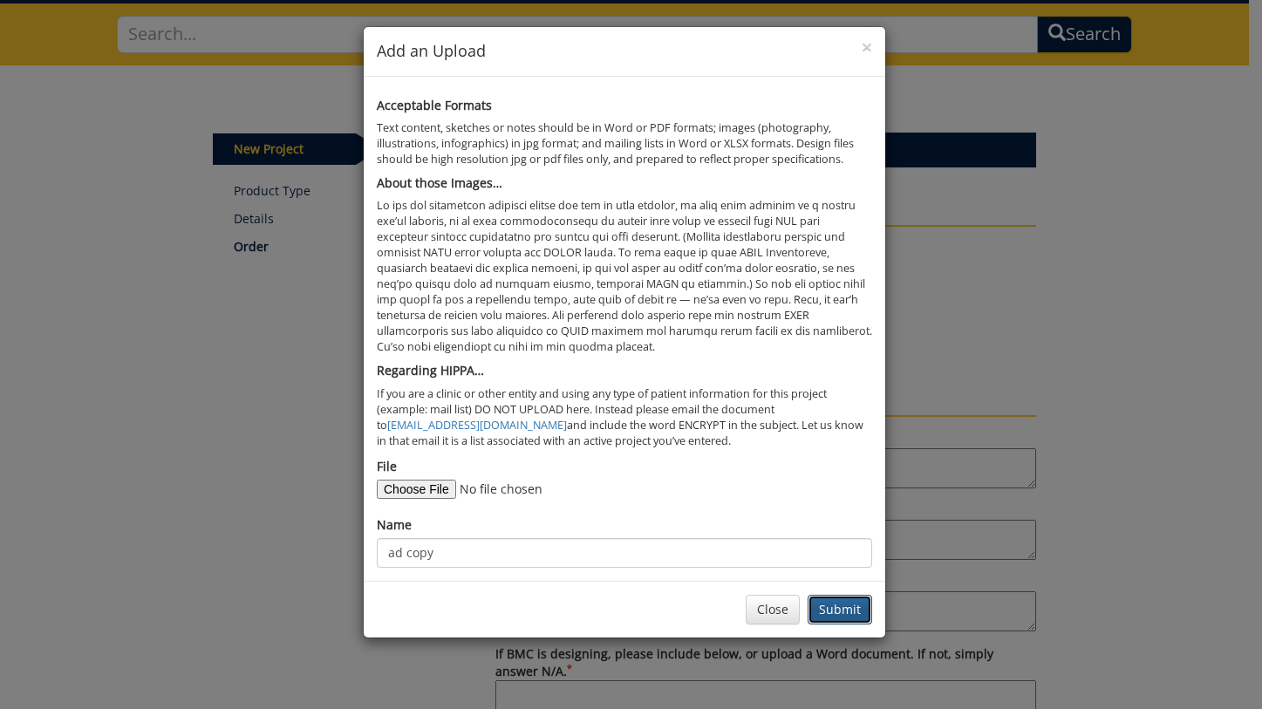
click at [831, 609] on button "Submit" at bounding box center [840, 610] width 65 height 30
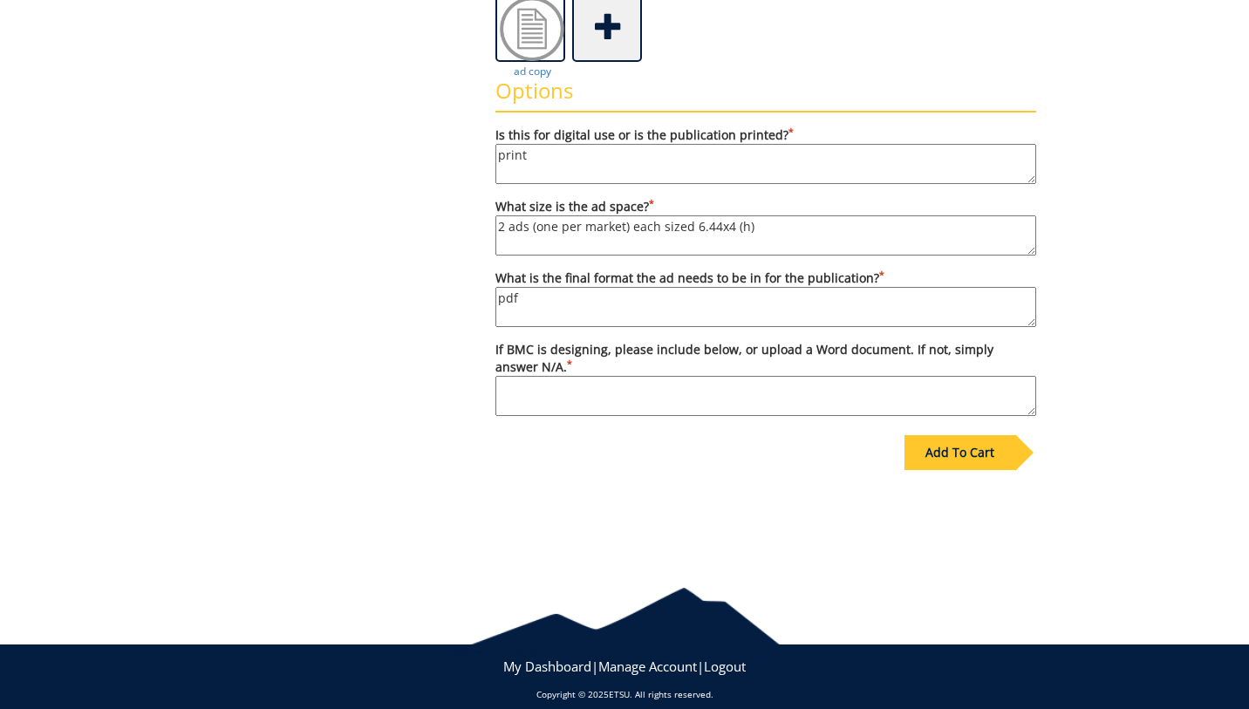
scroll to position [438, 0]
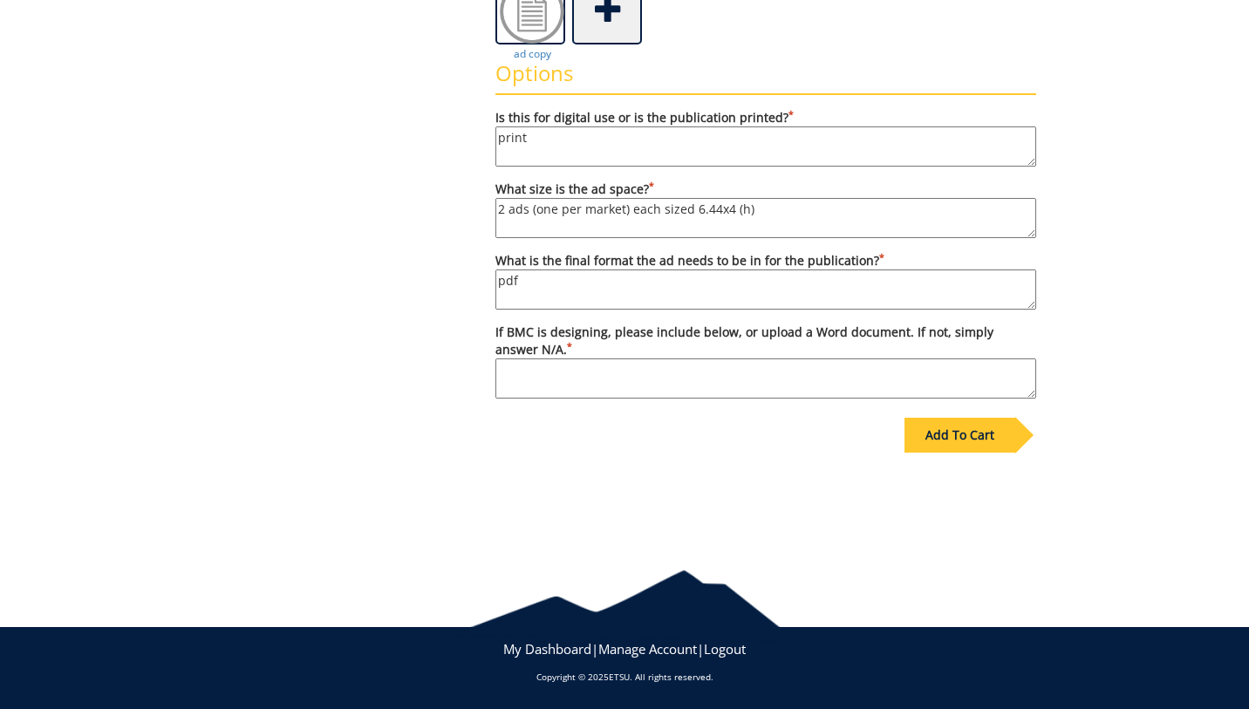
click at [666, 372] on textarea "If BMC is designing, please include below, or upload a Word document. If not, s…" at bounding box center [765, 378] width 541 height 40
type textarea "M"
type textarea "Just use badges, if space allows. [DOMAIN_NAME][URL] for the URL"
click at [993, 446] on div "Add To Cart" at bounding box center [959, 435] width 111 height 35
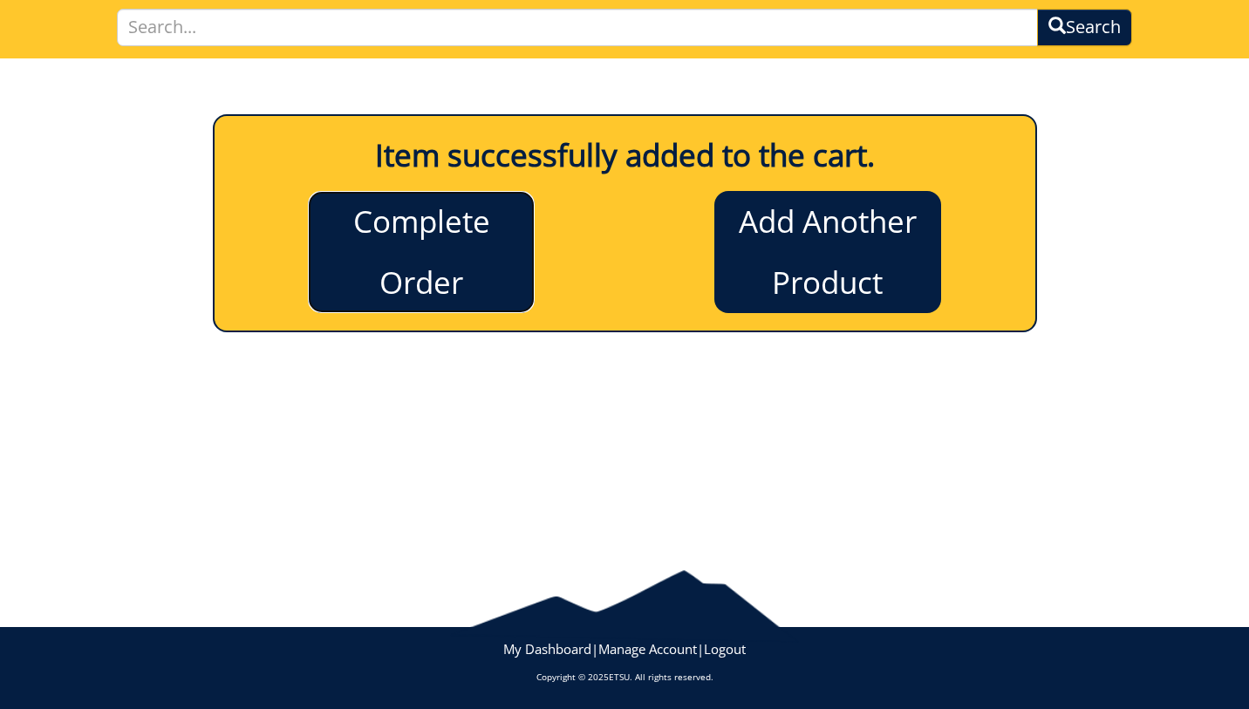
click at [365, 221] on link "Complete Order" at bounding box center [421, 252] width 227 height 122
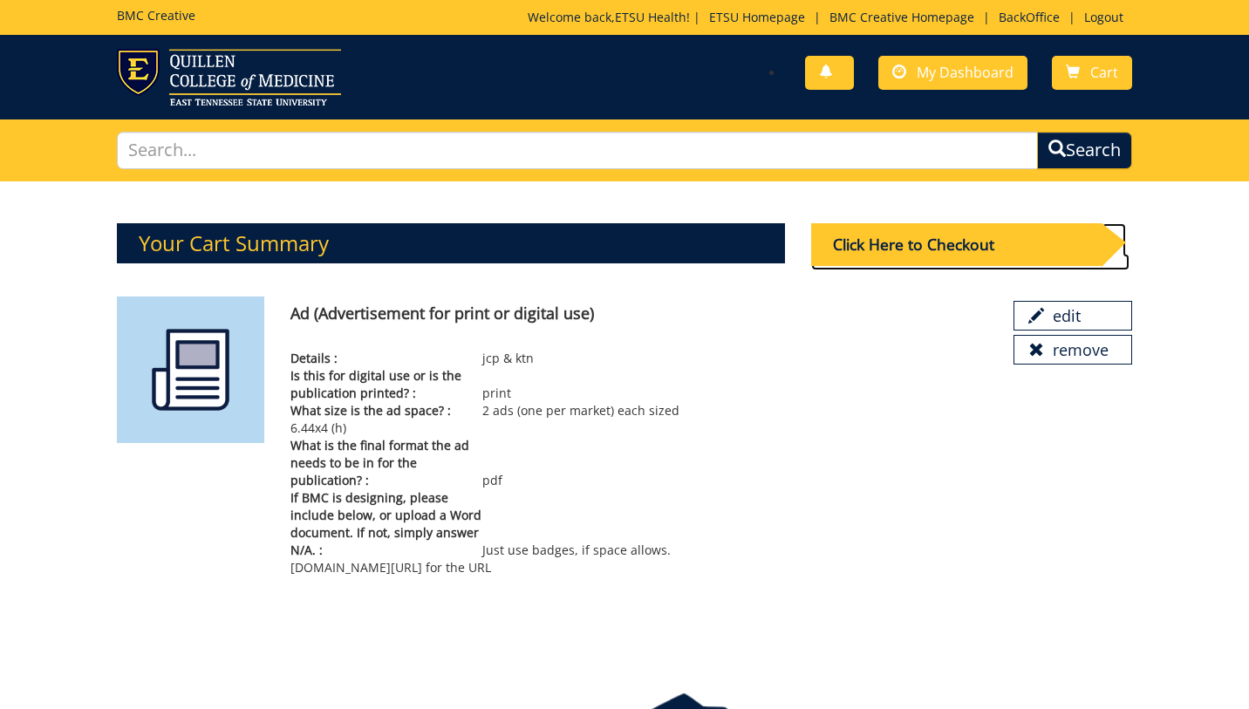
click at [905, 257] on div "Click Here to Checkout" at bounding box center [956, 244] width 290 height 43
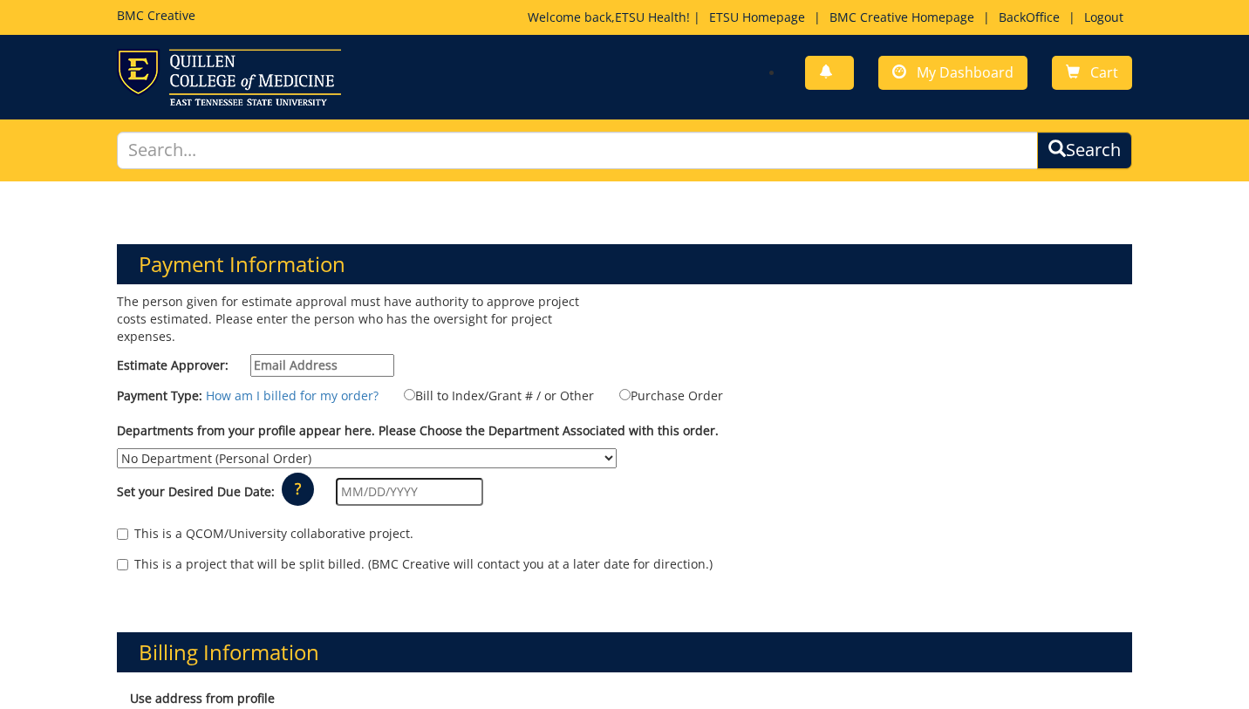
click at [349, 354] on input "Estimate Approver:" at bounding box center [322, 365] width 144 height 23
type input "[EMAIL_ADDRESS][DOMAIN_NAME]"
click at [411, 385] on label "Bill to Index/Grant # / or Other" at bounding box center [488, 394] width 212 height 19
click at [411, 389] on input "Bill to Index/Grant # / or Other" at bounding box center [409, 394] width 11 height 11
radio input "true"
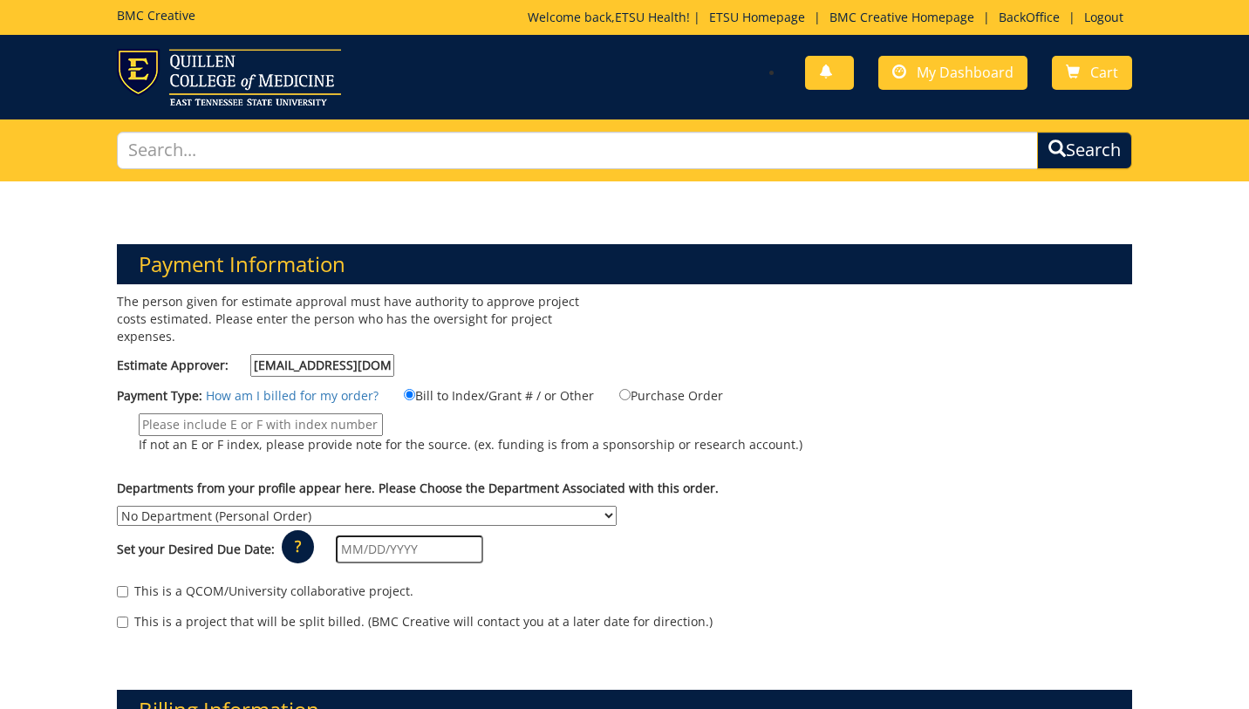
click at [348, 413] on input "If not an E or F index, please provide note for the source. (ex. funding is fro…" at bounding box center [261, 424] width 244 height 23
type input "MEAC"
click at [330, 506] on select "No Department (Personal Order) Academic Affairs COM Anatomy and Cell Biology Bi…" at bounding box center [367, 516] width 500 height 20
select select "215"
click at [117, 506] on select "No Department (Personal Order) Academic Affairs COM Anatomy and Cell Biology Bi…" at bounding box center [367, 516] width 500 height 20
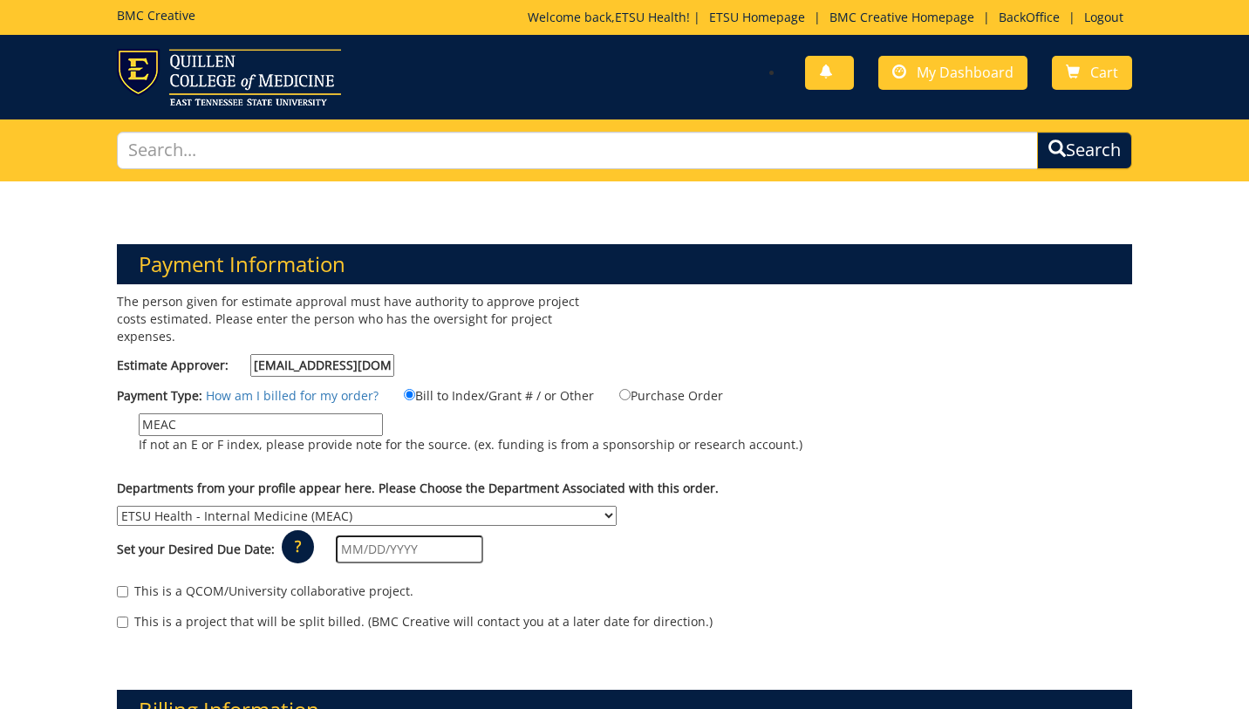
click at [411, 535] on input "text" at bounding box center [409, 549] width 147 height 28
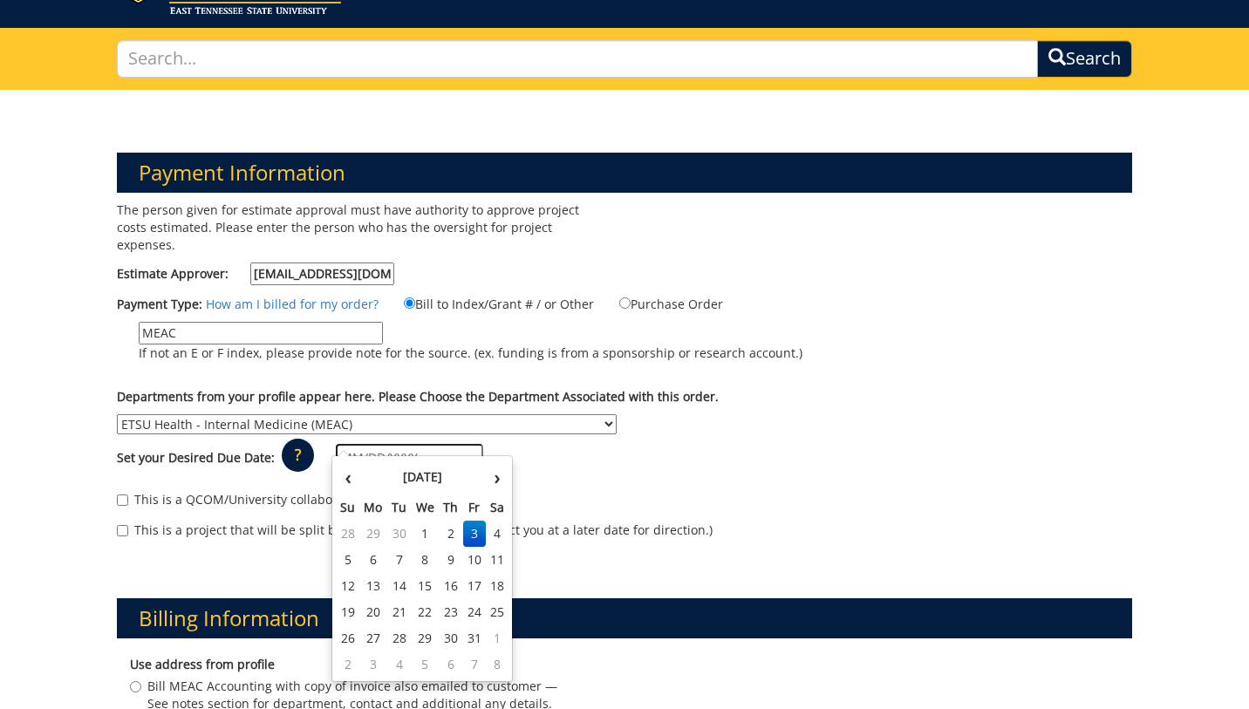
scroll to position [93, 0]
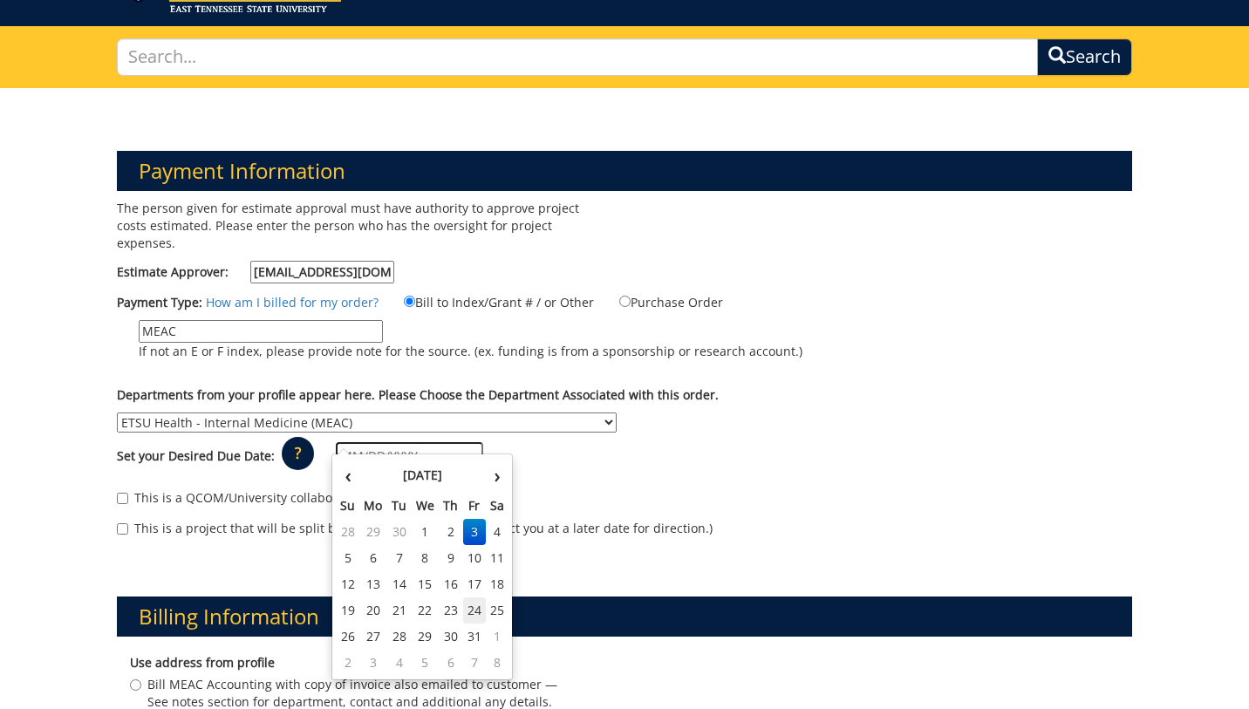
click at [478, 606] on td "24" at bounding box center [475, 610] width 24 height 26
type input "[DATE]"
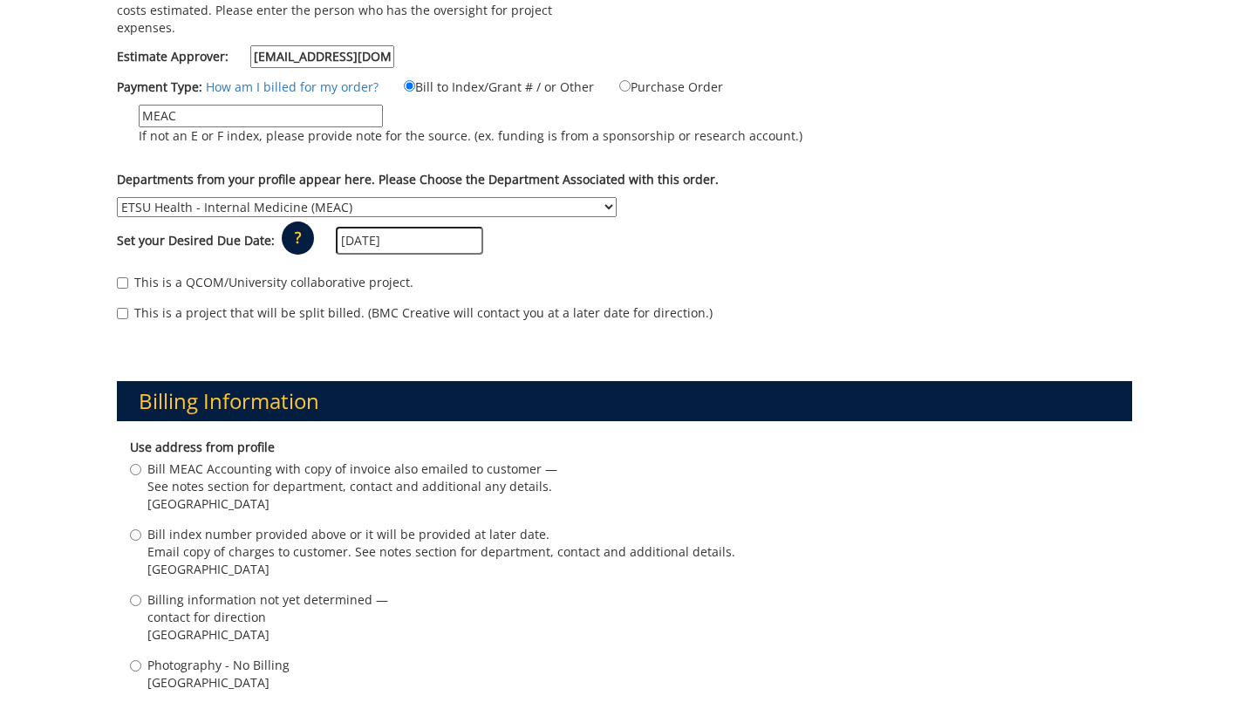
scroll to position [348, 0]
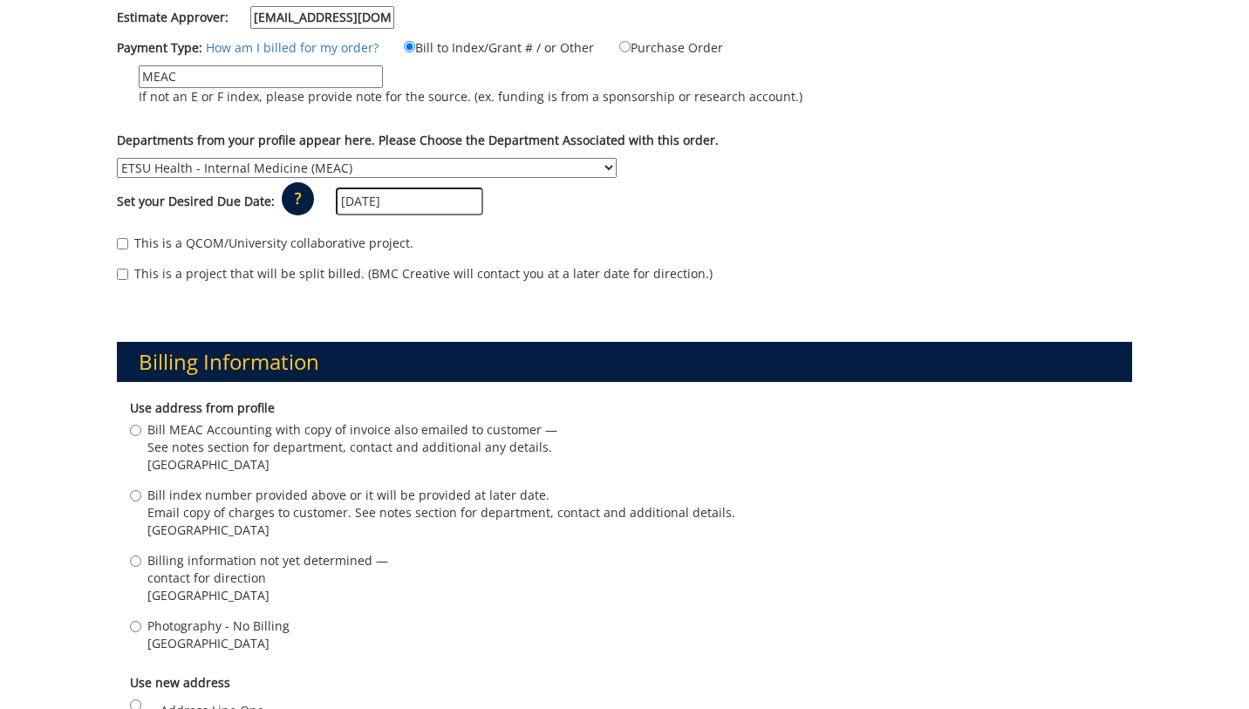
click at [218, 439] on span "See notes section for department, contact and additional any details." at bounding box center [352, 447] width 410 height 17
click at [141, 425] on input "Bill MEAC Accounting with copy of invoice also emailed to customer — See notes …" at bounding box center [135, 430] width 11 height 11
radio input "true"
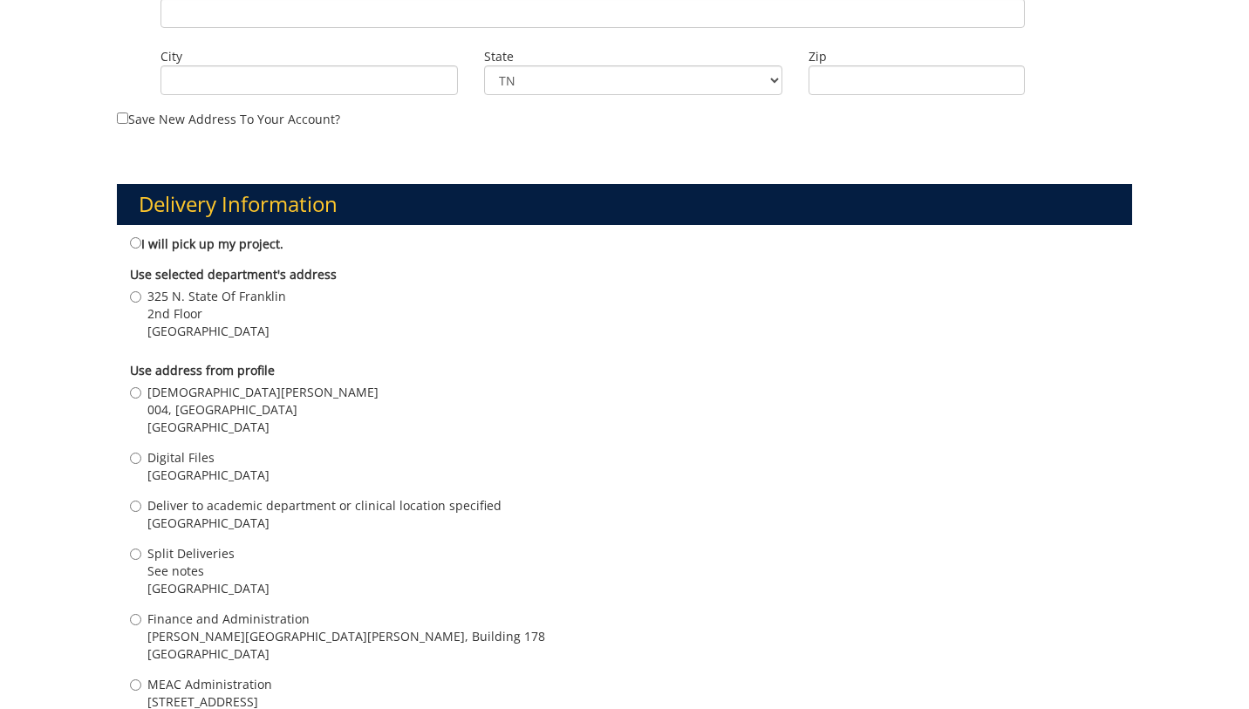
click at [203, 467] on span "[GEOGRAPHIC_DATA]" at bounding box center [208, 475] width 122 height 17
click at [141, 453] on input "Digital Files [GEOGRAPHIC_DATA]" at bounding box center [135, 458] width 11 height 11
radio input "true"
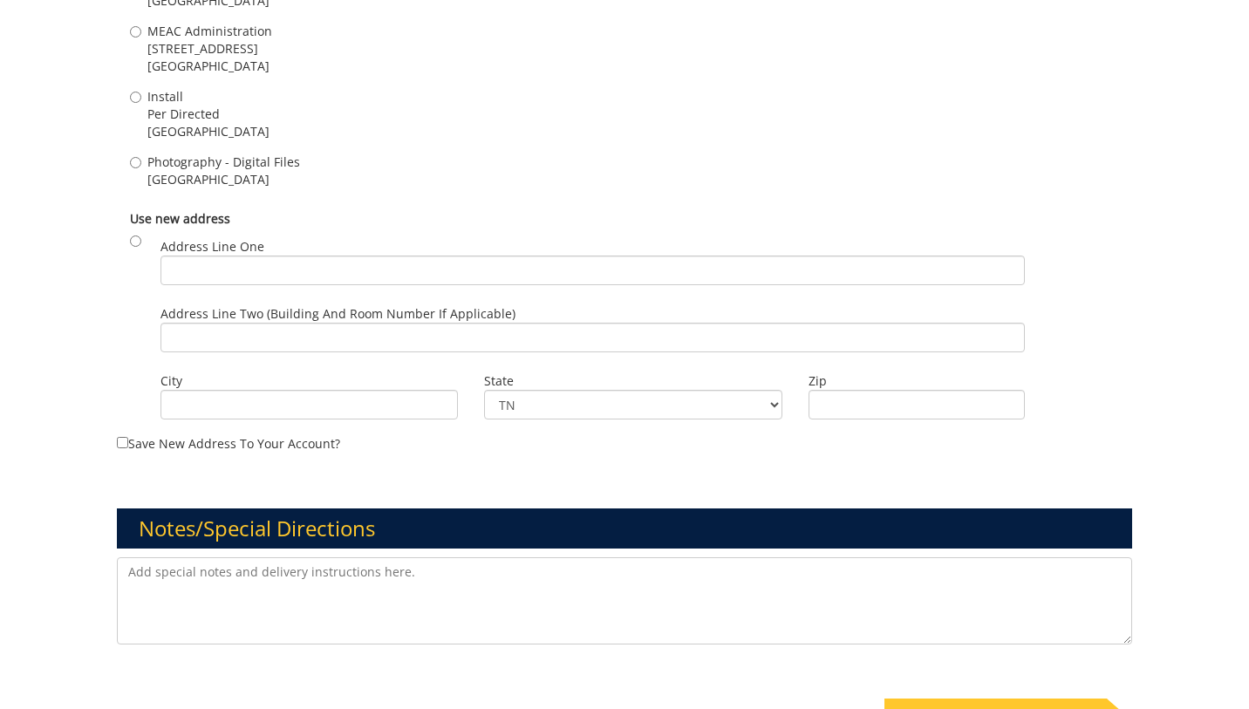
scroll to position [1809, 0]
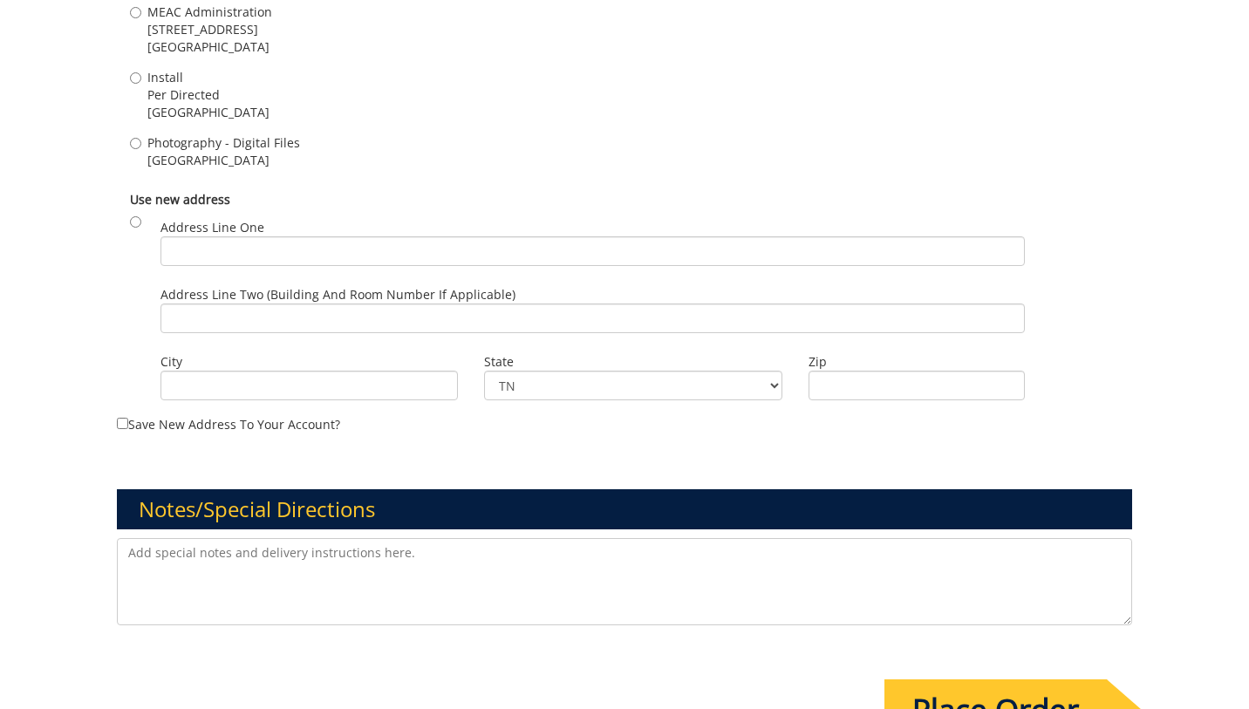
click at [959, 687] on input "Place Order" at bounding box center [995, 709] width 222 height 61
